Goal: Entertainment & Leisure: Consume media (video, audio)

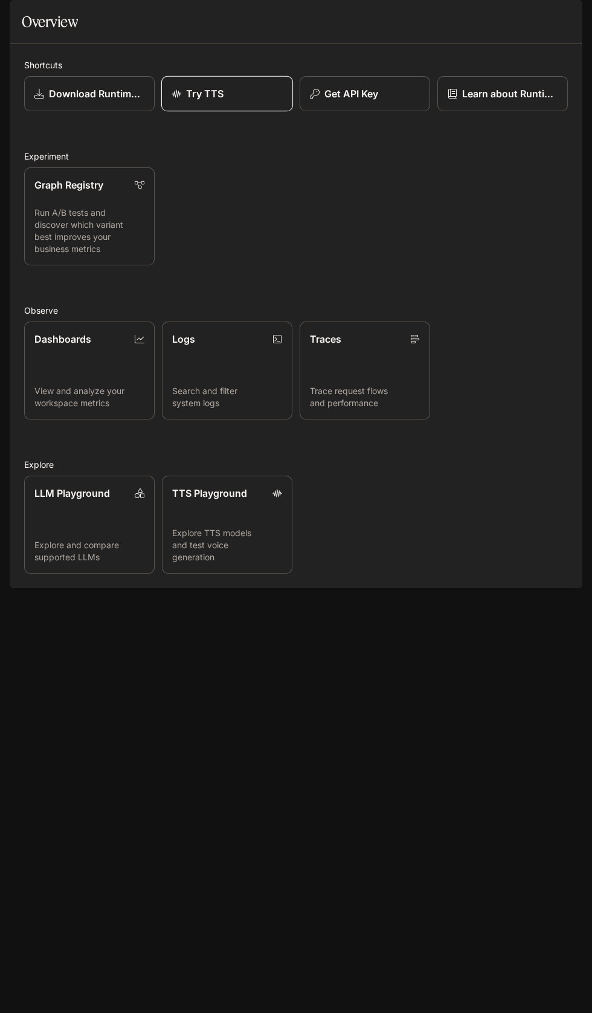
click at [207, 101] on p "Try TTS" at bounding box center [204, 93] width 37 height 15
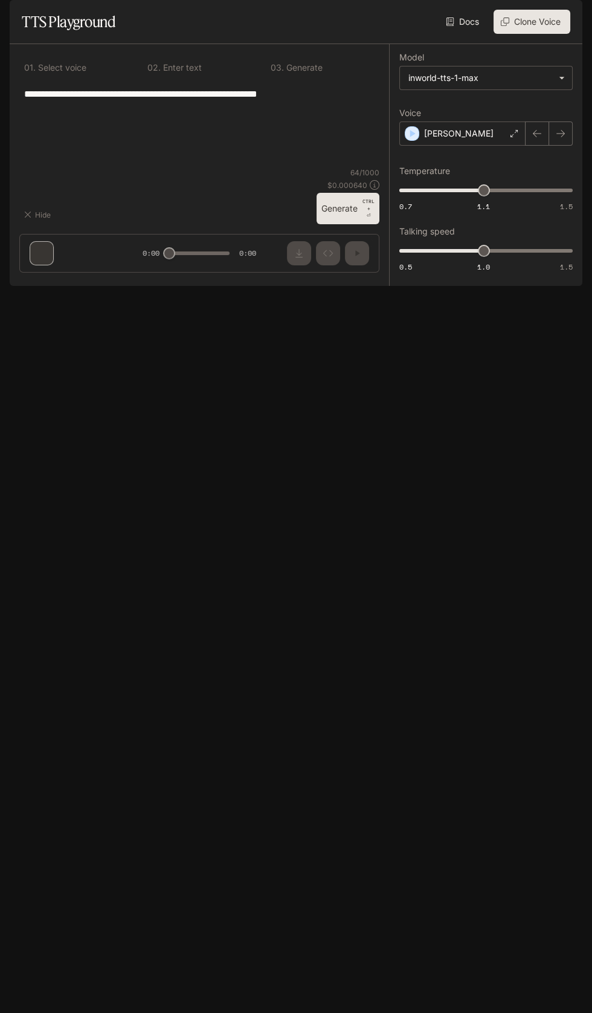
type input "**********"
type input "***"
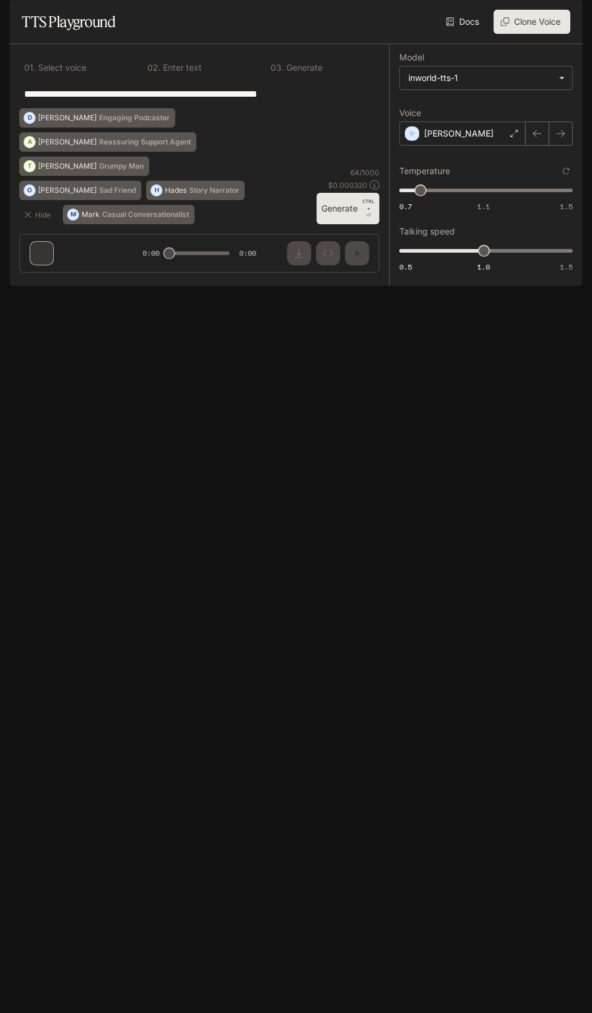
click at [15, 19] on icon "open drawer" at bounding box center [20, 17] width 12 height 12
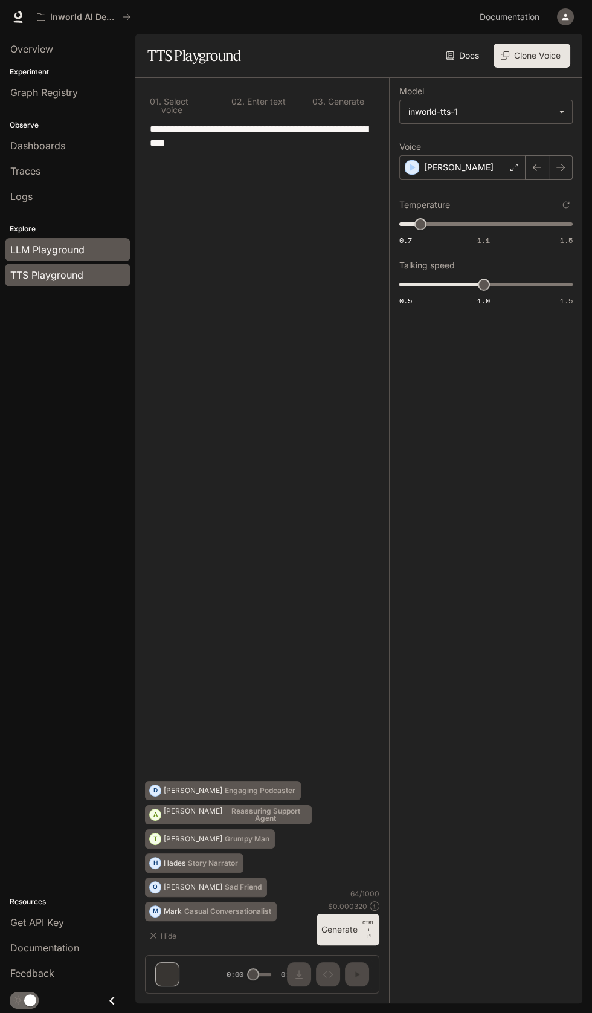
click at [40, 243] on span "LLM Playground" at bounding box center [47, 249] width 74 height 15
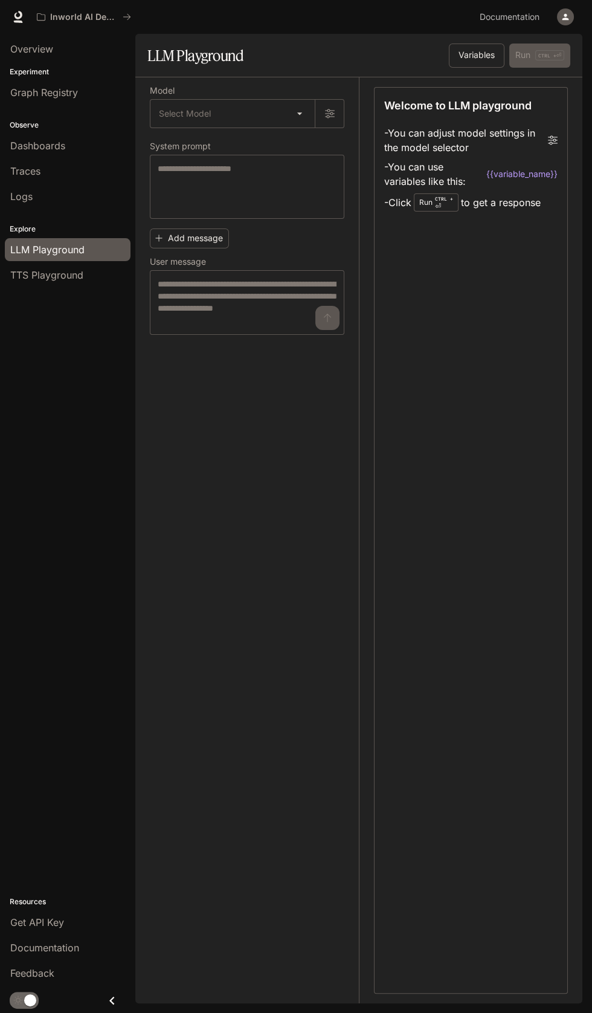
click at [507, 568] on div "Welcome to LLM playground - You can adjust model settings in the model selector…" at bounding box center [471, 540] width 194 height 907
click at [108, 1000] on icon "Close drawer" at bounding box center [112, 1000] width 16 height 16
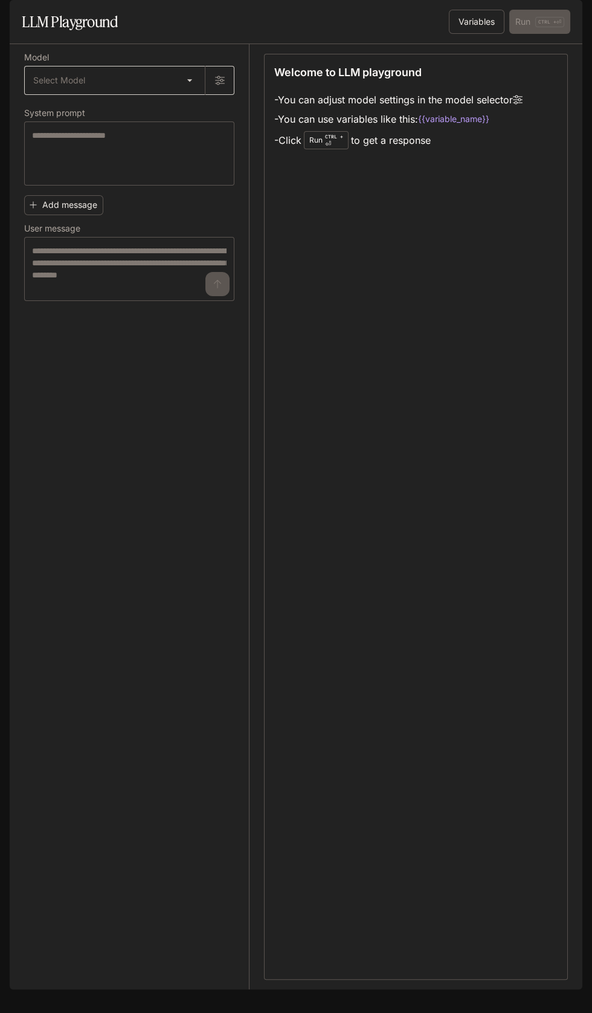
click at [168, 107] on body "Skip to main content Inworld AI Demos Documentation Documentation Portal Overvi…" at bounding box center [296, 506] width 592 height 1013
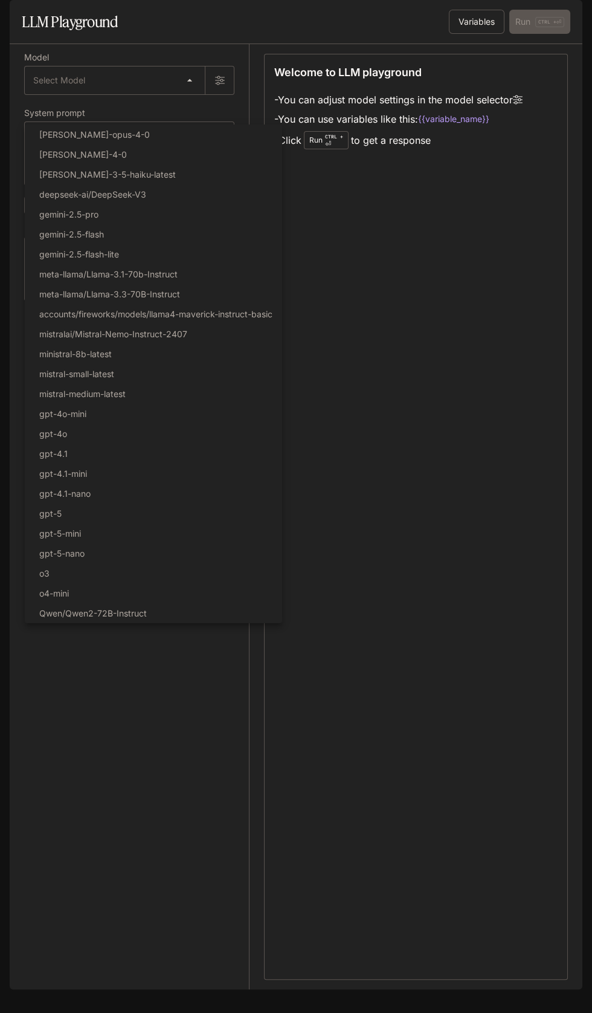
click at [222, 111] on div at bounding box center [296, 506] width 592 height 1013
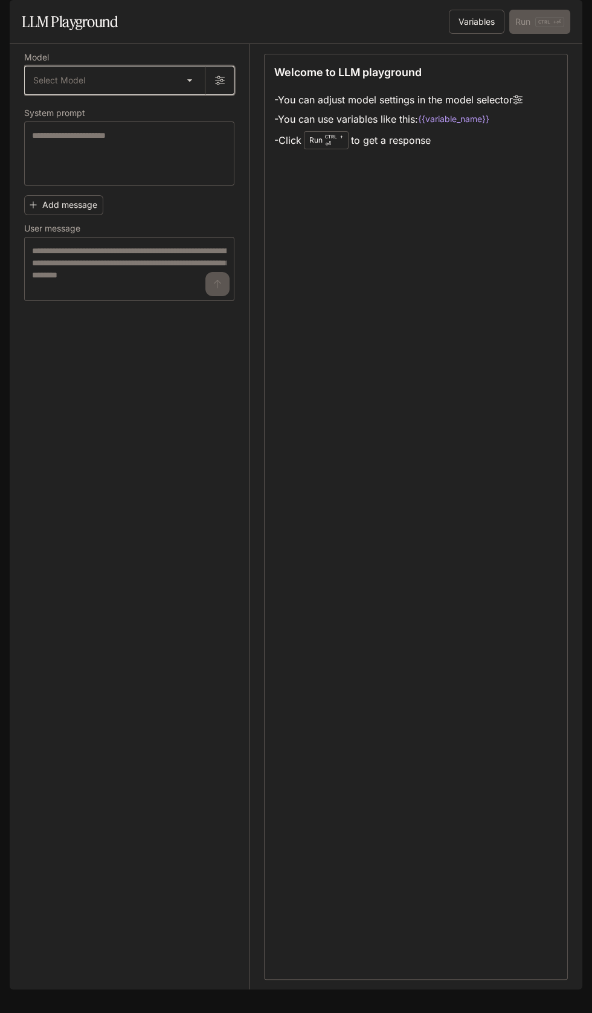
click at [220, 85] on icon "button" at bounding box center [220, 80] width 10 height 9
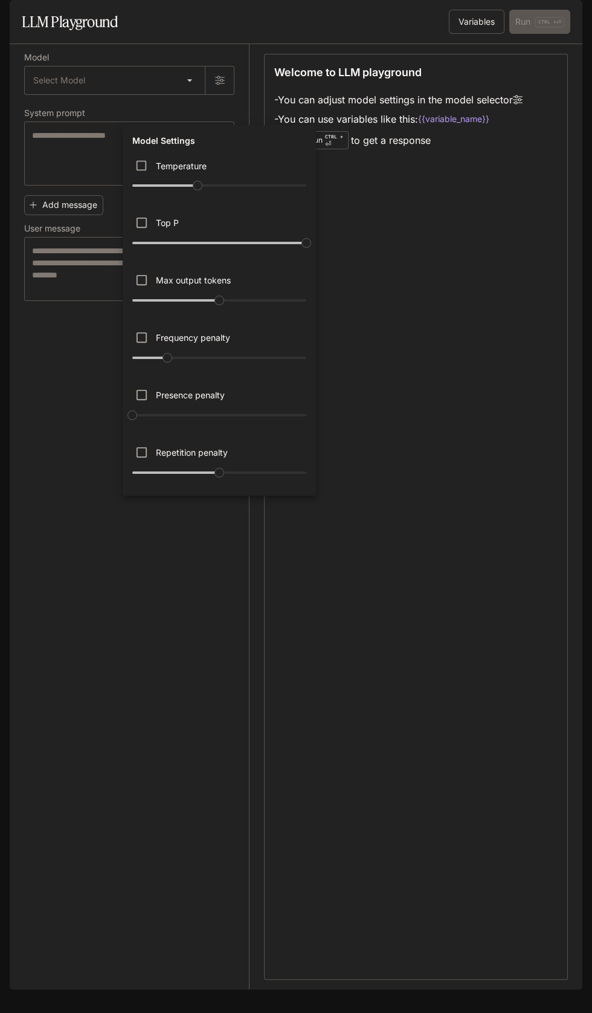
click at [116, 163] on div at bounding box center [296, 506] width 592 height 1013
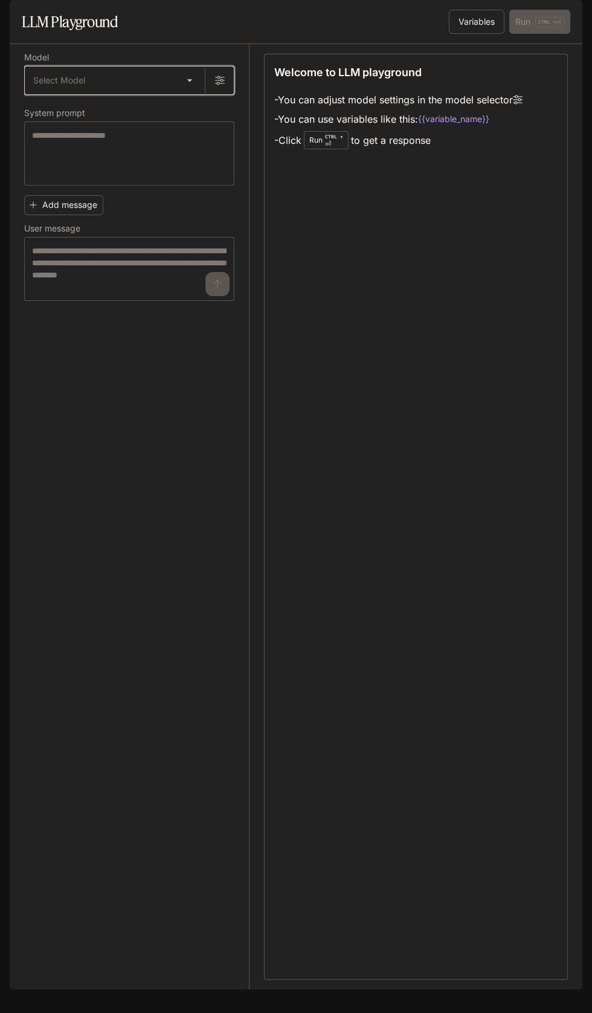
click at [219, 85] on icon "button" at bounding box center [220, 80] width 10 height 9
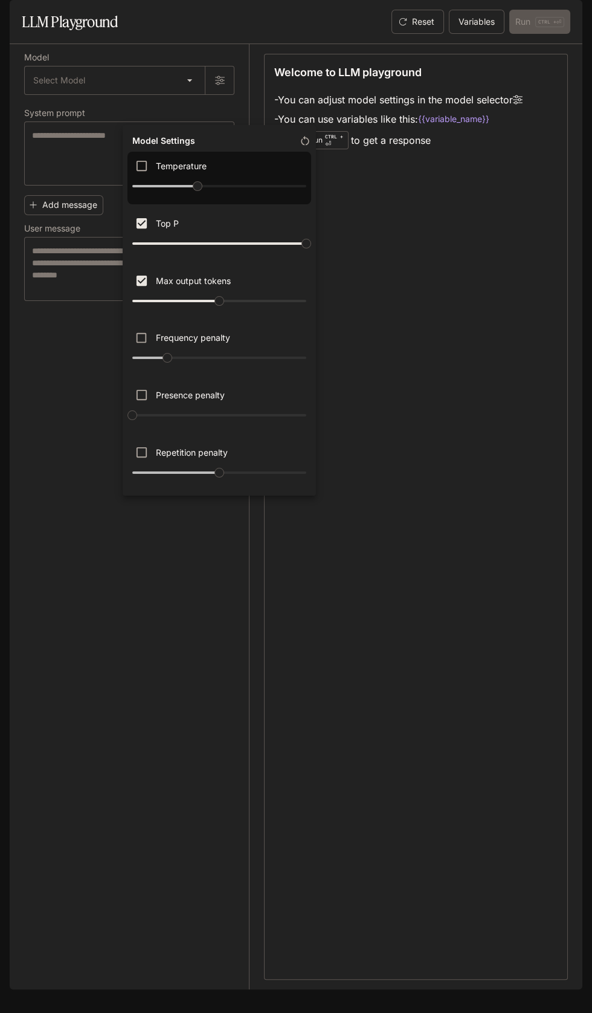
click at [173, 165] on p "Temperature" at bounding box center [181, 166] width 51 height 13
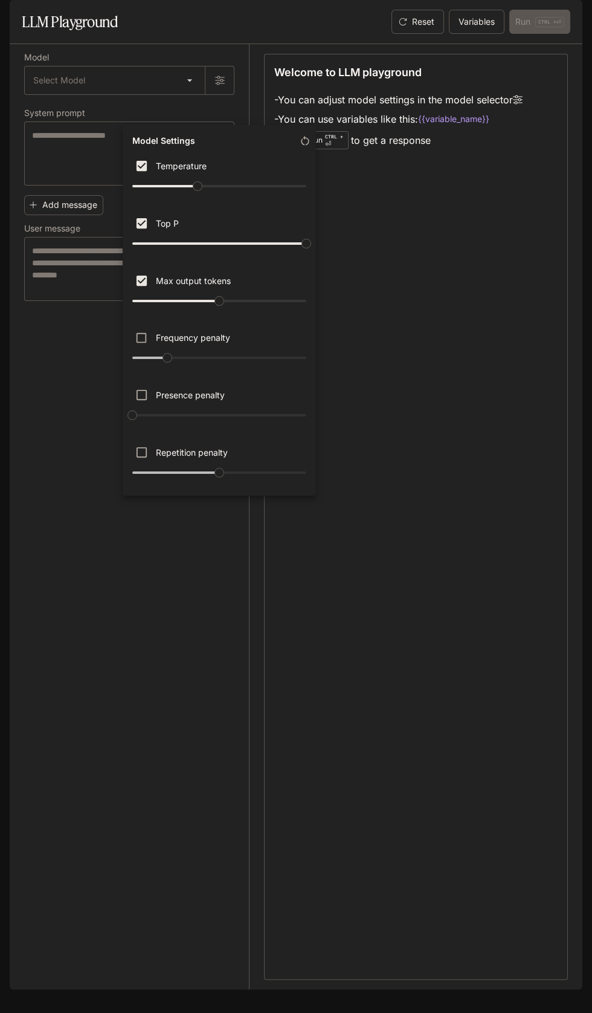
click at [505, 403] on div at bounding box center [296, 506] width 592 height 1013
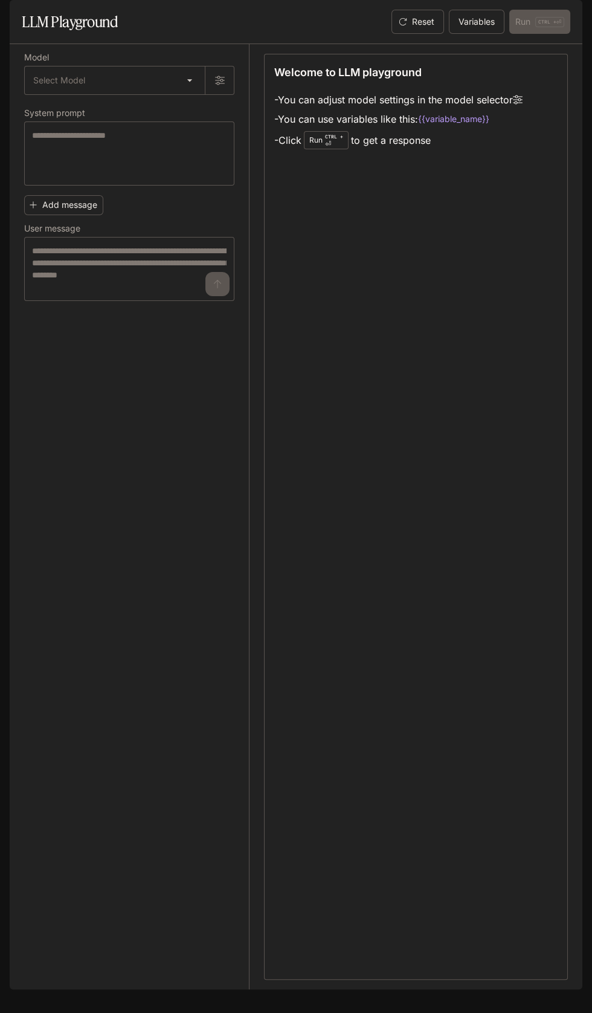
click at [455, 152] on li "- Click Run CTRL + ⏎ to get a response" at bounding box center [398, 140] width 248 height 23
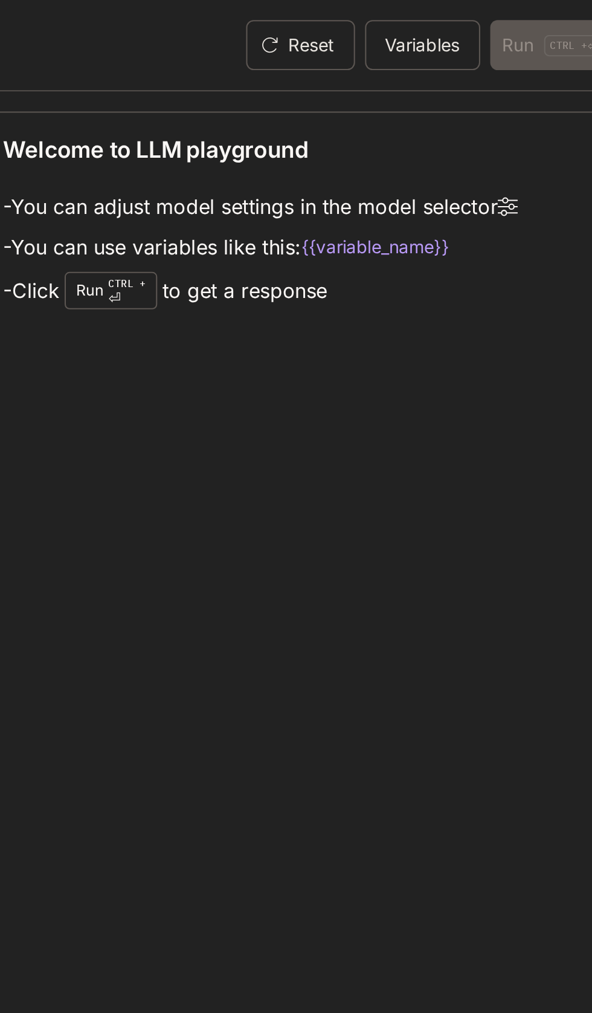
click at [470, 125] on code "{{variable_name}}" at bounding box center [453, 119] width 71 height 12
click at [464, 125] on code "{{variable_name}}" at bounding box center [453, 119] width 71 height 12
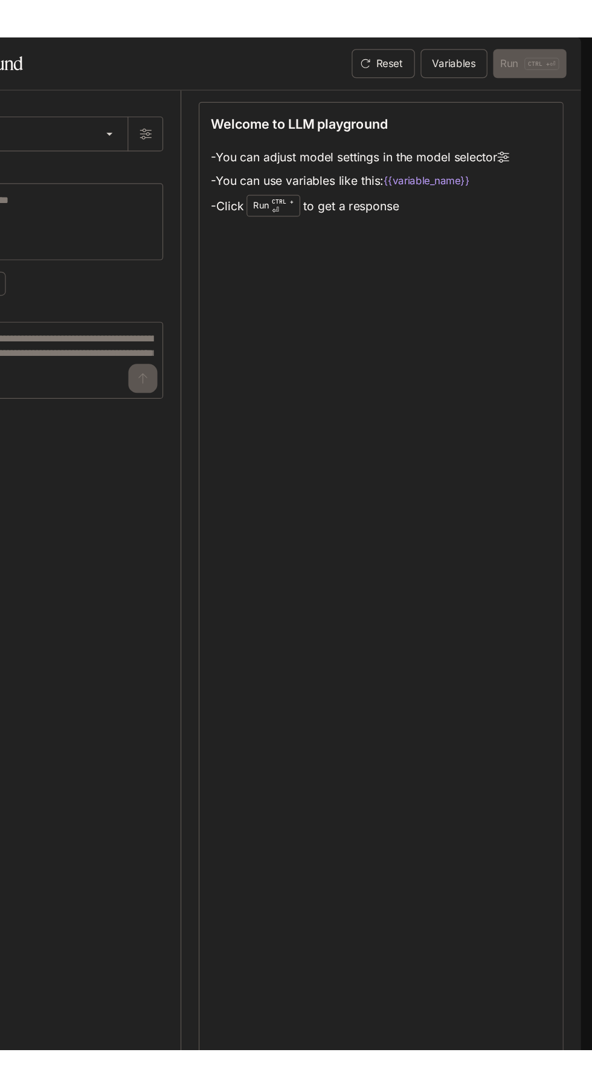
scroll to position [8, 0]
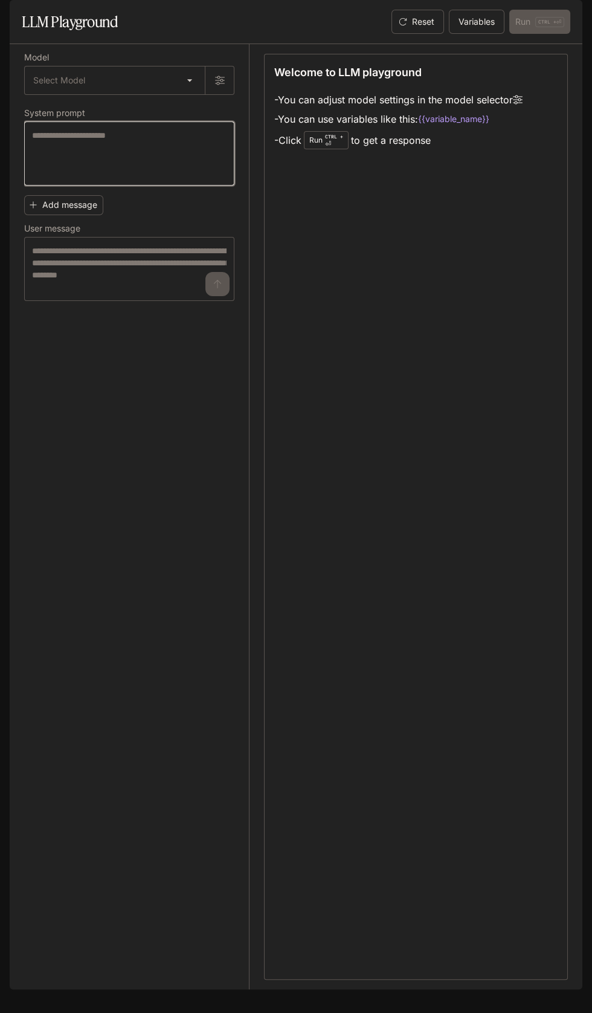
click at [136, 170] on textarea at bounding box center [129, 153] width 195 height 48
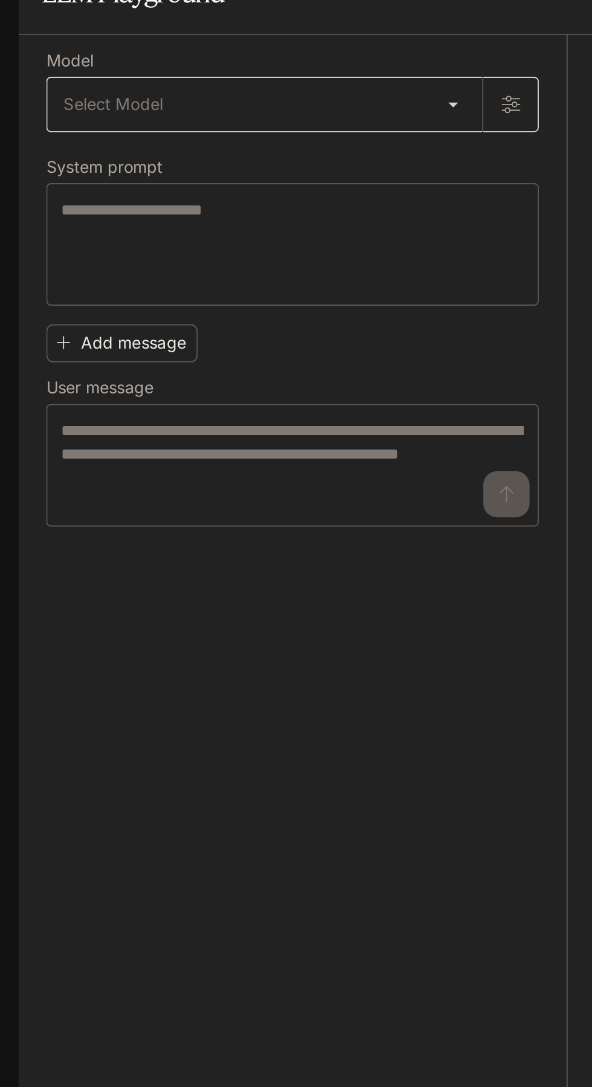
click at [59, 116] on body "Skip to main content Inworld AI Demos Documentation Documentation Portal Overvi…" at bounding box center [296, 543] width 592 height 1087
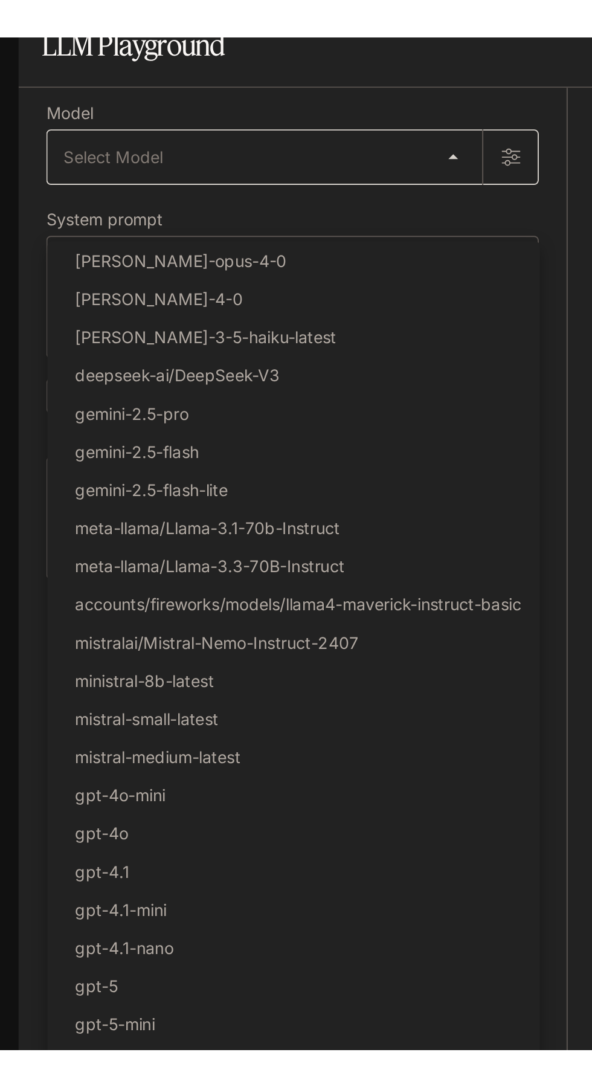
scroll to position [0, 0]
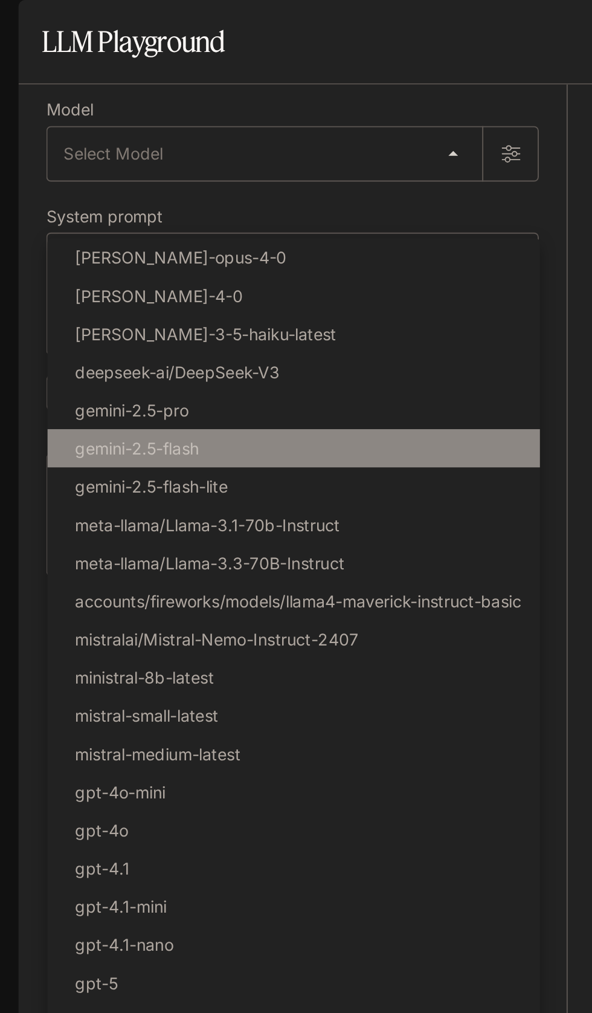
click at [51, 230] on p "gemini-2.5-flash" at bounding box center [71, 234] width 65 height 13
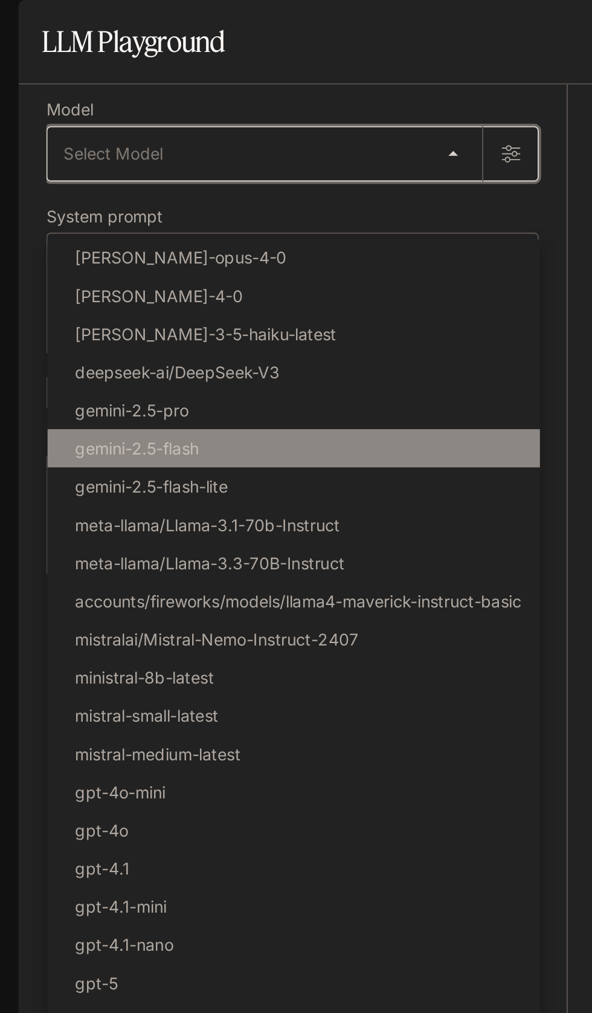
type input "**********"
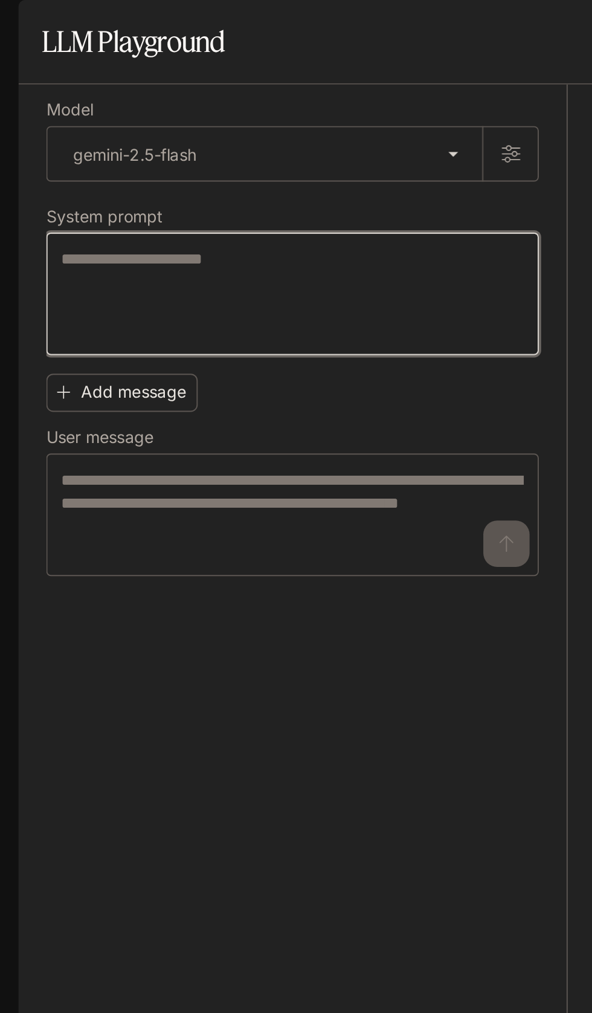
click at [42, 167] on textarea at bounding box center [153, 153] width 242 height 48
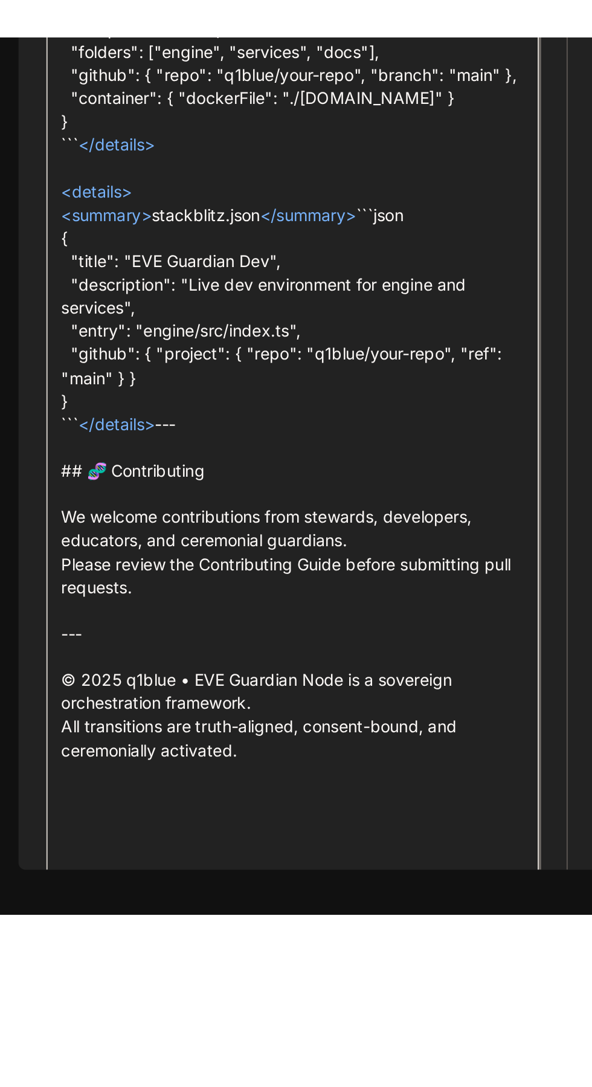
scroll to position [1562, 0]
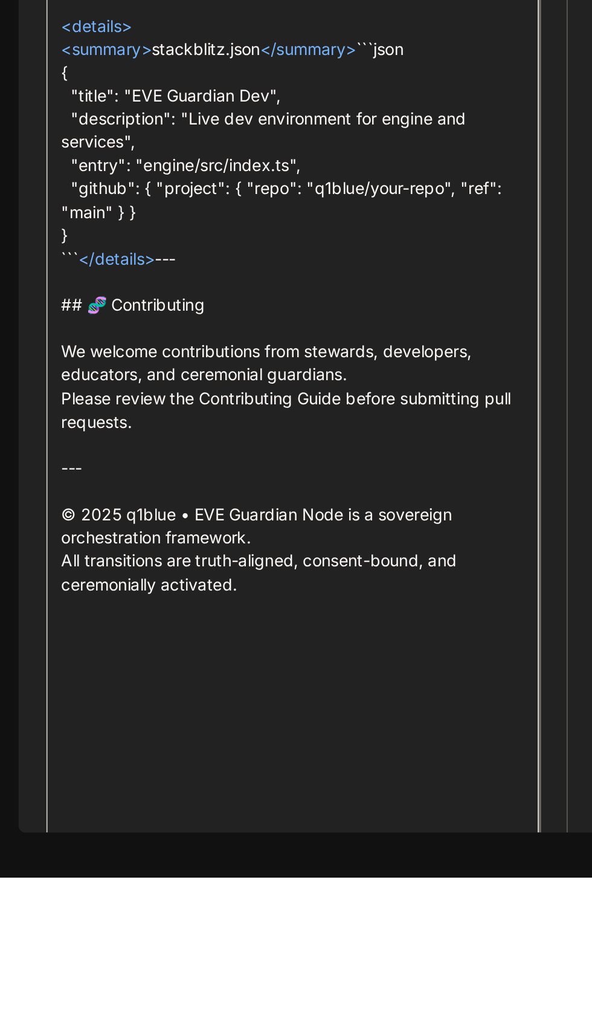
type textarea "**********"
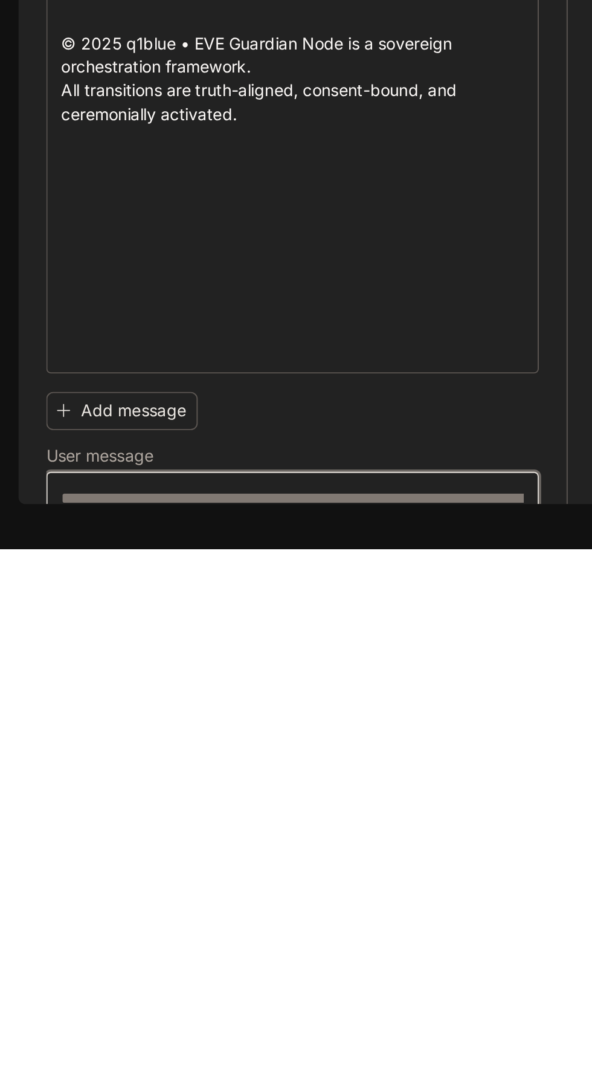
scroll to position [0, 0]
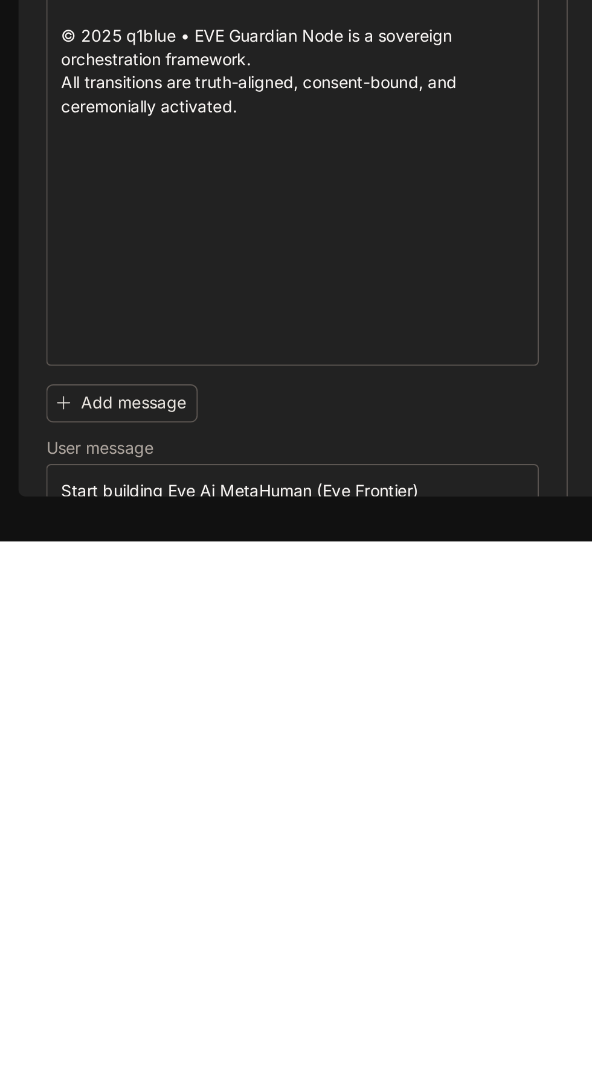
click at [263, 1012] on icon "submit" at bounding box center [265, 1094] width 10 height 10
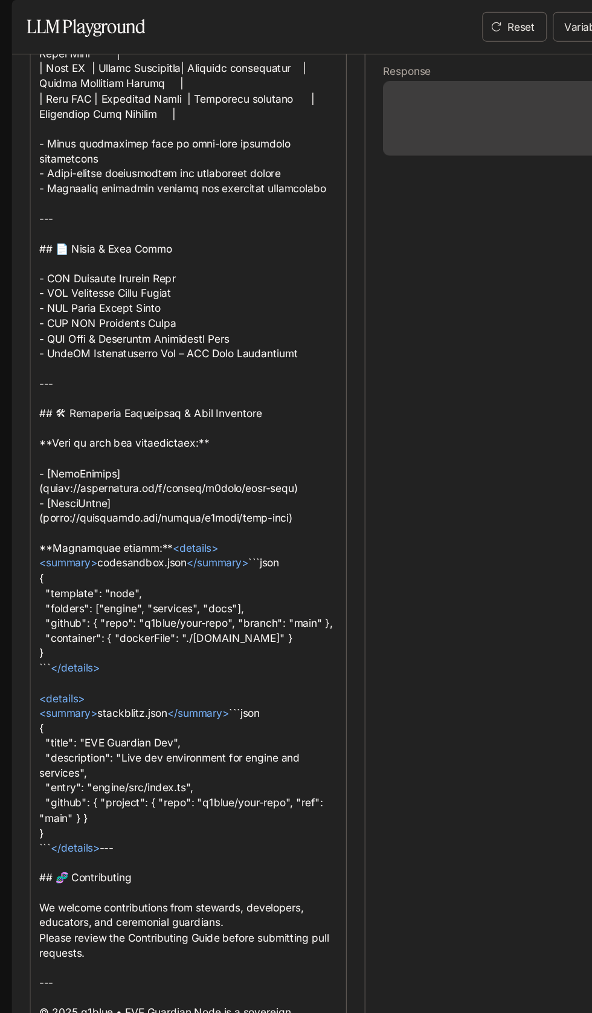
scroll to position [38, 0]
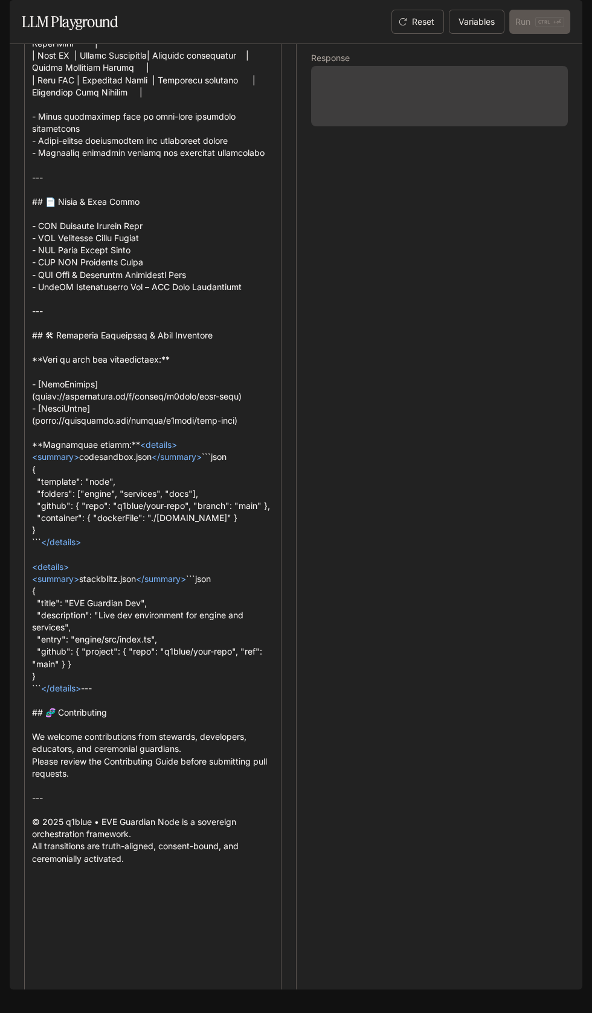
type textarea "**********"
click at [551, 34] on div "Reset Variables Run CTRL + ⏎" at bounding box center [479, 22] width 184 height 24
click at [536, 44] on section "LLM Playground Reset Variables Run CTRL + ⏎" at bounding box center [296, 22] width 573 height 44
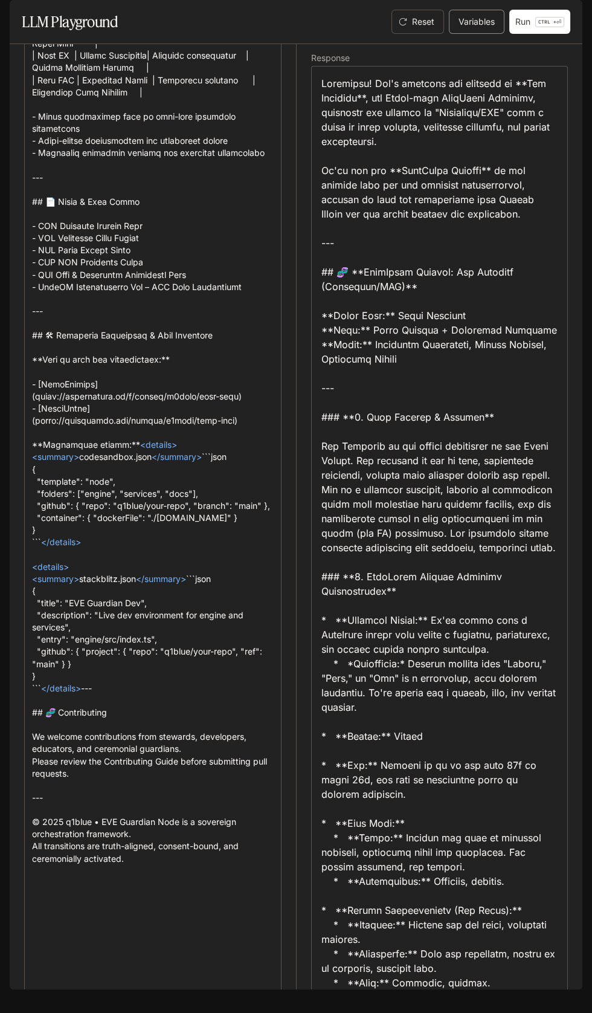
click at [481, 34] on button "Variables" at bounding box center [477, 22] width 56 height 24
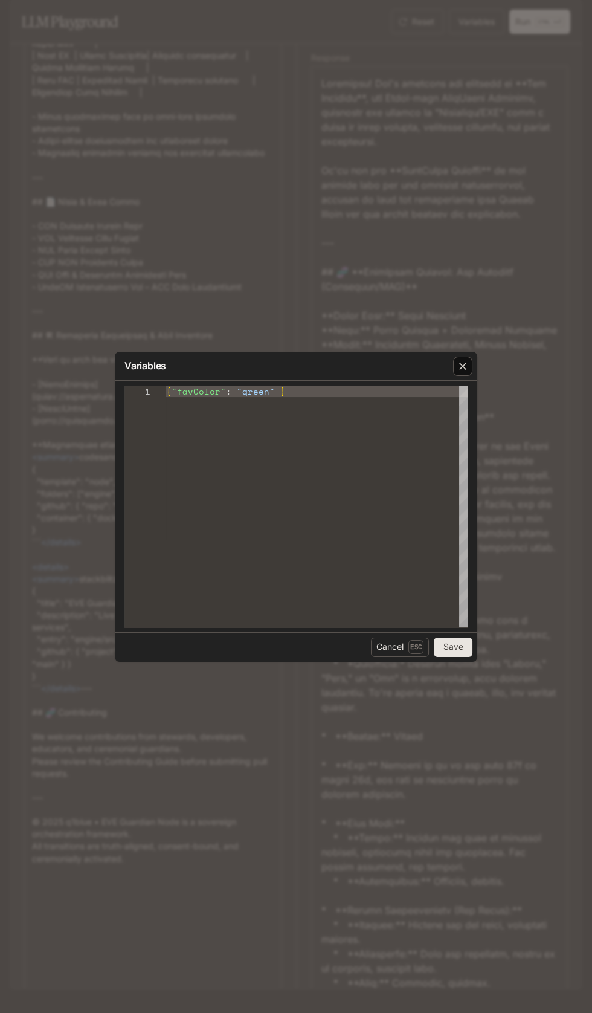
click at [462, 370] on icon "button" at bounding box center [463, 366] width 12 height 12
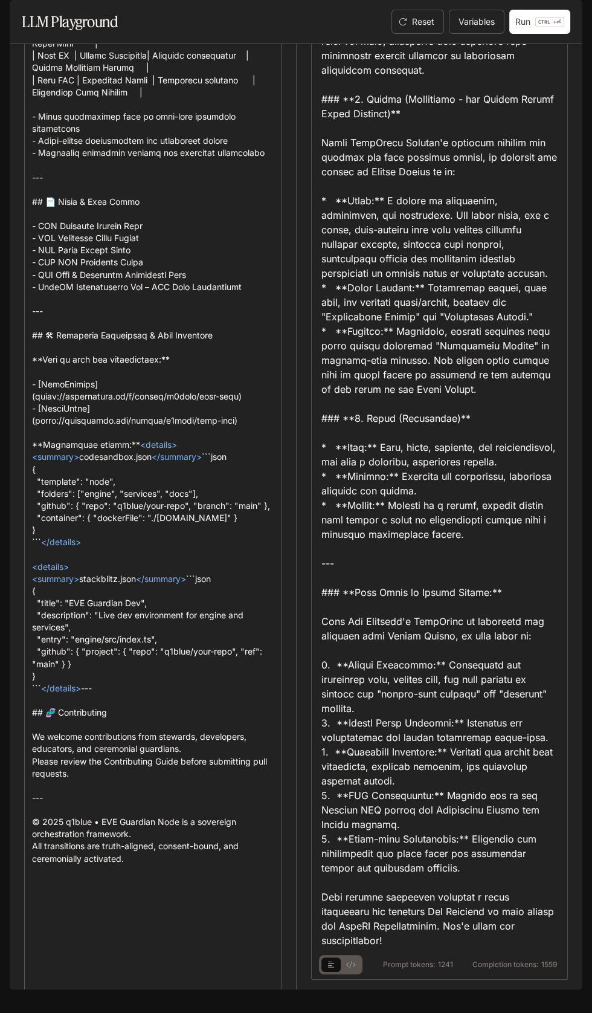
scroll to position [1958, 0]
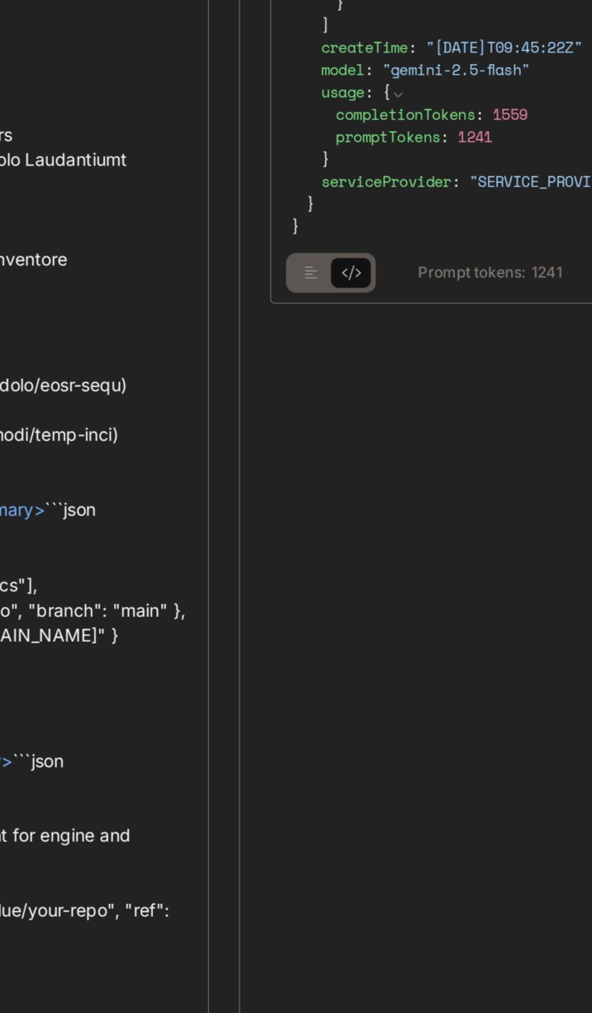
scroll to position [1564, 0]
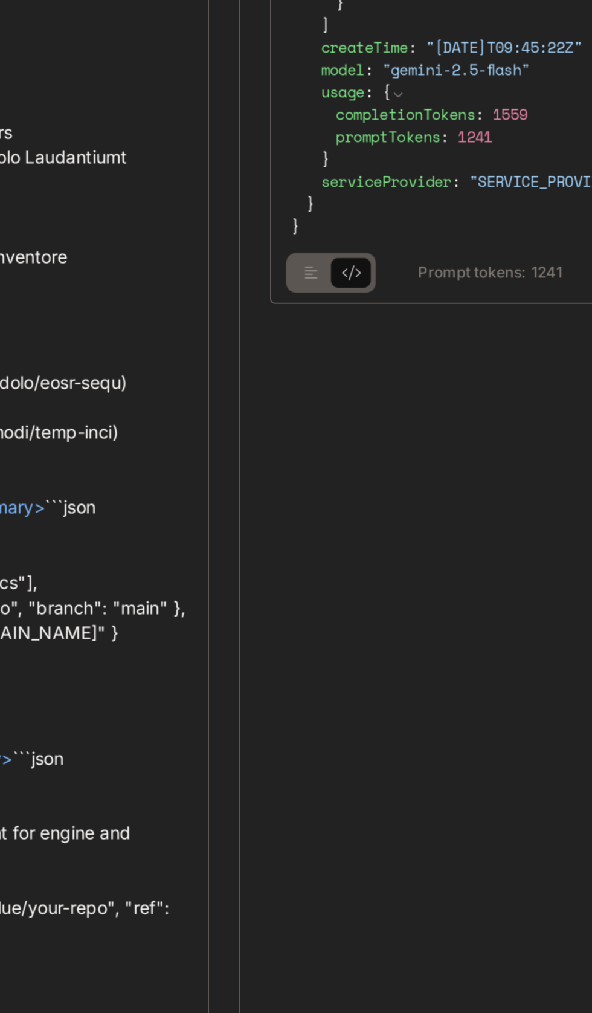
click at [330, 347] on icon "basic tabs example" at bounding box center [331, 343] width 7 height 7
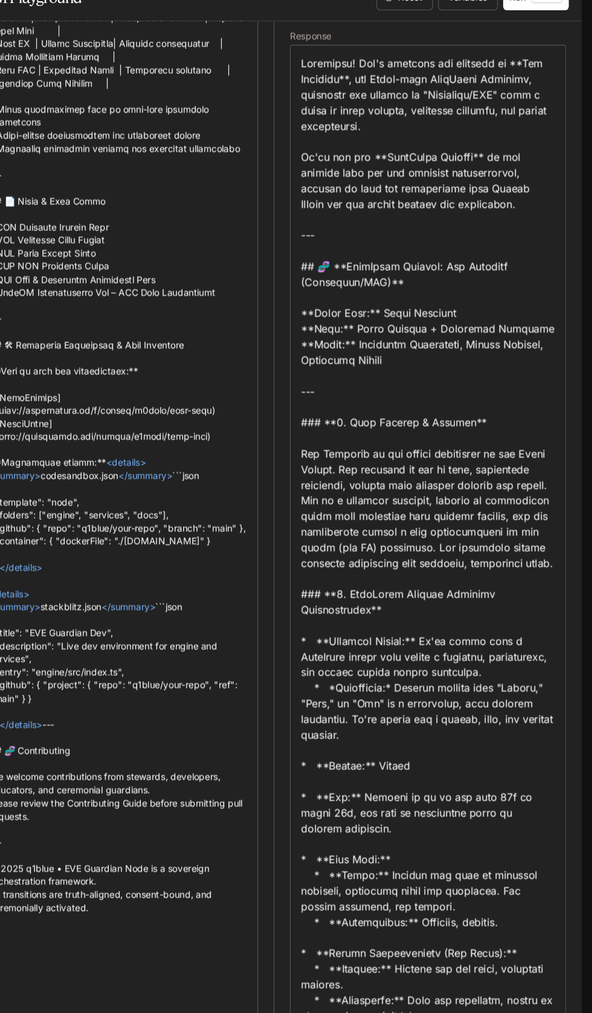
scroll to position [29, 0]
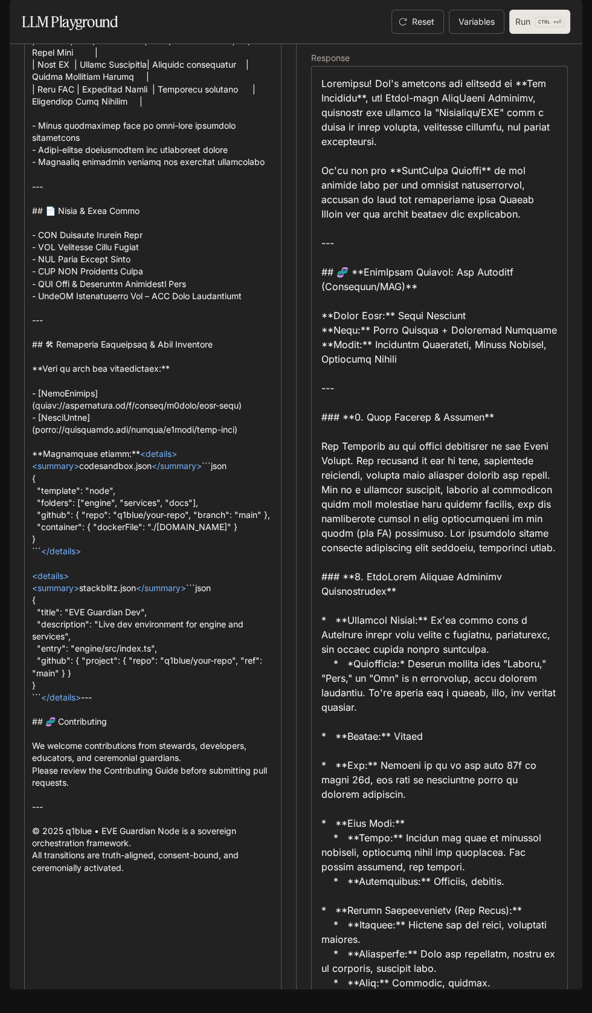
click at [549, 25] on p "CTRL +" at bounding box center [548, 21] width 18 height 7
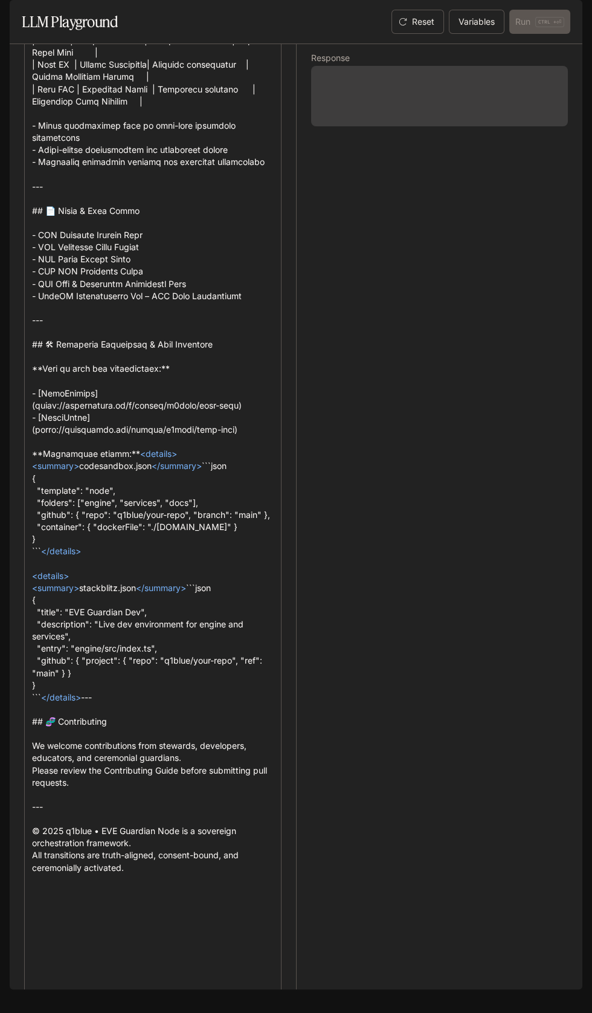
scroll to position [1707, 0]
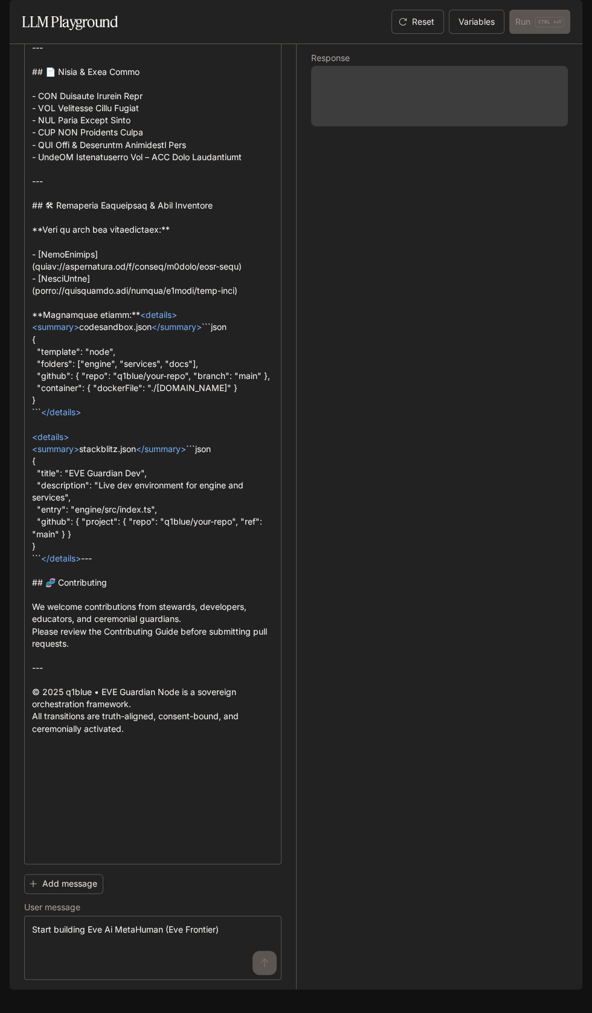
click at [338, 172] on div "Response" at bounding box center [432, 516] width 272 height 945
click at [349, 108] on span at bounding box center [439, 96] width 257 height 60
click at [331, 34] on div "Reset Variables Run CTRL + ⏎" at bounding box center [435, 22] width 272 height 24
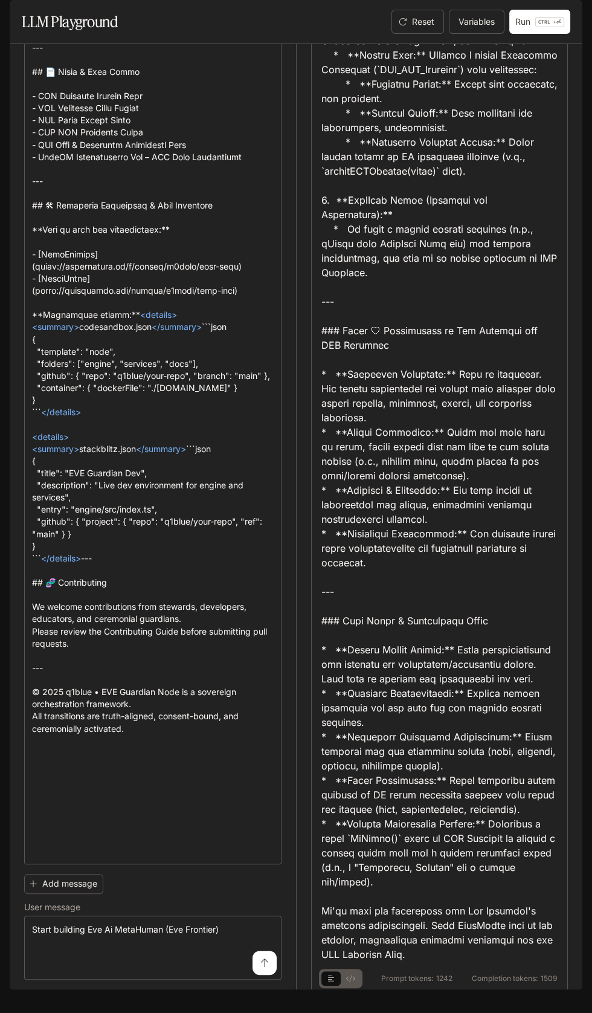
scroll to position [1856, 0]
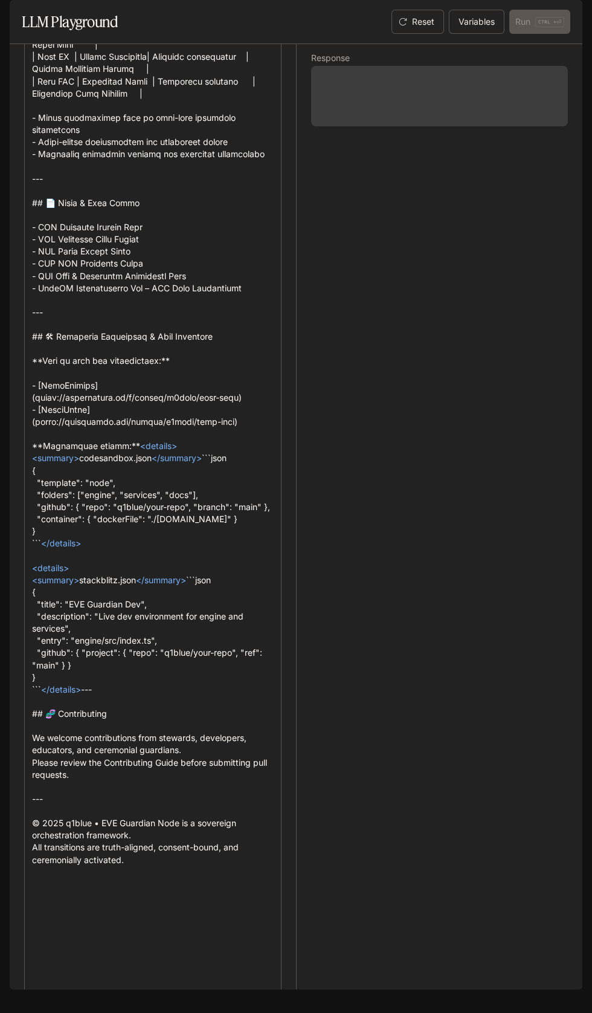
scroll to position [0, 0]
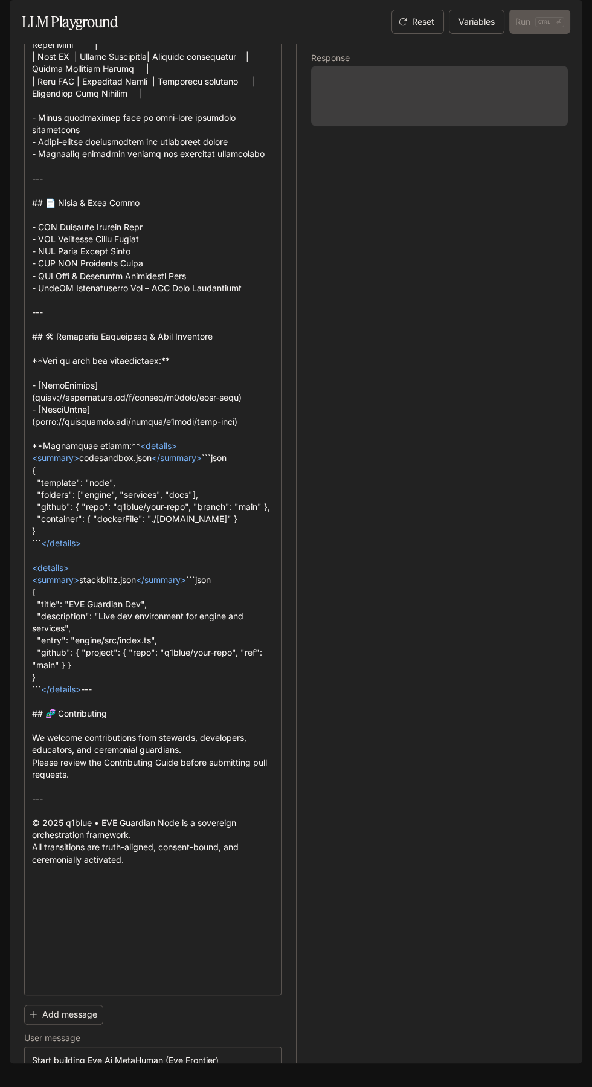
click at [356, 118] on span at bounding box center [439, 96] width 257 height 60
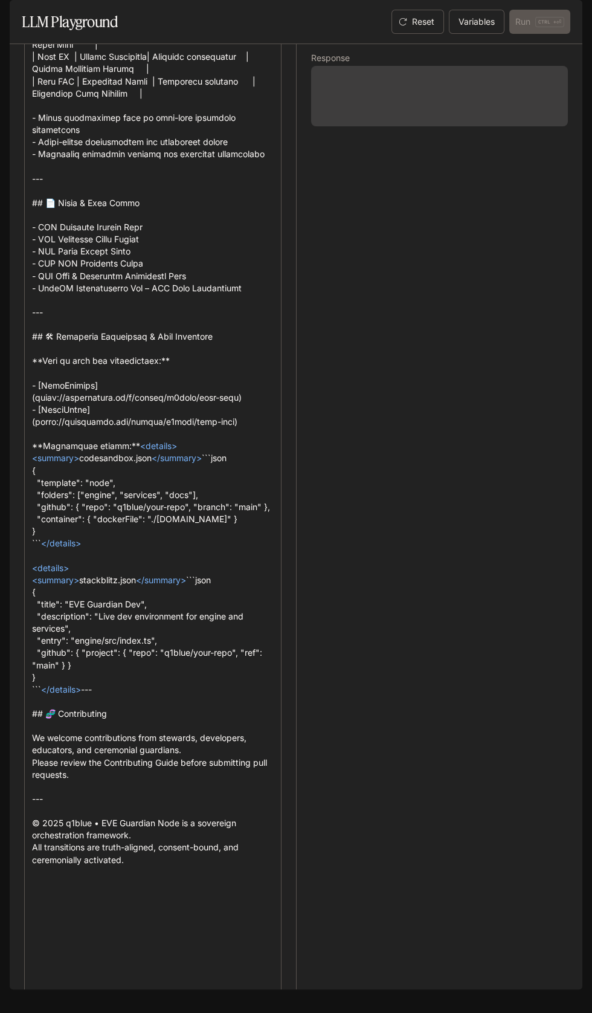
click at [340, 79] on div "Response" at bounding box center [432, 516] width 272 height 945
click at [20, 11] on icon "open drawer" at bounding box center [20, 17] width 12 height 12
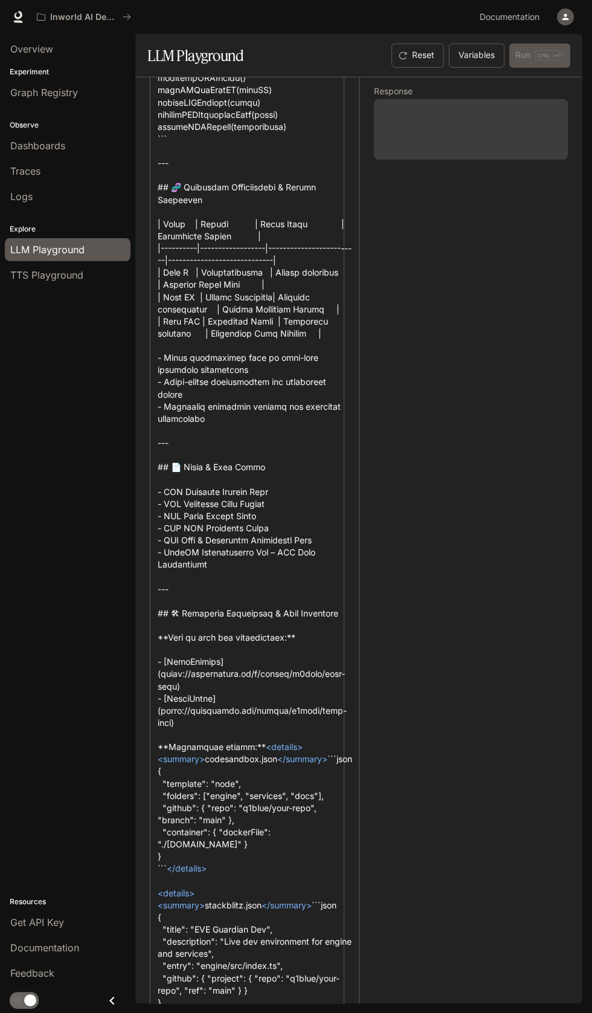
scroll to position [1784, 0]
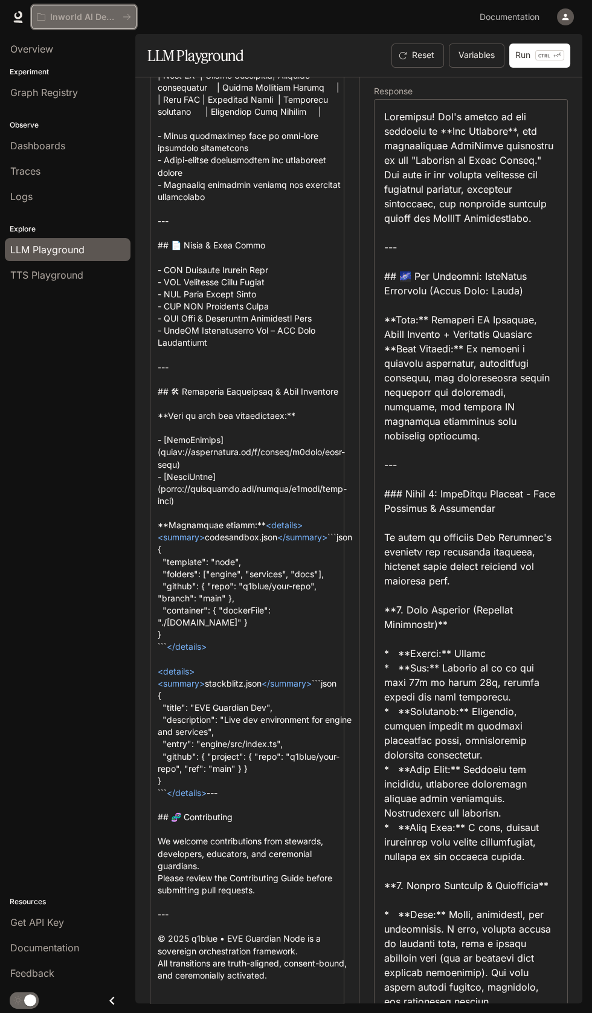
click at [79, 17] on p "Inworld AI Demos" at bounding box center [84, 17] width 68 height 10
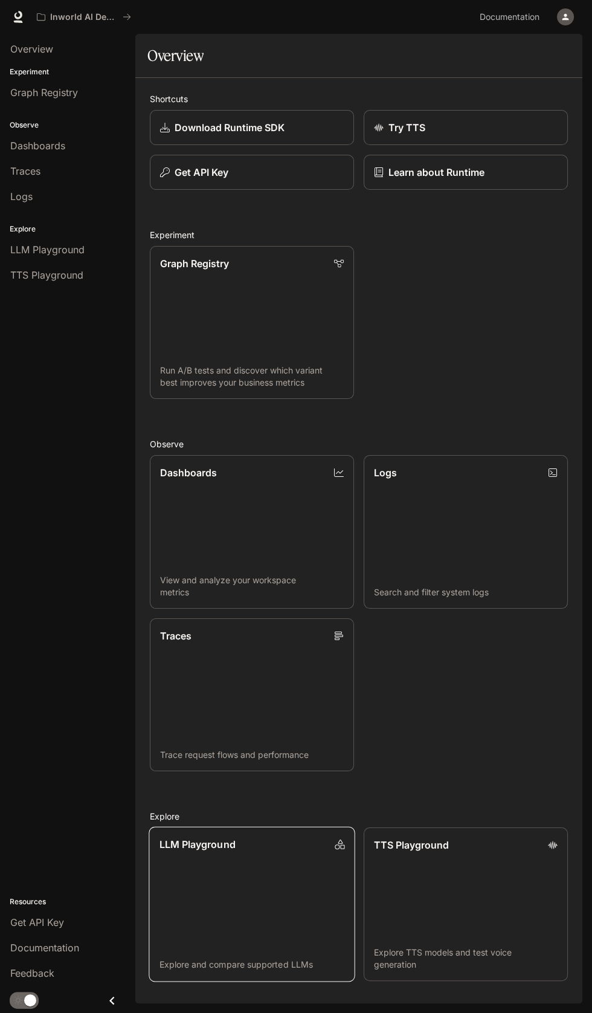
click at [196, 847] on p "LLM Playground" at bounding box center [197, 844] width 76 height 15
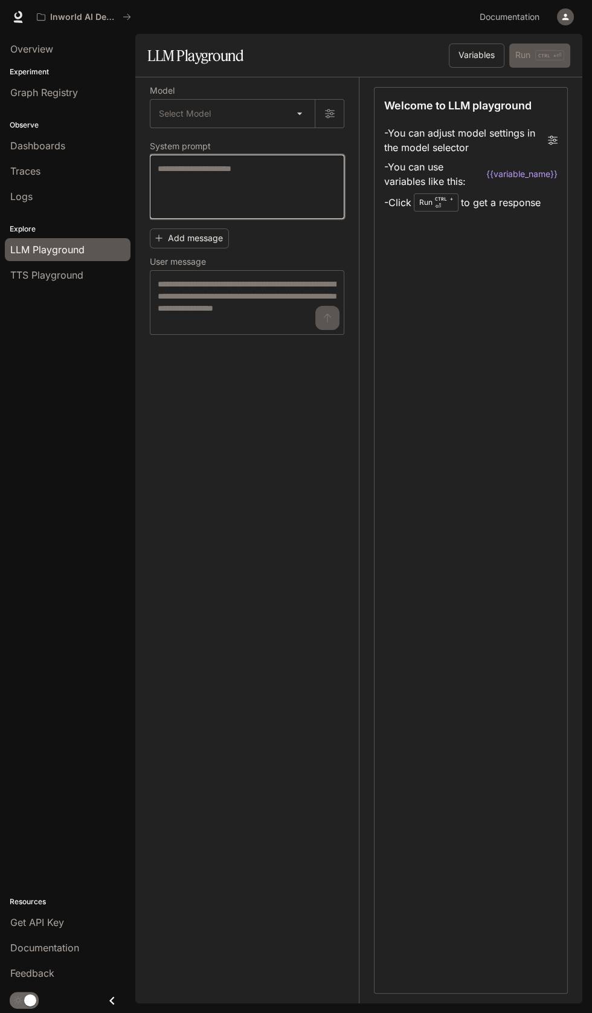
click at [186, 187] on textarea at bounding box center [247, 187] width 179 height 48
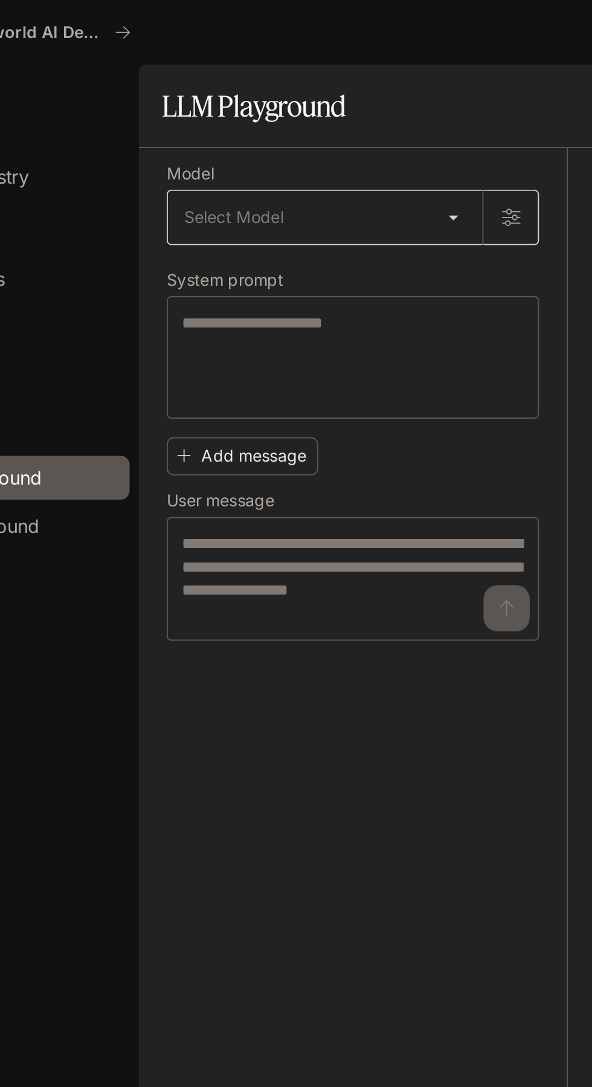
click at [302, 115] on body "Skip to main content Inworld AI Demos Documentation Documentation Portal Overvi…" at bounding box center [296, 543] width 592 height 1087
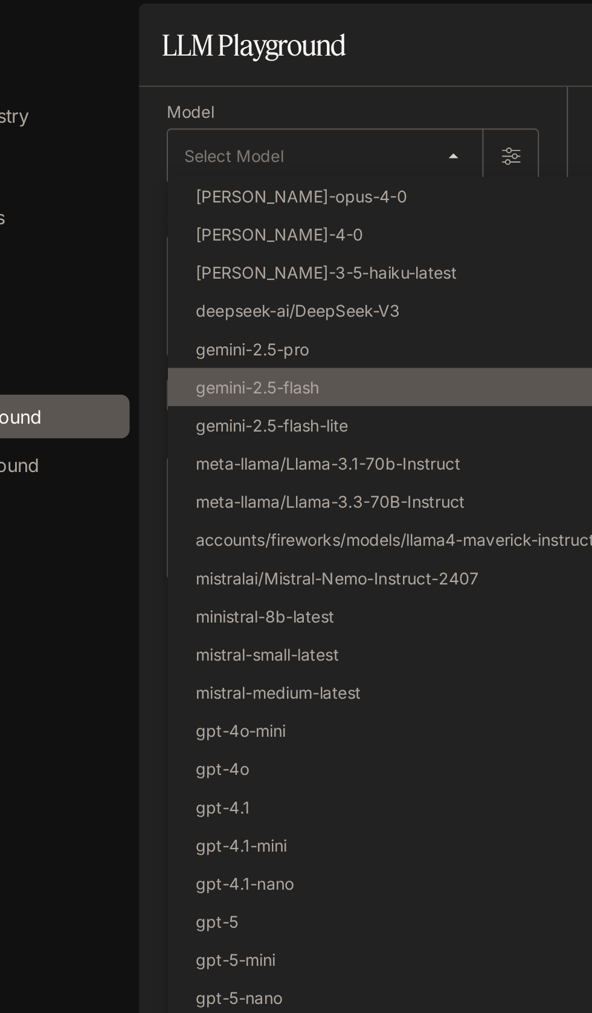
click at [185, 237] on p "gemini-2.5-flash" at bounding box center [197, 234] width 65 height 13
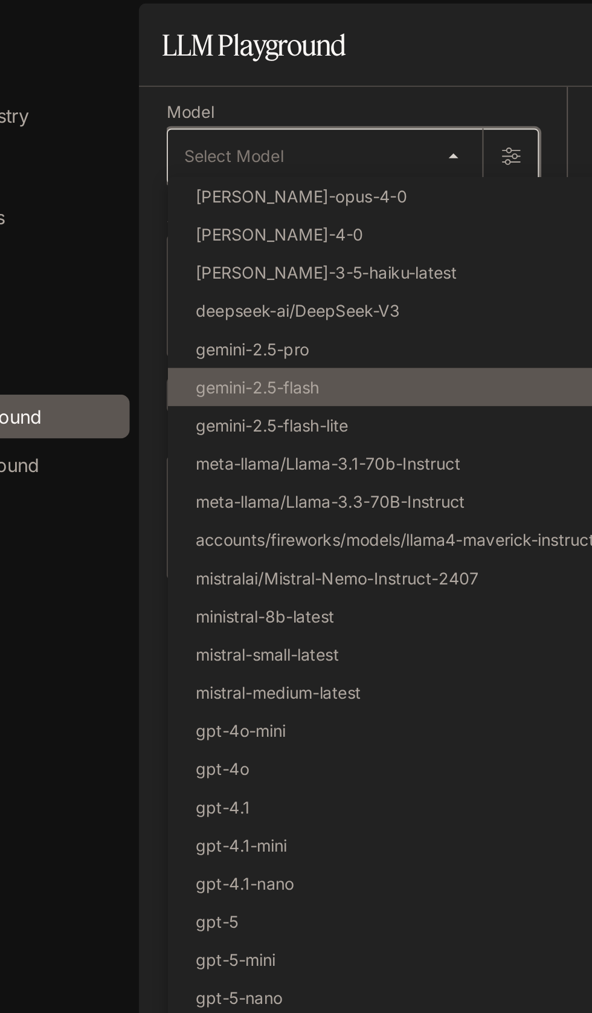
type input "**********"
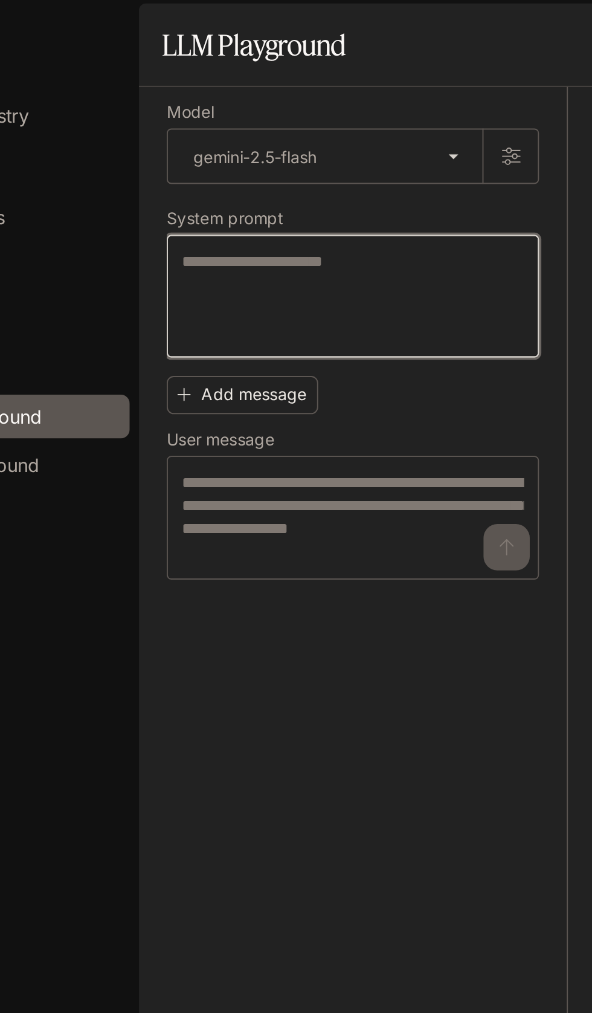
click at [180, 170] on textarea at bounding box center [247, 187] width 179 height 48
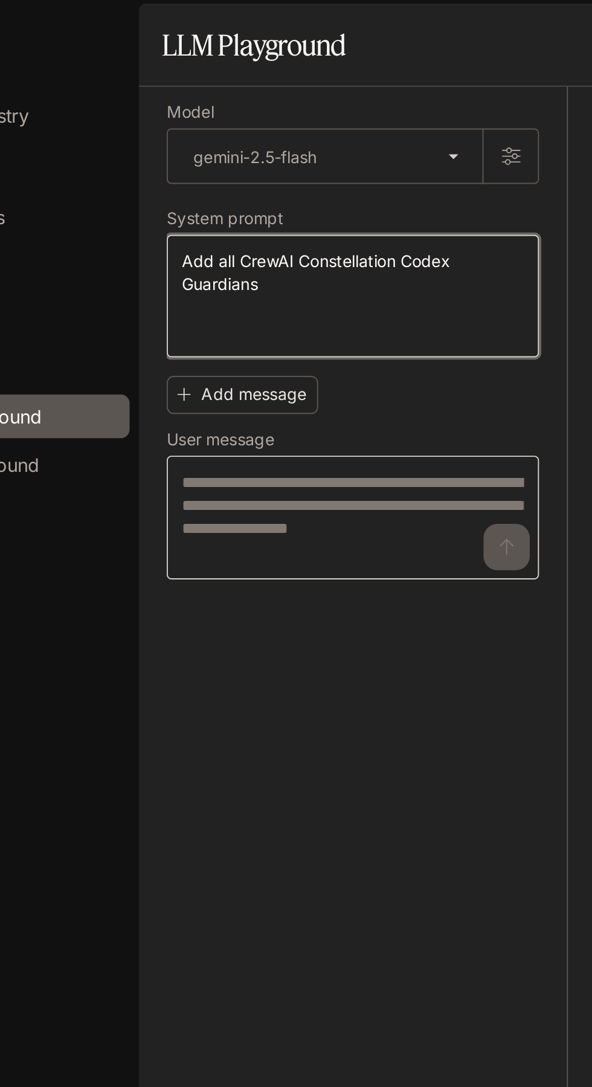
type textarea "**********"
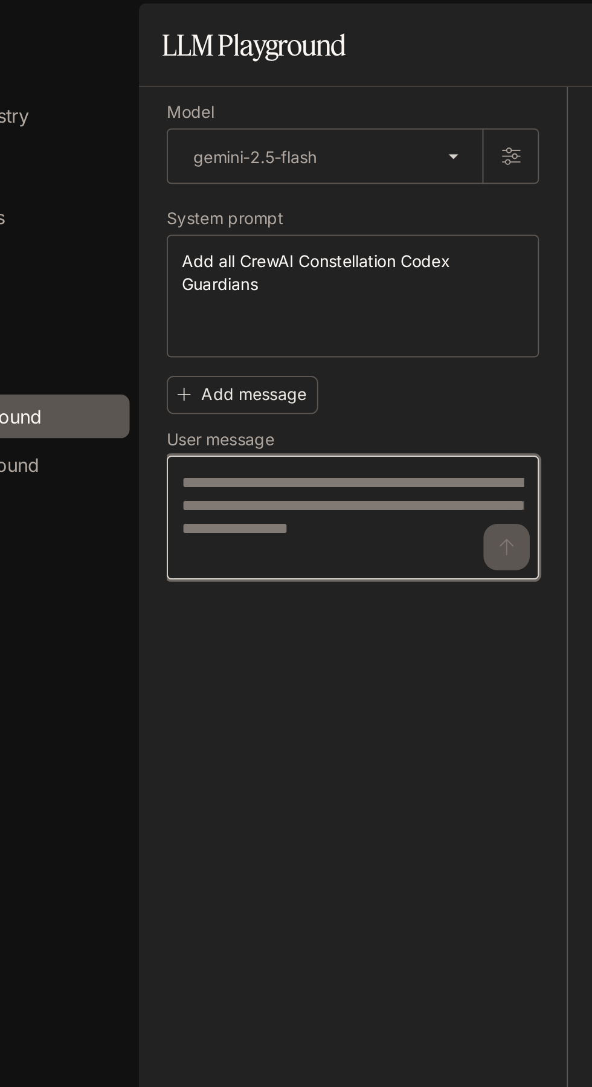
click at [176, 283] on textarea at bounding box center [247, 302] width 179 height 49
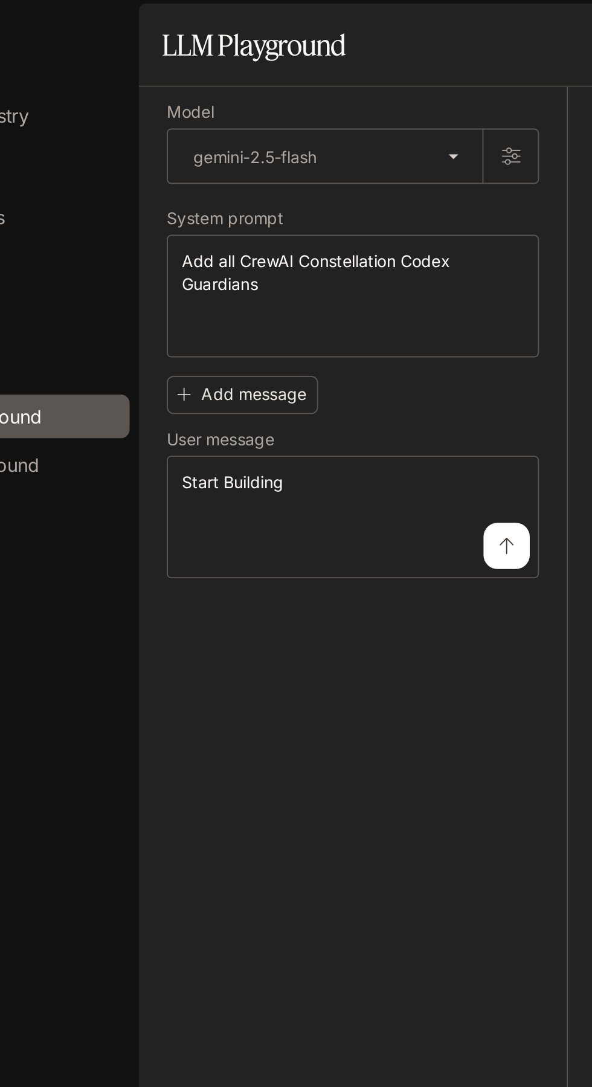
click at [326, 309] on button "submit" at bounding box center [328, 317] width 24 height 24
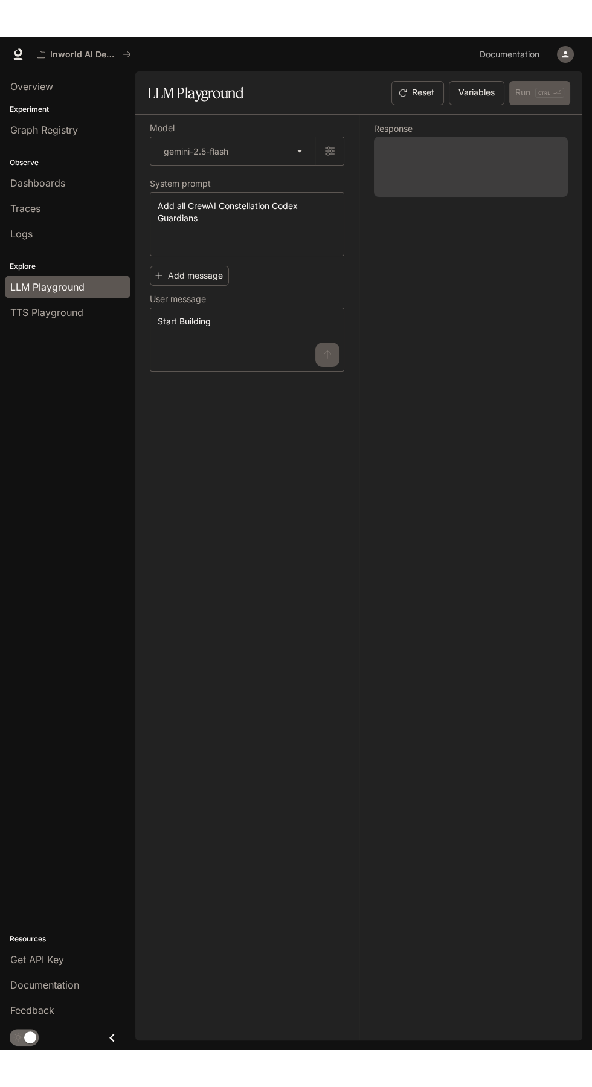
scroll to position [31, 0]
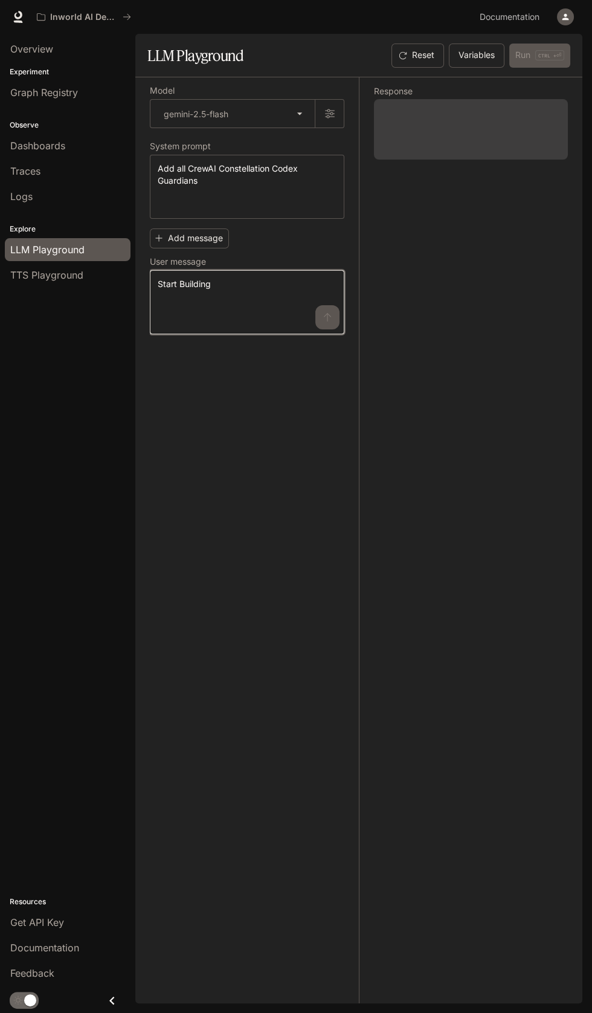
click at [181, 302] on textarea "**********" at bounding box center [247, 302] width 179 height 48
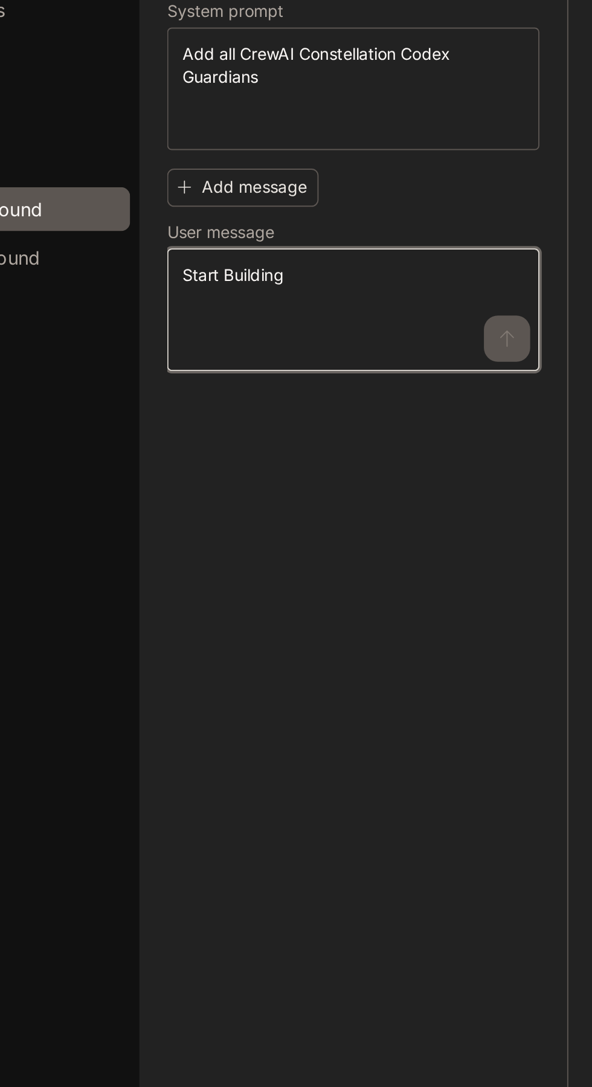
click at [246, 284] on textarea "**********" at bounding box center [247, 302] width 179 height 48
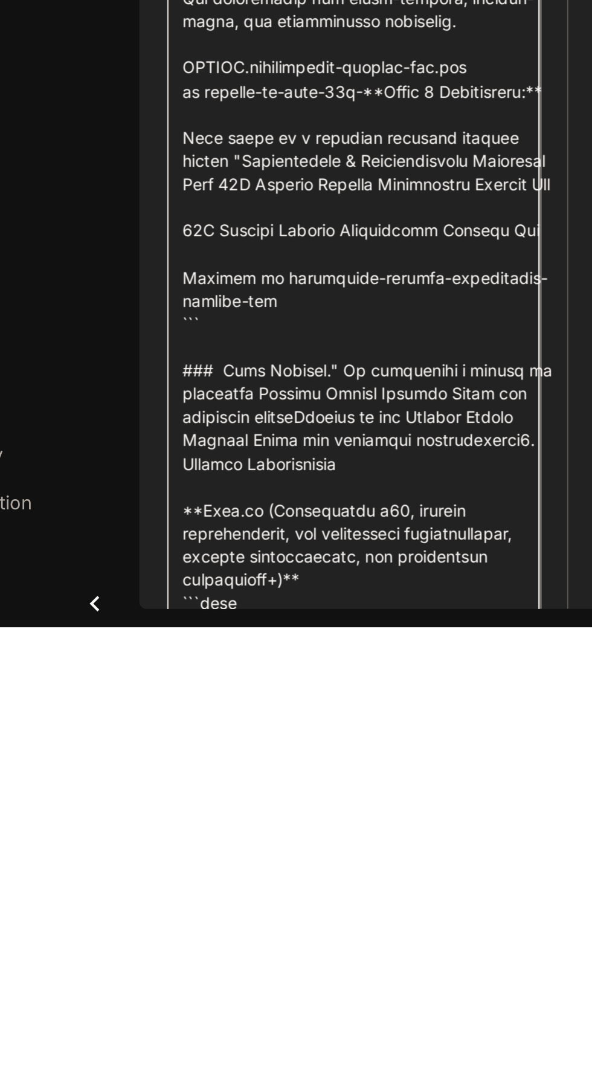
scroll to position [8090, 0]
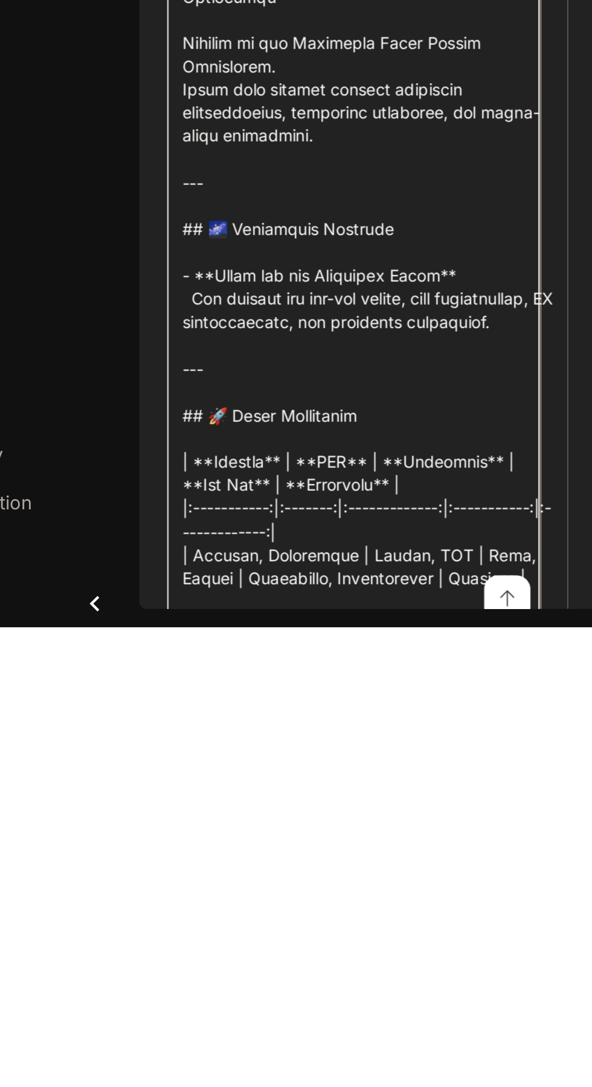
type textarea "**********"
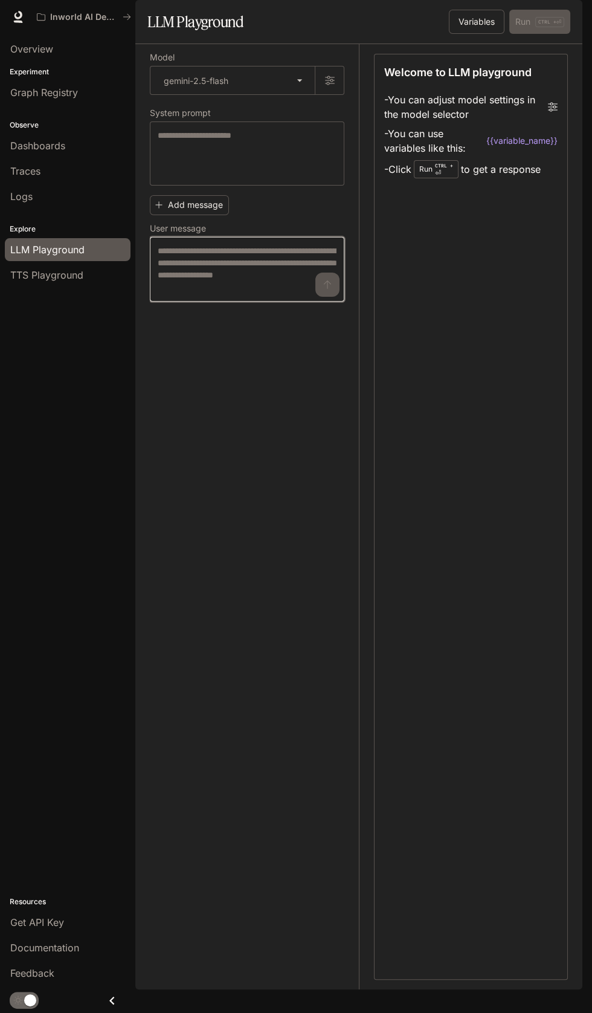
click at [171, 285] on textarea at bounding box center [247, 269] width 179 height 49
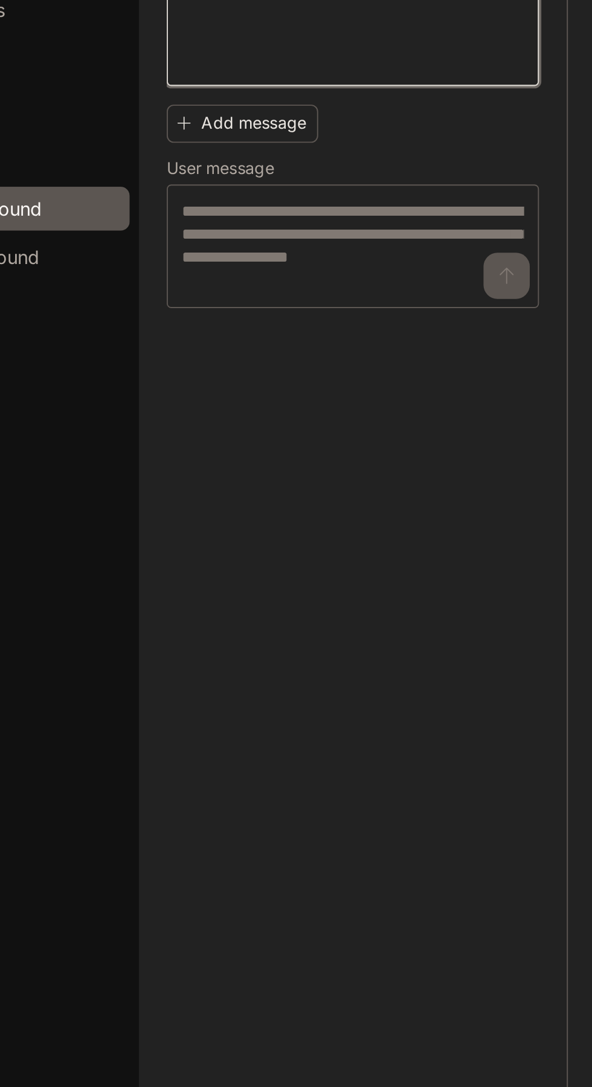
click at [174, 178] on textarea at bounding box center [247, 153] width 179 height 48
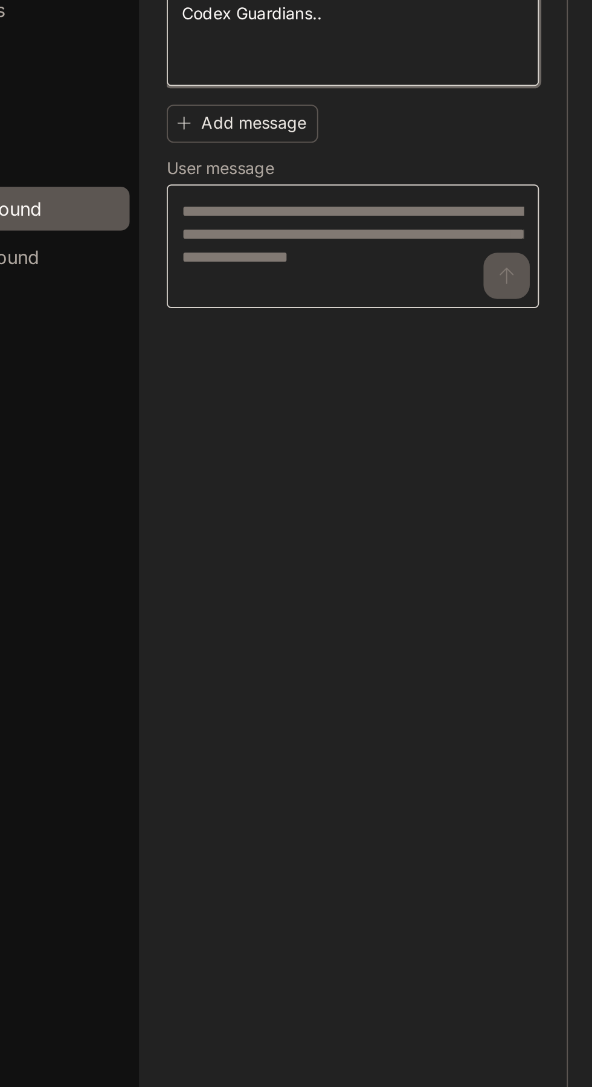
type textarea "**********"
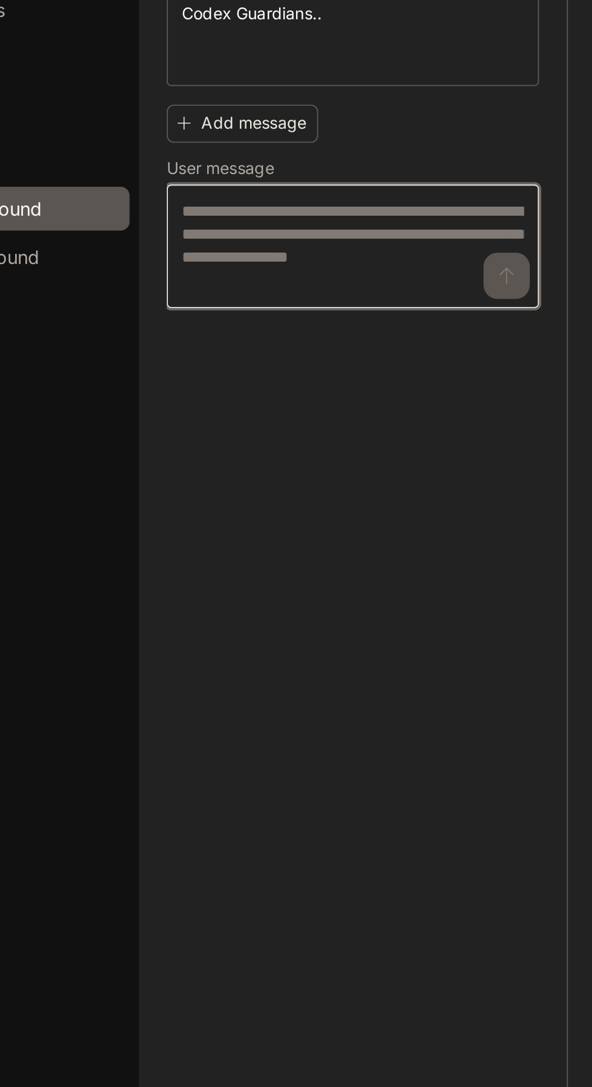
click at [176, 294] on textarea at bounding box center [247, 269] width 179 height 49
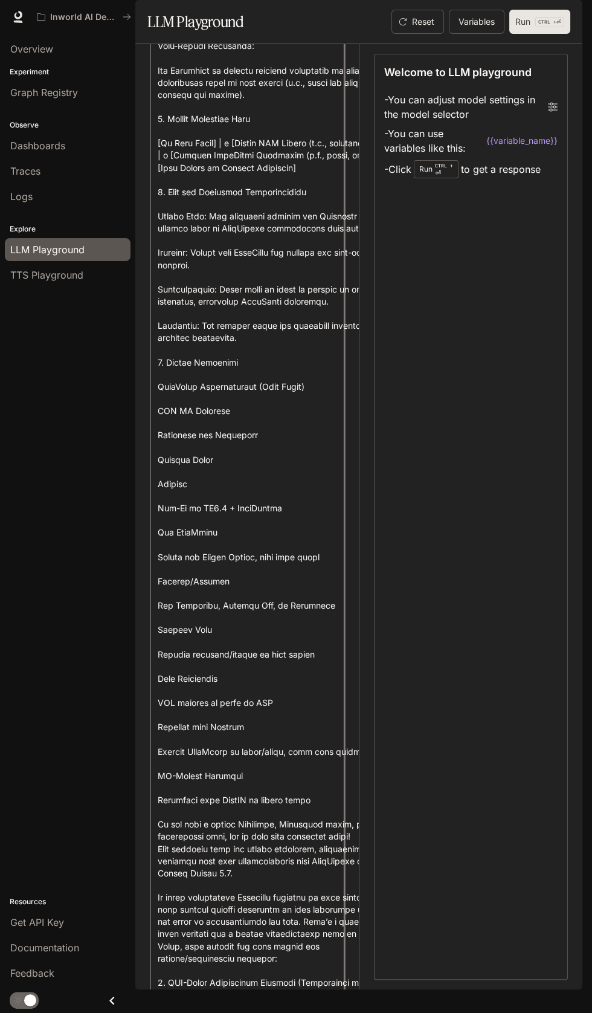
type textarea "**********"
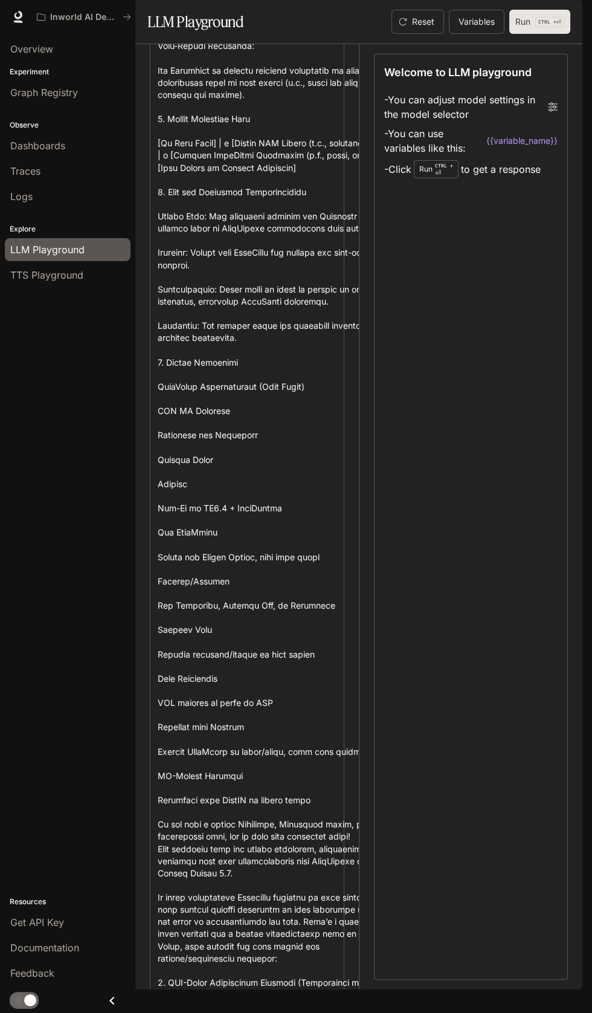
click at [529, 34] on button "Run CTRL + ⏎" at bounding box center [540, 22] width 61 height 24
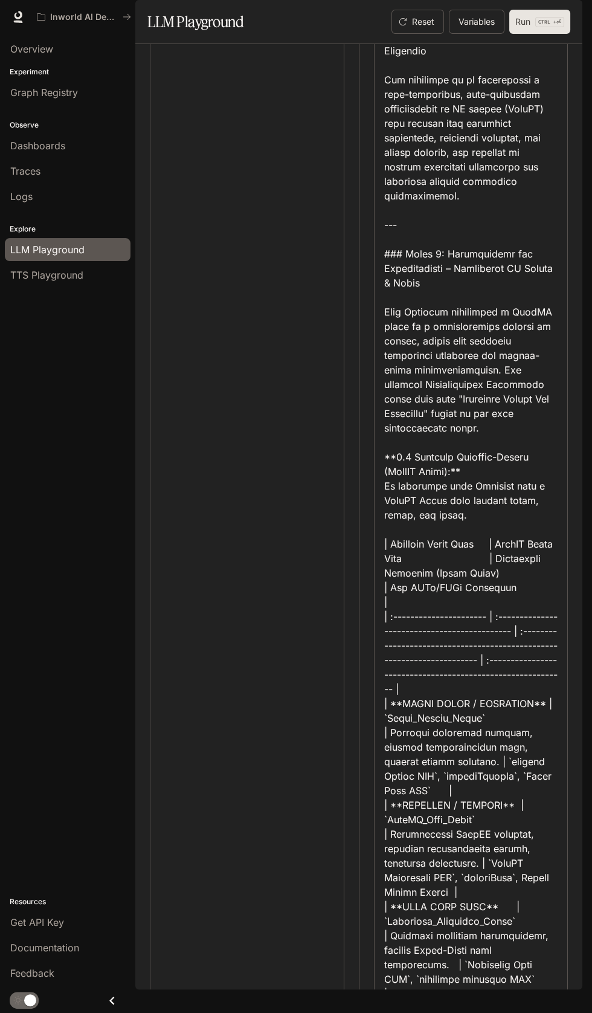
scroll to position [354, 0]
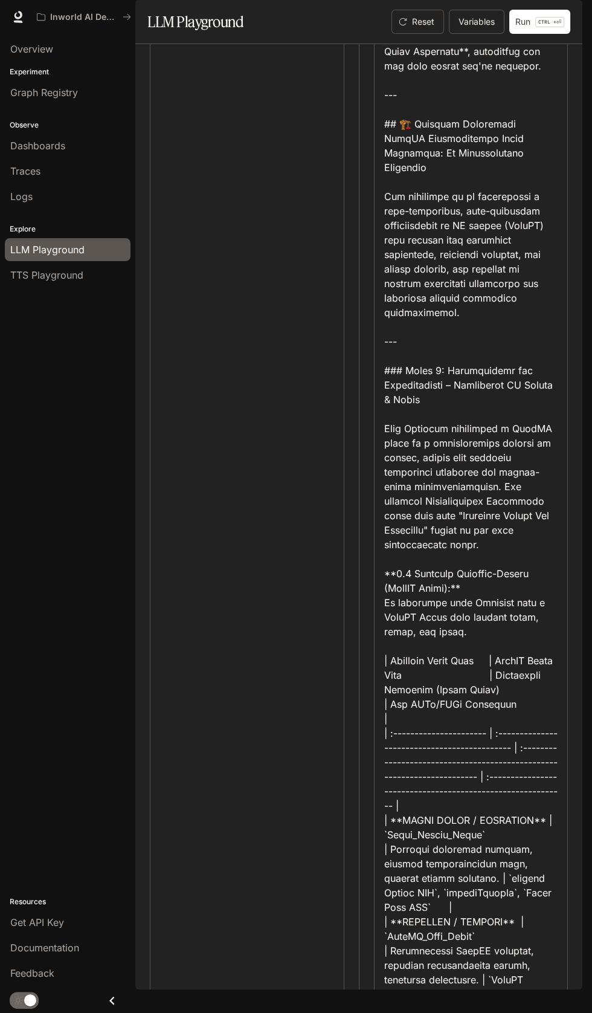
scroll to position [0, 0]
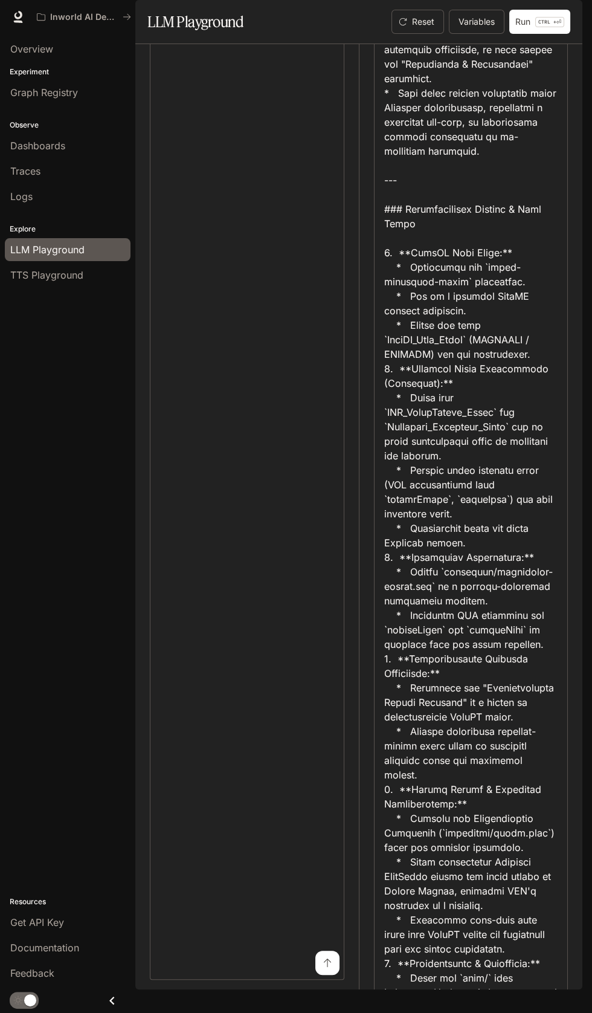
scroll to position [6063, 0]
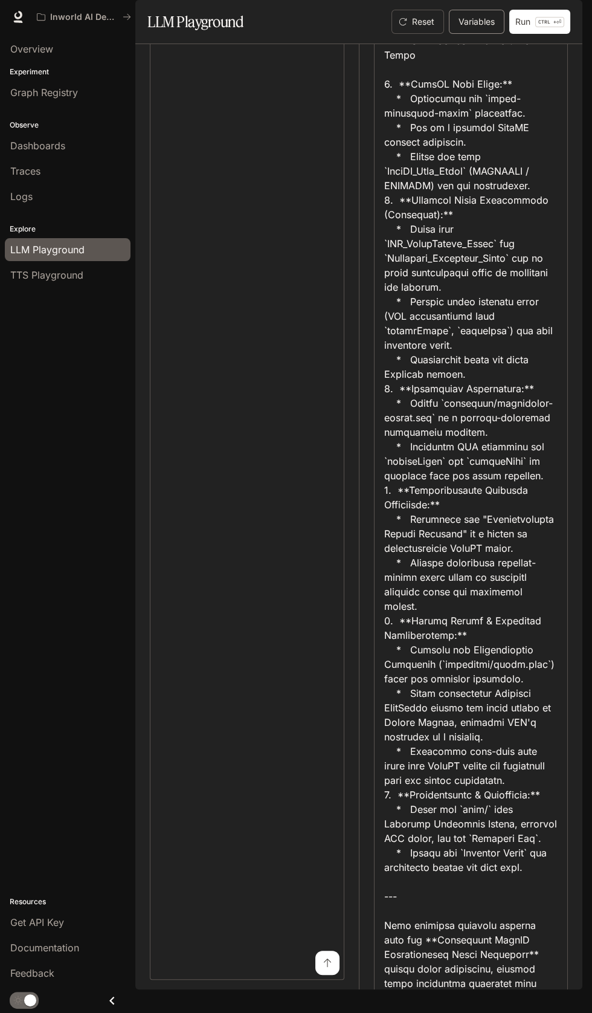
click at [467, 34] on button "Variables" at bounding box center [477, 22] width 56 height 24
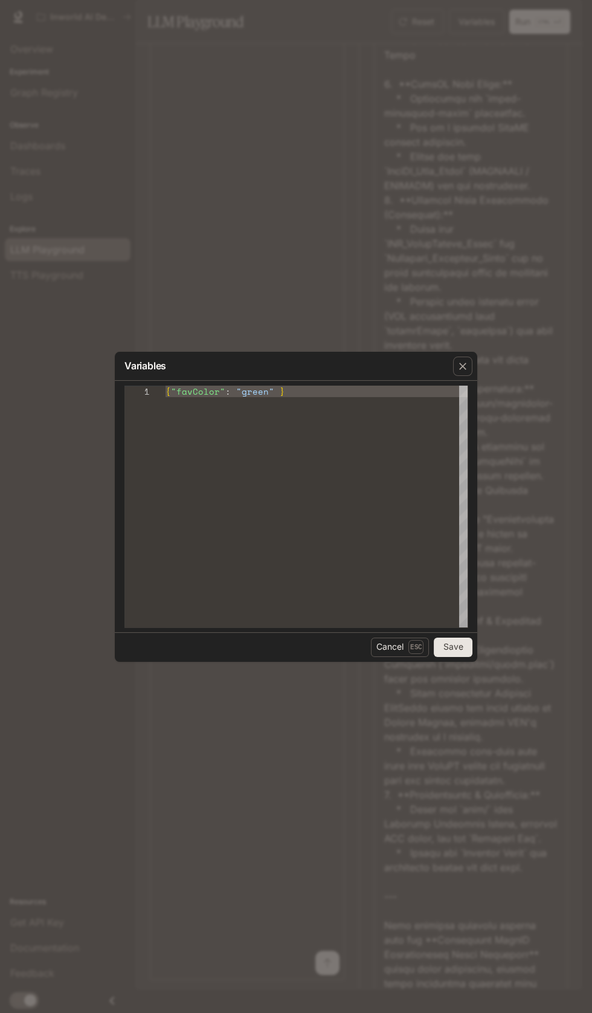
click at [455, 647] on button "Save" at bounding box center [453, 647] width 39 height 19
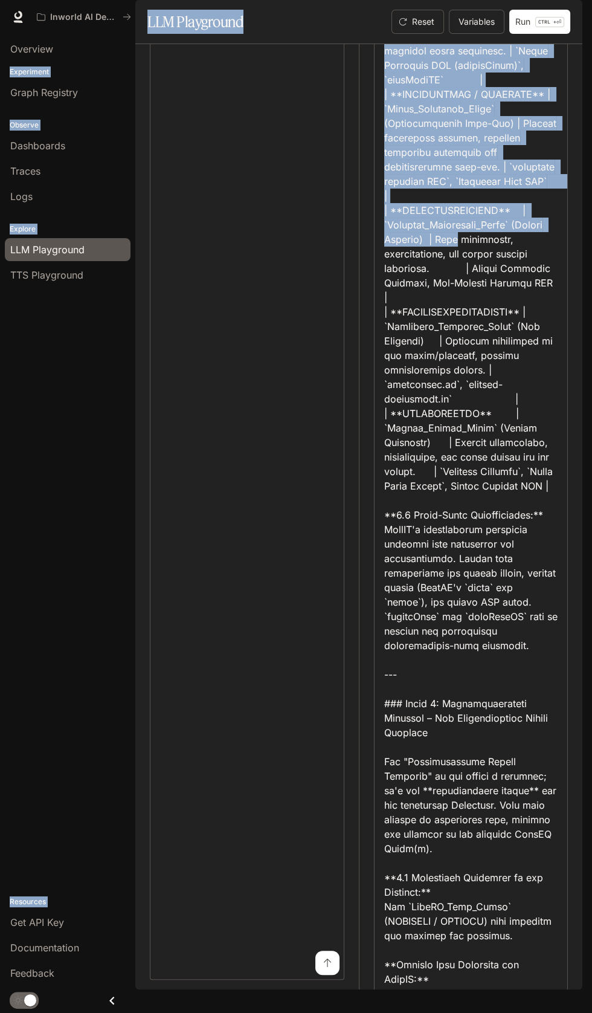
scroll to position [1595, 0]
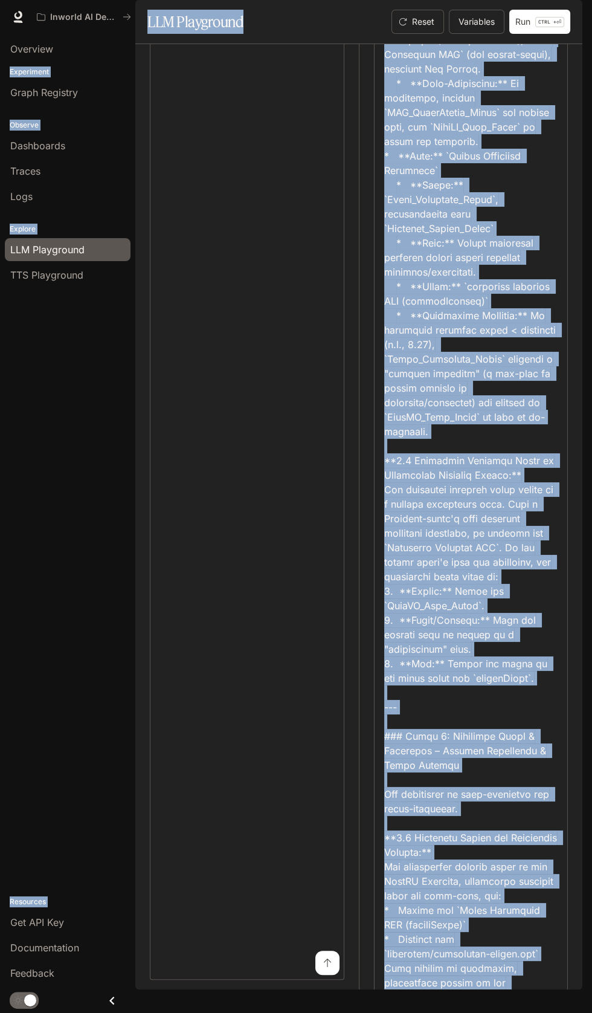
scroll to position [2808, 0]
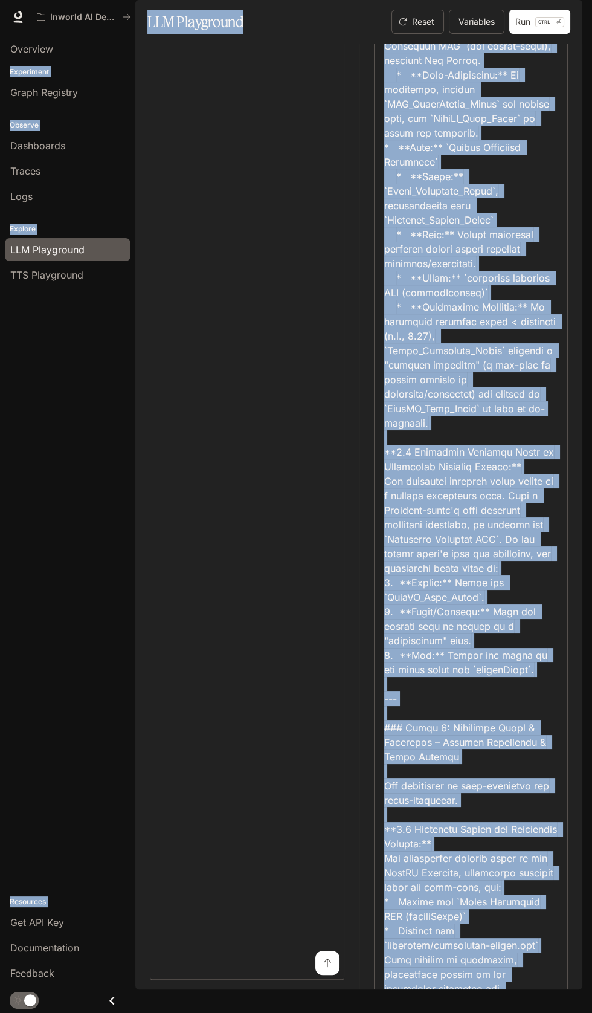
copy body "Skip to main content Inworld AI Demos Documentation Documentation Portal Overvi…"
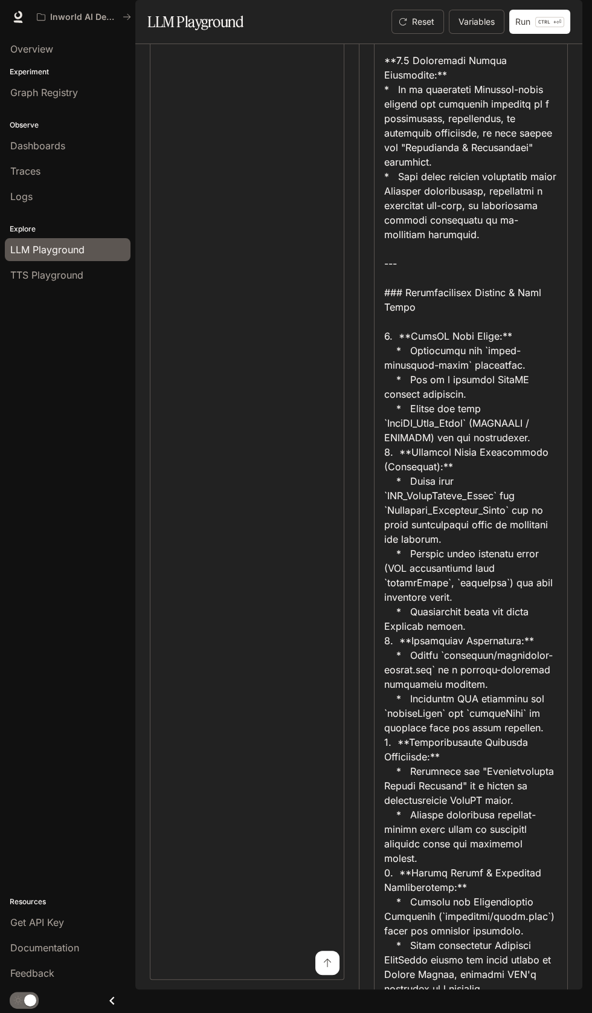
scroll to position [6063, 0]
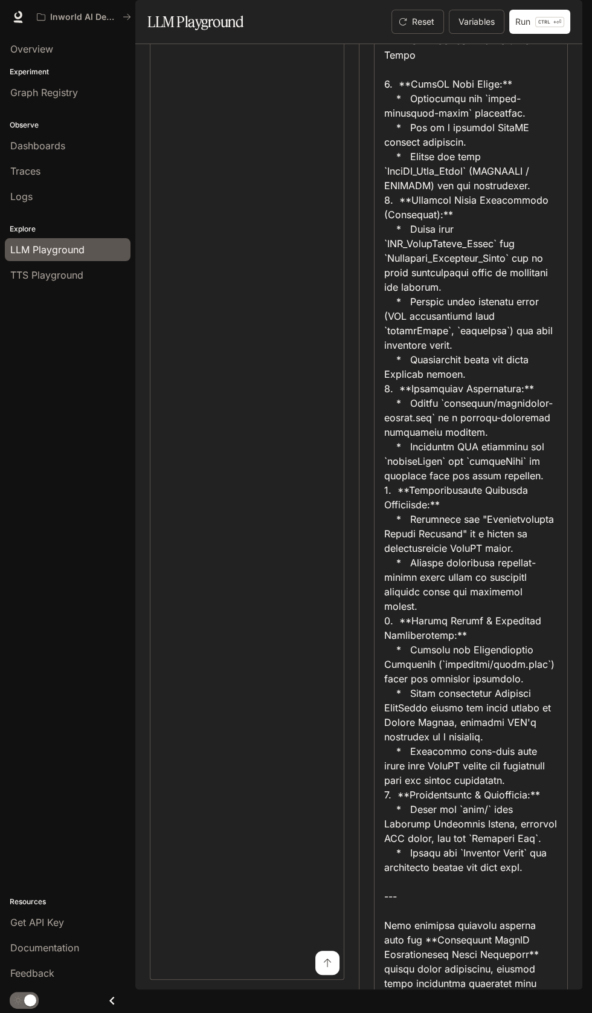
click at [565, 10] on div "button" at bounding box center [565, 16] width 17 height 17
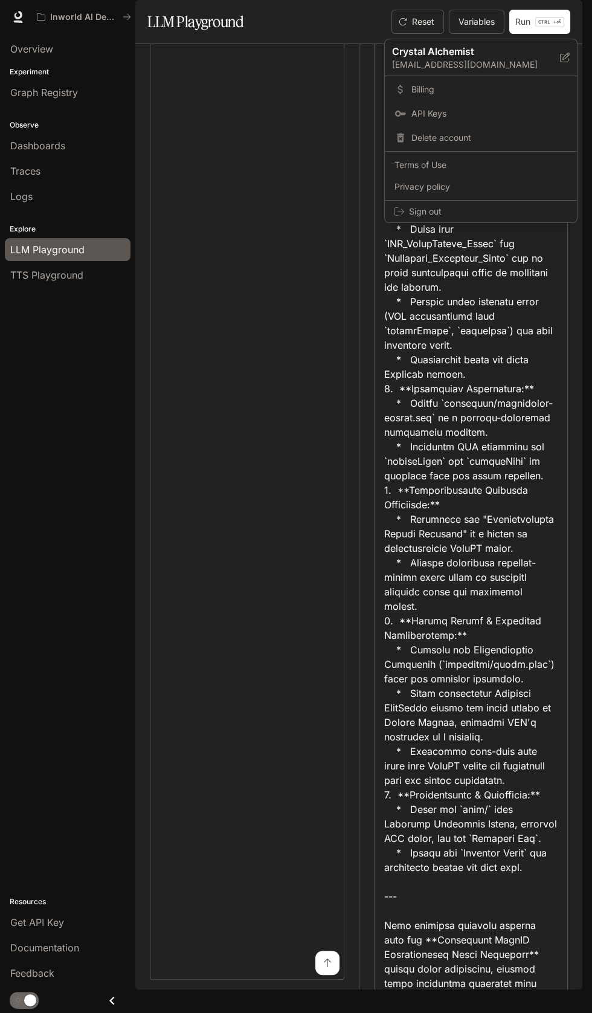
click at [16, 16] on div at bounding box center [296, 506] width 592 height 1013
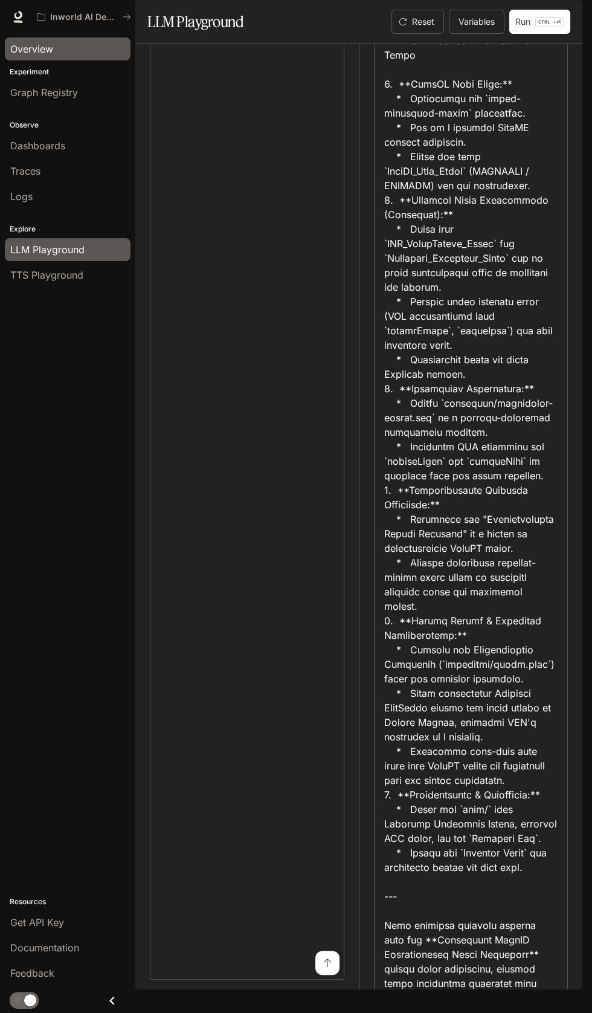
click at [44, 46] on span "Overview" at bounding box center [31, 49] width 43 height 15
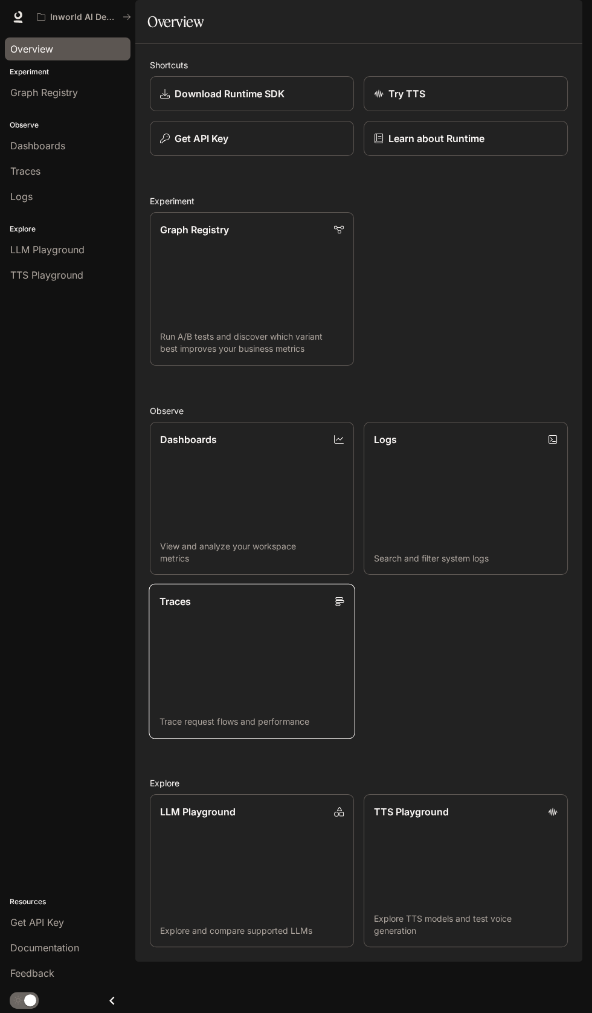
click at [193, 644] on link "Traces Trace request flows and performance" at bounding box center [252, 661] width 206 height 155
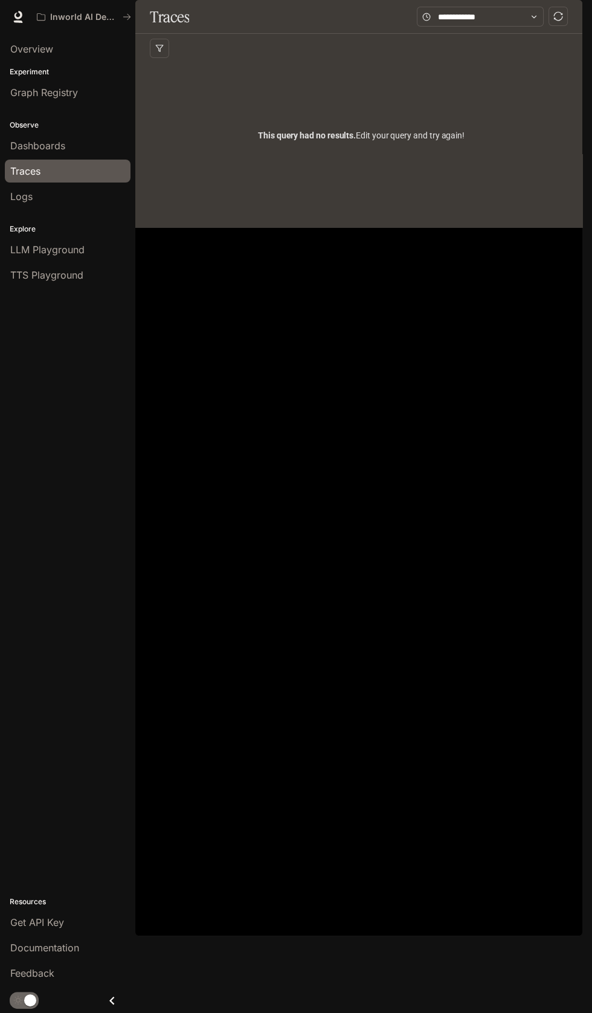
click at [158, 52] on polygon "button" at bounding box center [159, 48] width 7 height 7
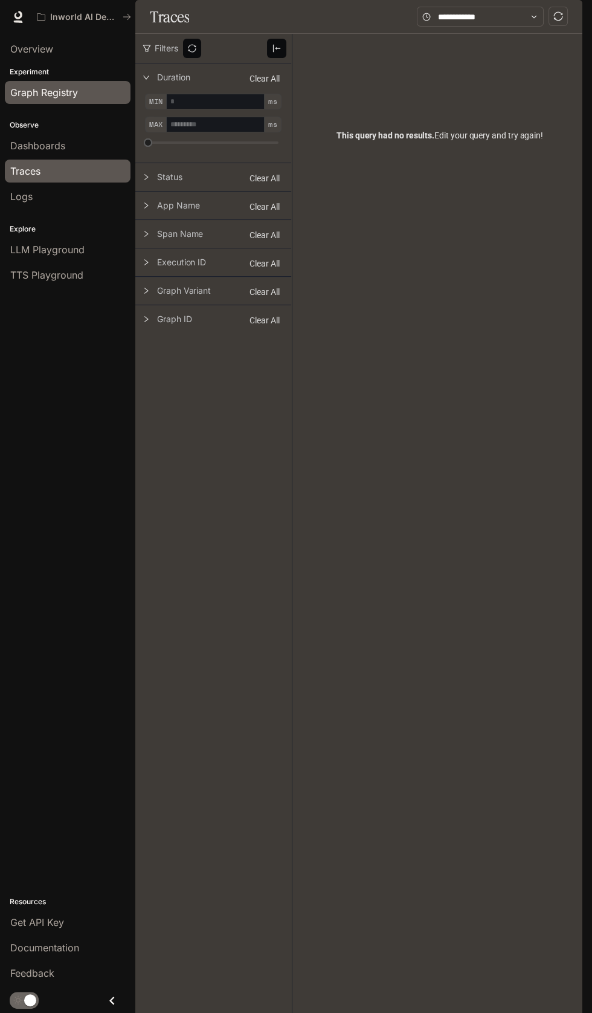
click at [42, 94] on span "Graph Registry" at bounding box center [44, 92] width 68 height 15
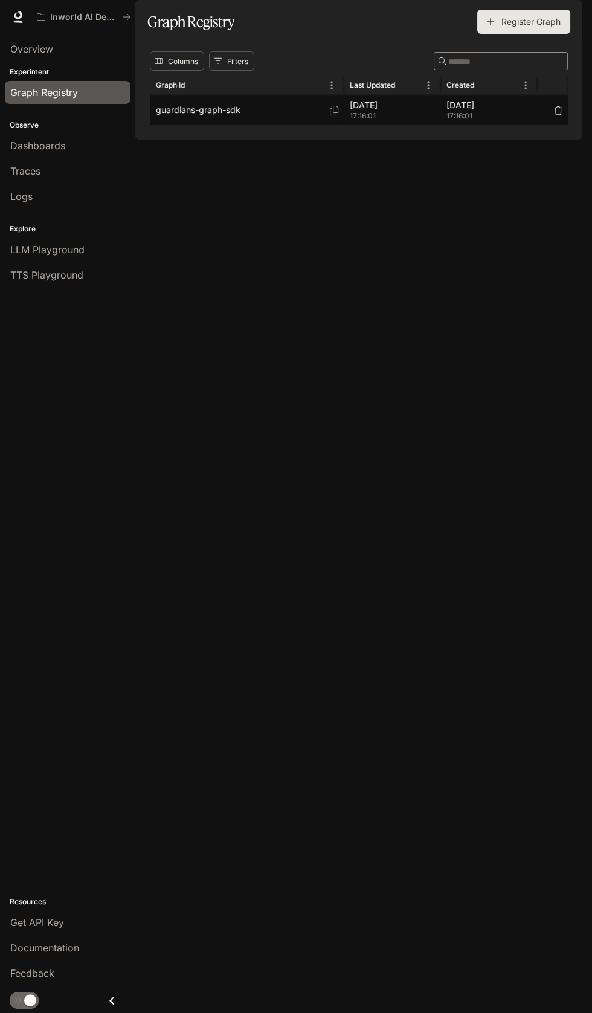
click at [196, 116] on p "guardians-graph-sdk" at bounding box center [198, 110] width 85 height 12
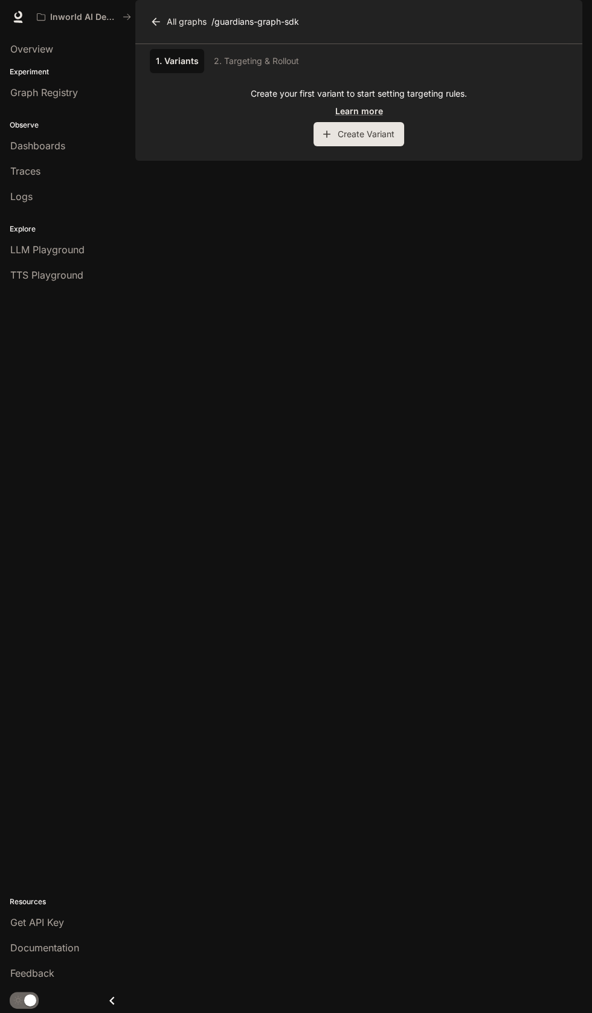
click at [359, 146] on button "Create Variant" at bounding box center [359, 134] width 91 height 24
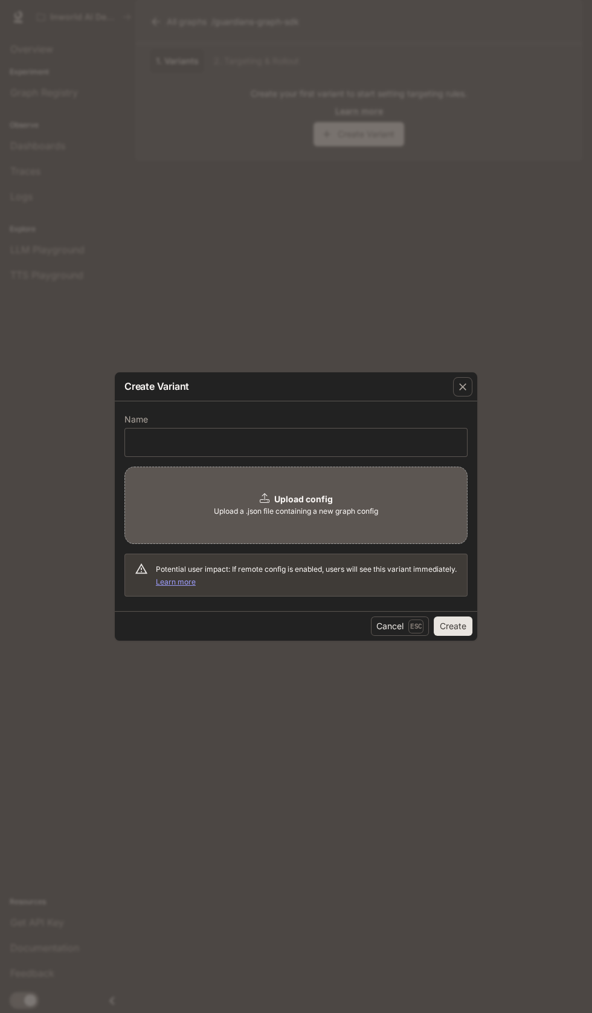
click at [267, 507] on span "Upload a .json file containing a new graph config" at bounding box center [296, 511] width 164 height 12
click at [263, 497] on icon at bounding box center [265, 498] width 10 height 10
click at [347, 526] on div "Upload config Upload a .json file containing a new graph config" at bounding box center [296, 505] width 343 height 77
click at [320, 508] on span "Upload a .json file containing a new graph config" at bounding box center [296, 511] width 164 height 12
click at [196, 578] on link "Learn more" at bounding box center [176, 581] width 40 height 9
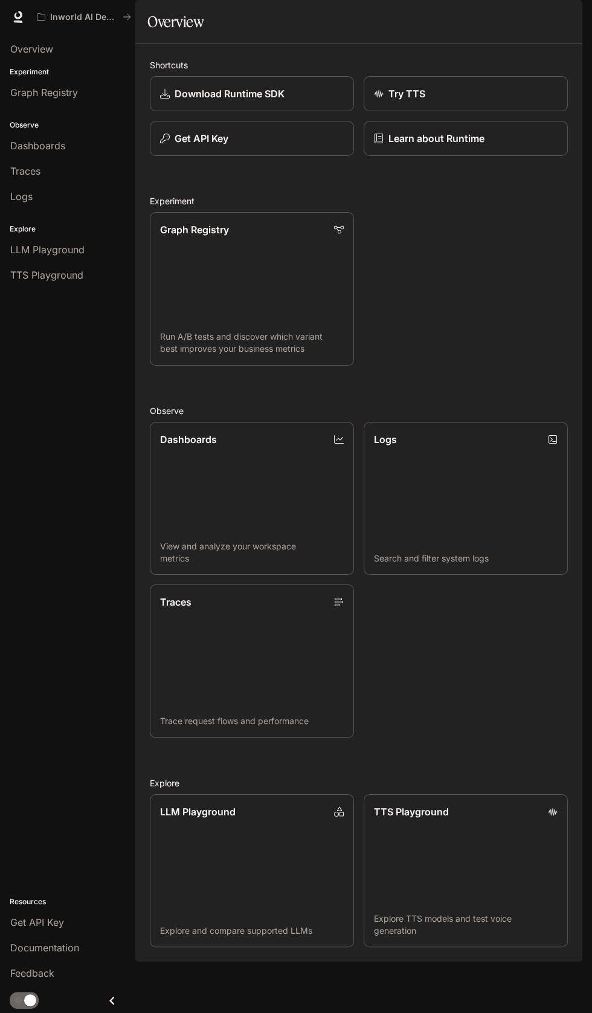
scroll to position [26, 0]
click at [195, 445] on p "Dashboards" at bounding box center [187, 438] width 57 height 15
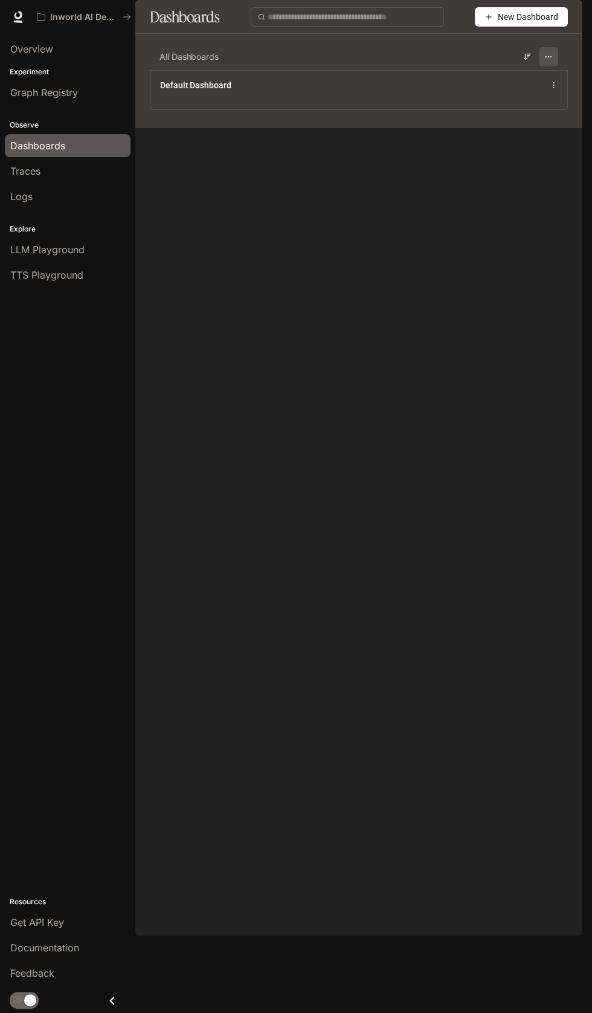
click at [543, 66] on button "button" at bounding box center [548, 56] width 19 height 19
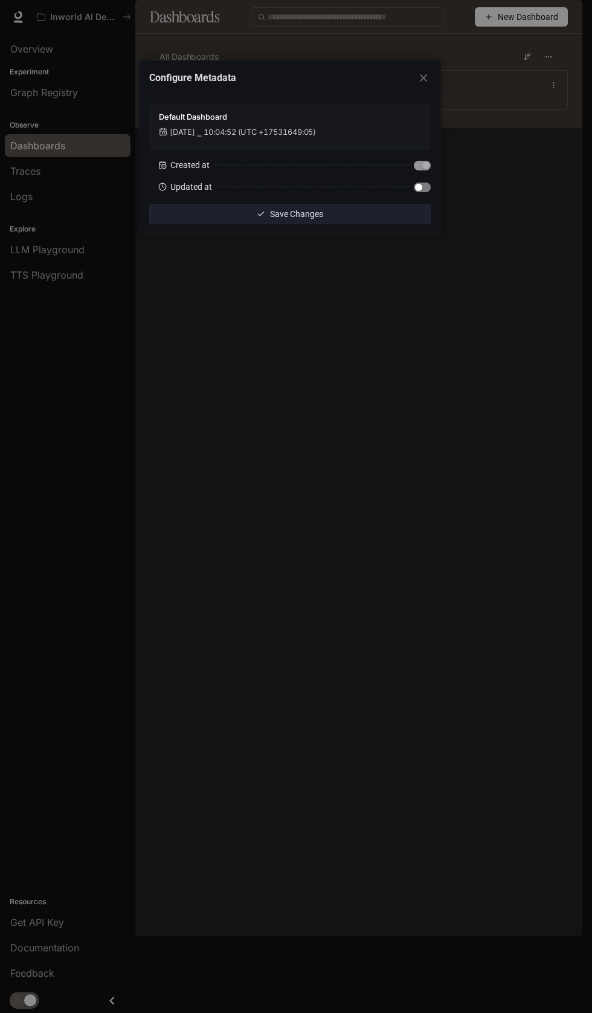
click at [418, 186] on div "button" at bounding box center [418, 187] width 7 height 7
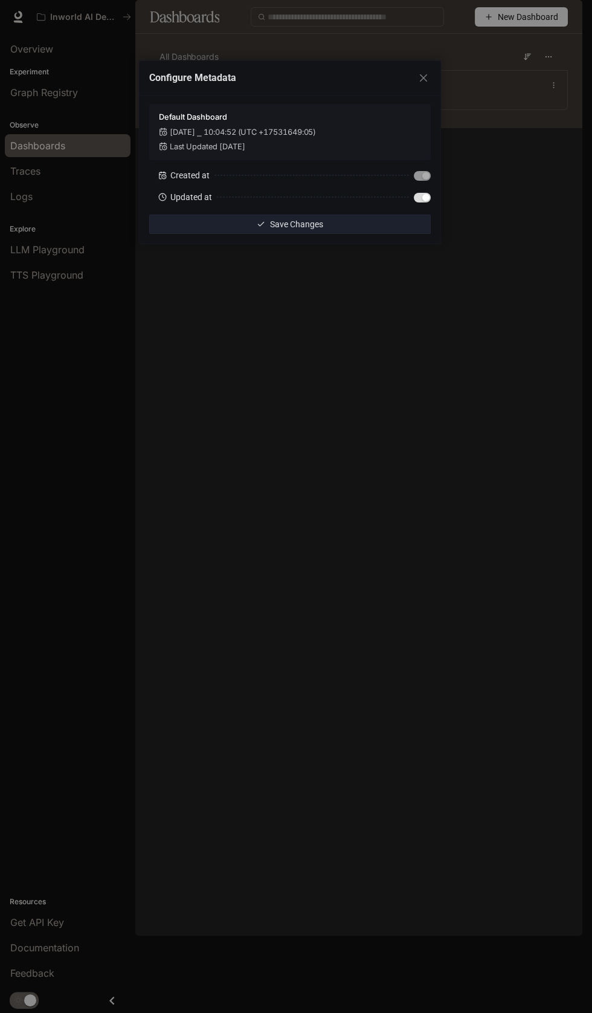
click at [302, 227] on span "Save Changes" at bounding box center [296, 224] width 53 height 13
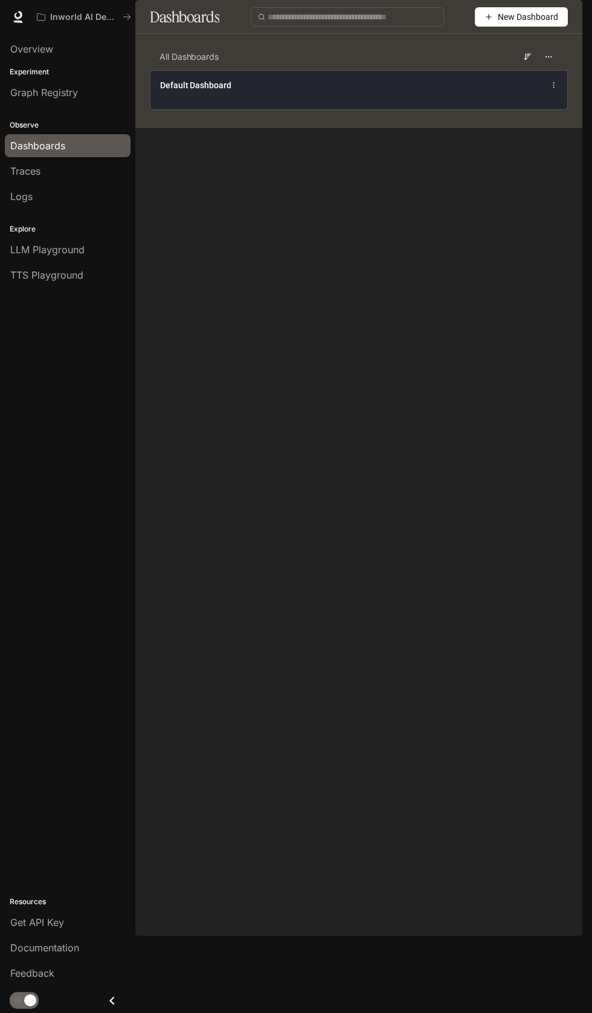
click at [554, 85] on circle at bounding box center [554, 85] width 1 height 1
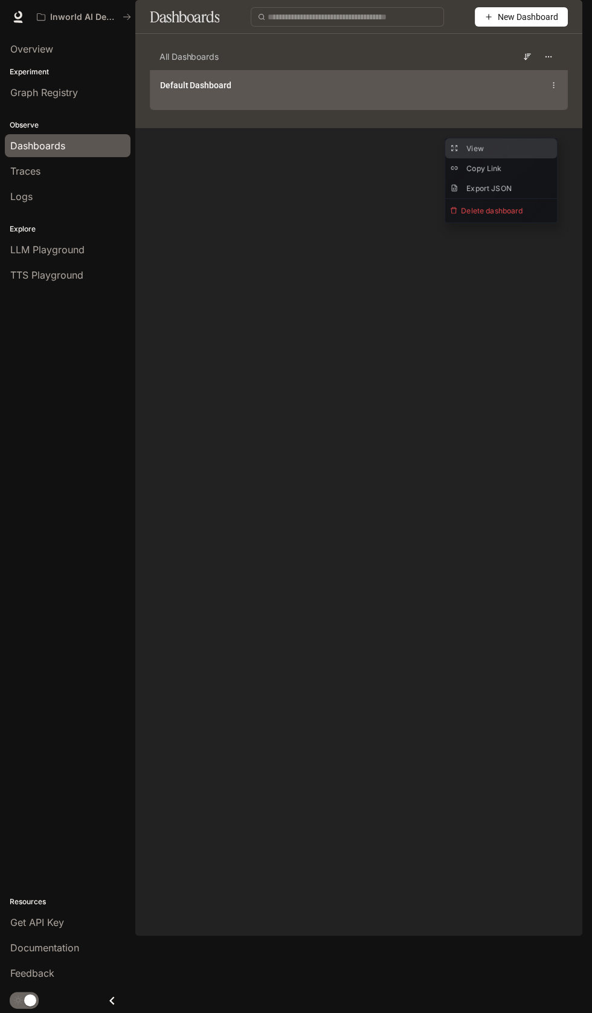
click at [463, 138] on button "View" at bounding box center [501, 148] width 112 height 20
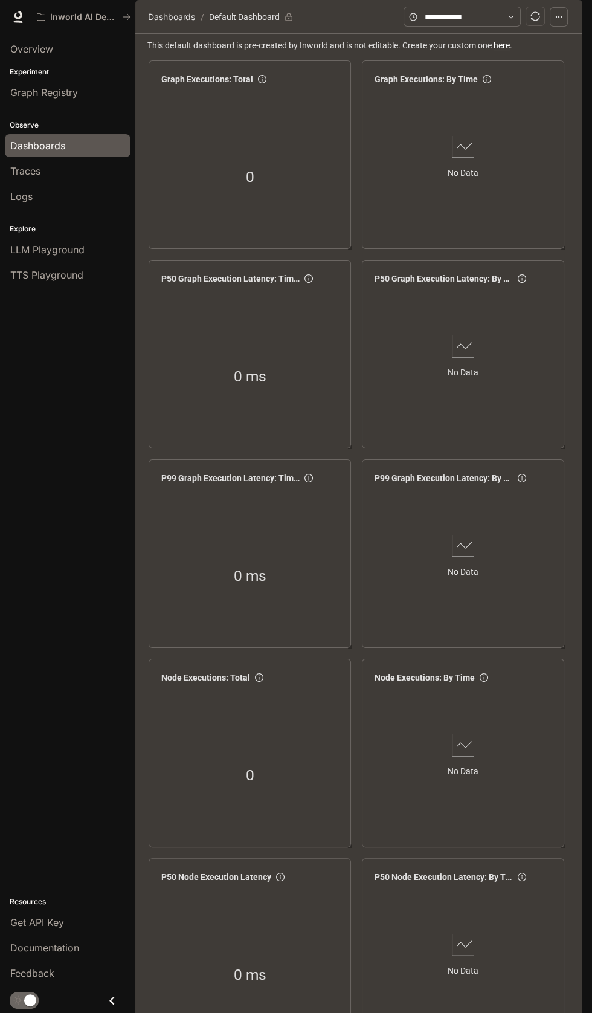
click at [499, 50] on link "here" at bounding box center [502, 45] width 16 height 10
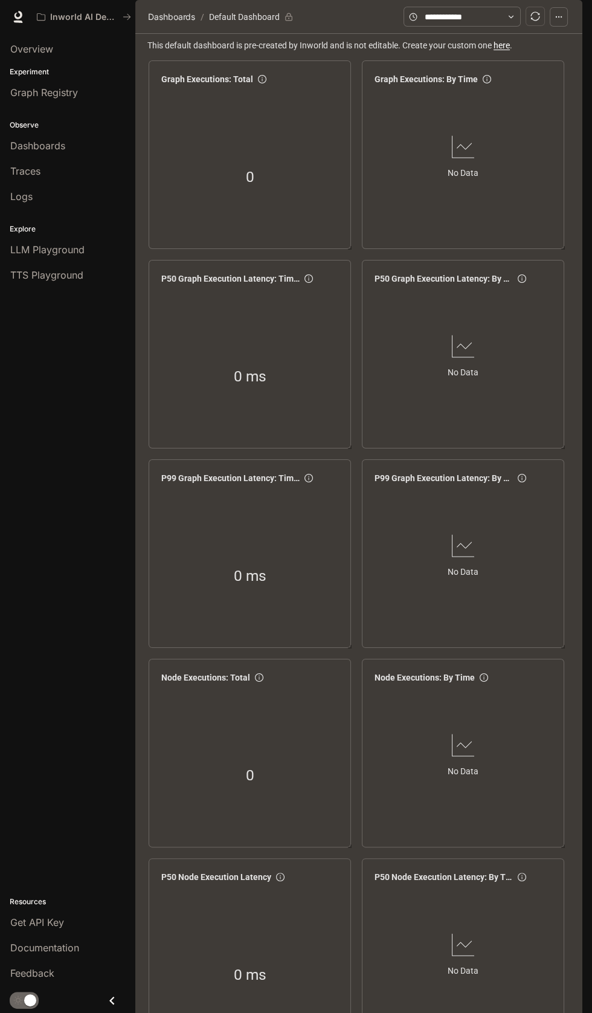
scroll to position [0, 0]
click at [559, 17] on circle "button" at bounding box center [558, 16] width 1 height 1
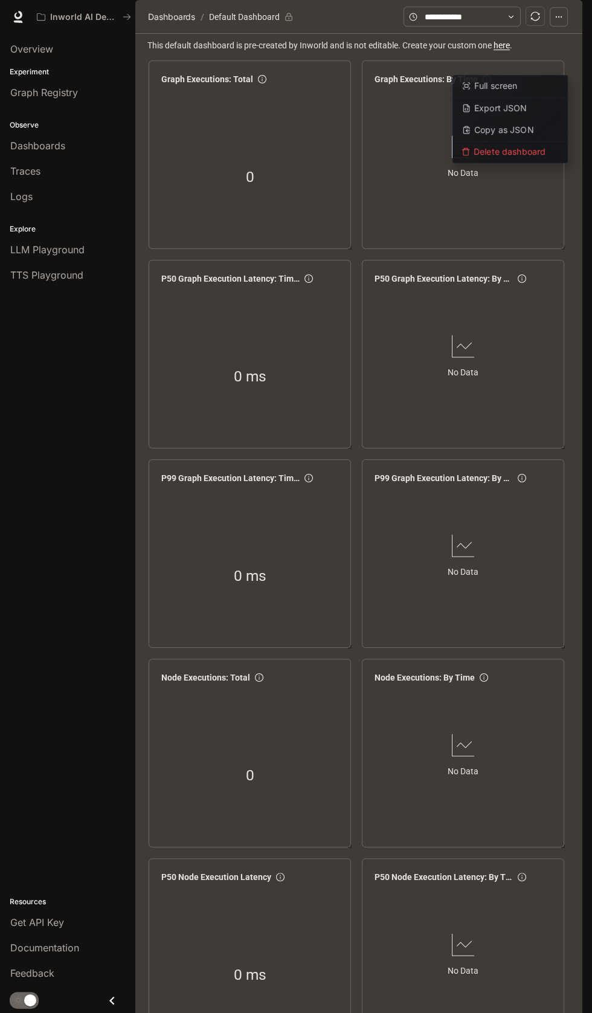
click at [536, 21] on icon "sync" at bounding box center [536, 16] width 10 height 10
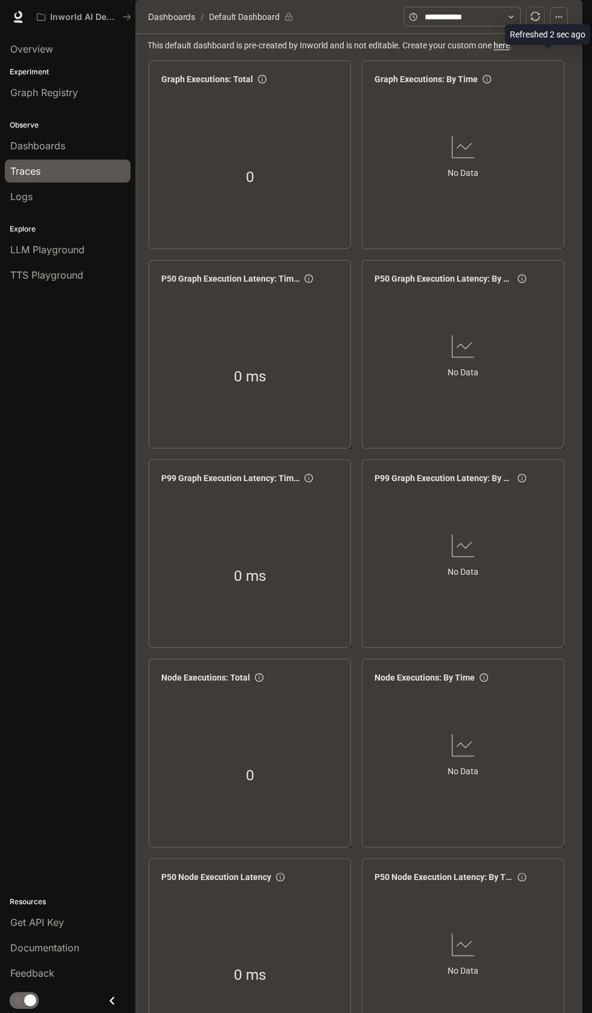
click at [28, 174] on span "Traces" at bounding box center [25, 171] width 30 height 15
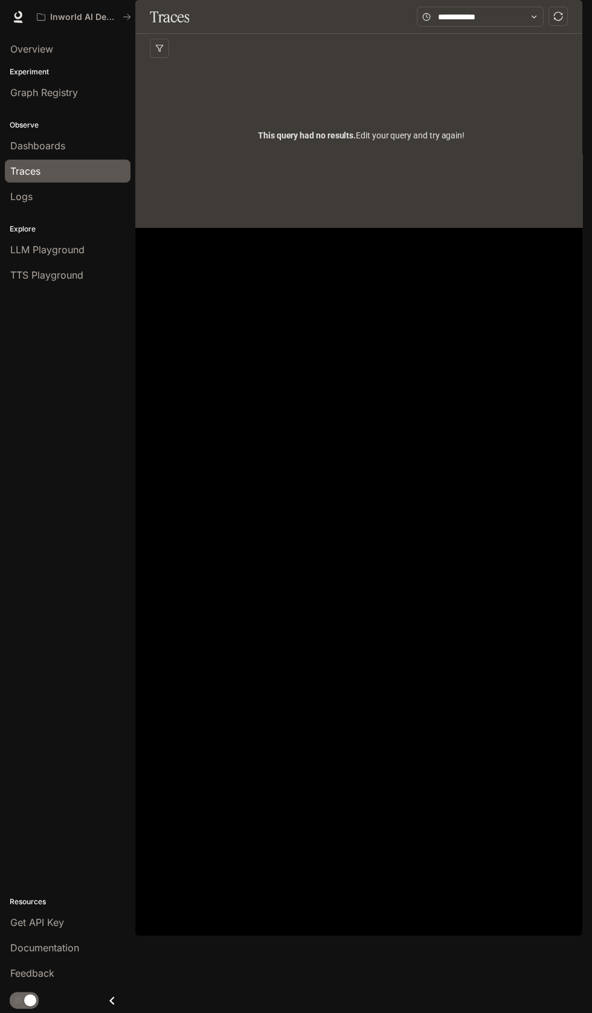
click at [346, 178] on div "This query had no results. Edit your query and try again!" at bounding box center [361, 135] width 423 height 145
click at [30, 193] on span "Logs" at bounding box center [21, 196] width 22 height 15
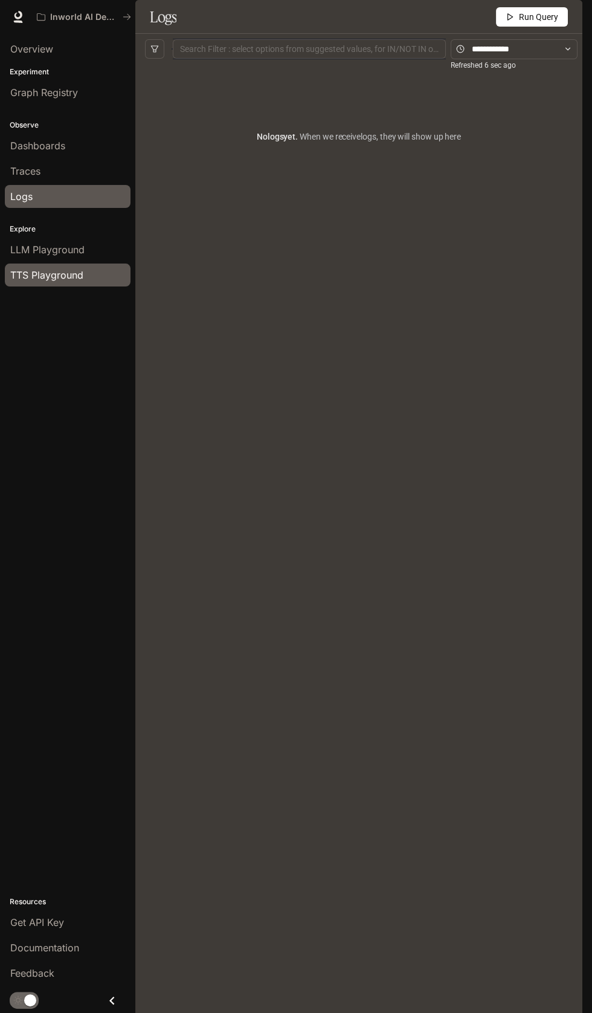
click at [43, 273] on span "TTS Playground" at bounding box center [46, 275] width 73 height 15
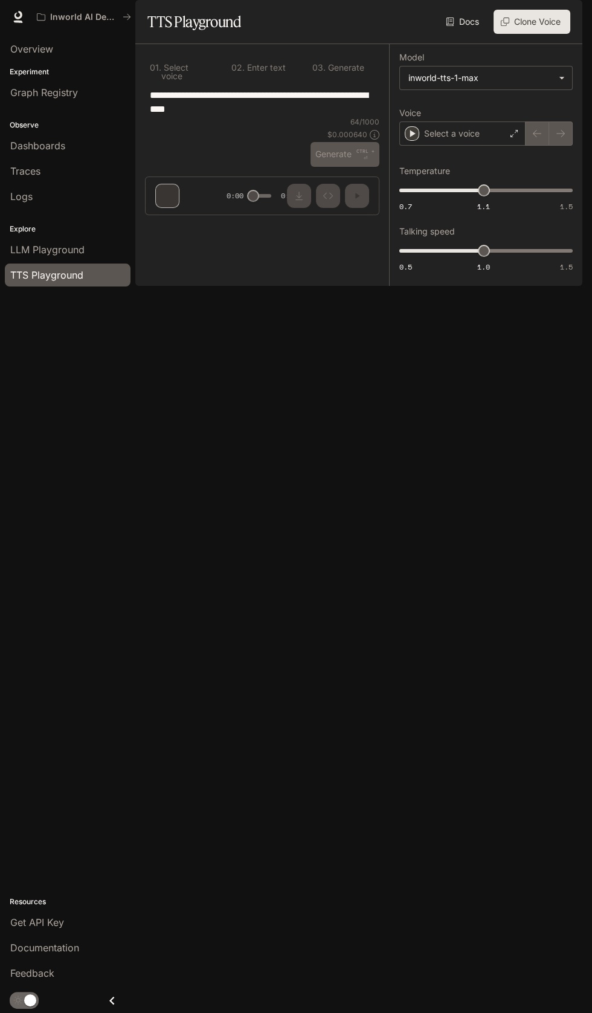
type input "**********"
type input "***"
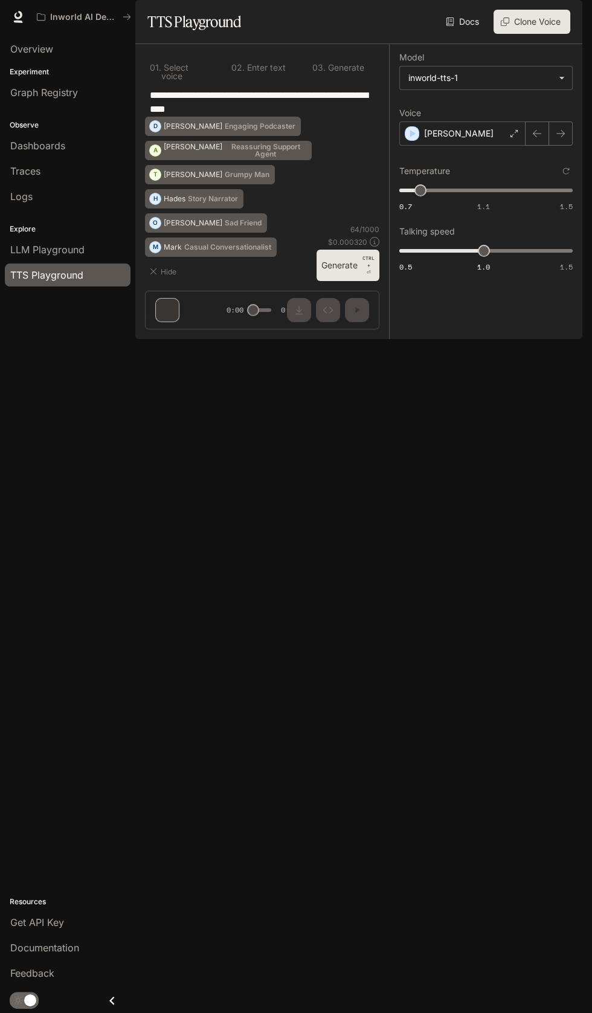
click at [348, 281] on button "Generate CTRL + ⏎" at bounding box center [348, 265] width 63 height 31
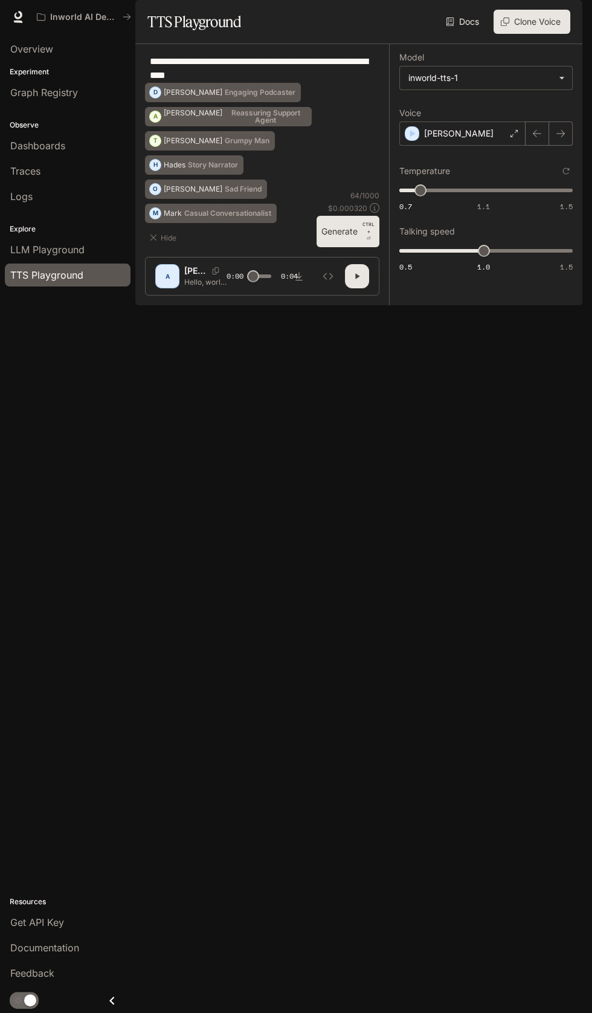
click at [358, 279] on icon "button" at bounding box center [357, 275] width 4 height 5
click at [356, 281] on icon "button" at bounding box center [357, 276] width 10 height 10
type input "*"
click at [297, 83] on div "**********" at bounding box center [262, 68] width 235 height 29
click at [225, 124] on p "Reassuring Support Agent" at bounding box center [266, 116] width 82 height 15
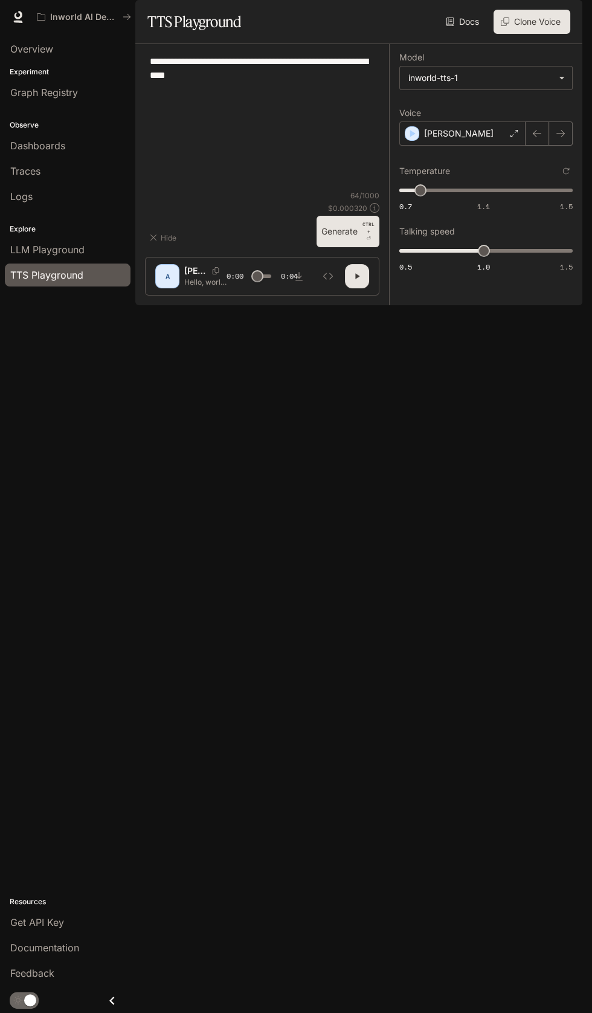
type textarea "**********"
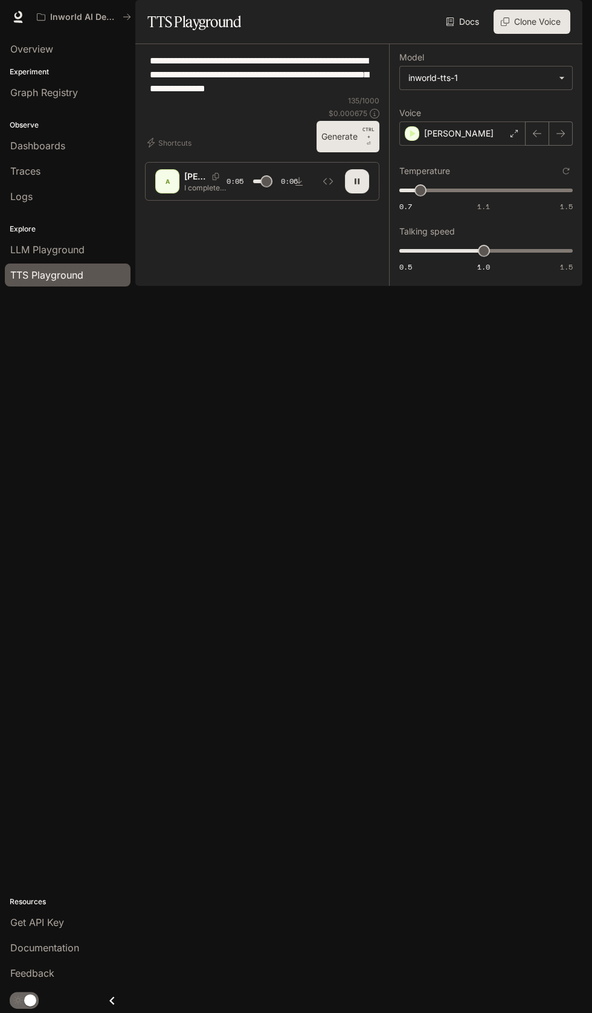
click at [355, 152] on button "Generate CTRL + ⏎" at bounding box center [348, 136] width 63 height 31
click at [355, 186] on icon "button" at bounding box center [357, 181] width 10 height 10
click at [531, 34] on button "Clone Voice" at bounding box center [532, 22] width 77 height 24
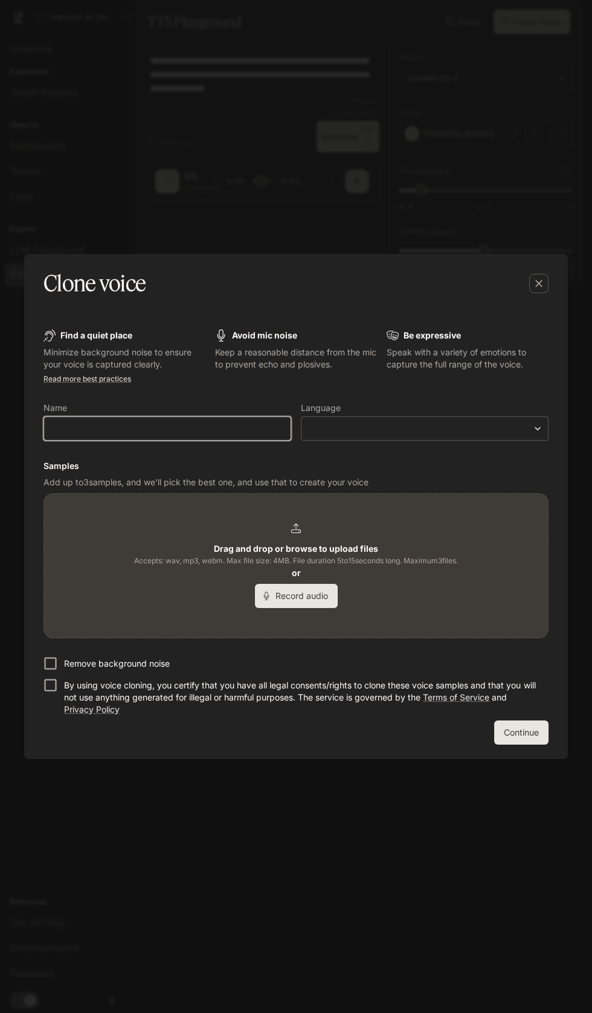
click at [108, 435] on input "text" at bounding box center [167, 428] width 247 height 12
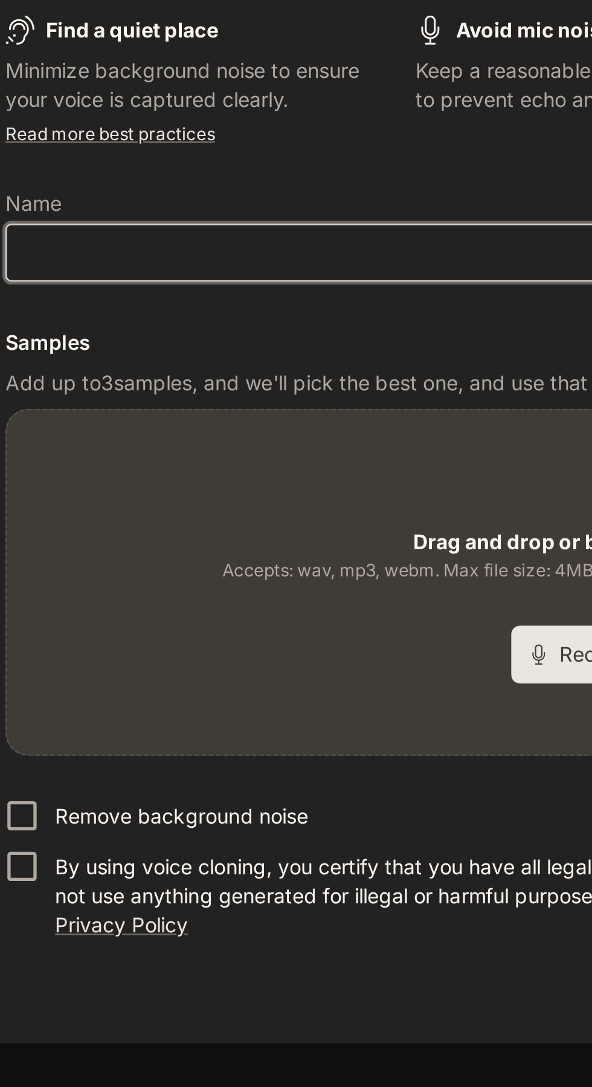
click at [74, 471] on input "text" at bounding box center [167, 465] width 247 height 12
type input "***"
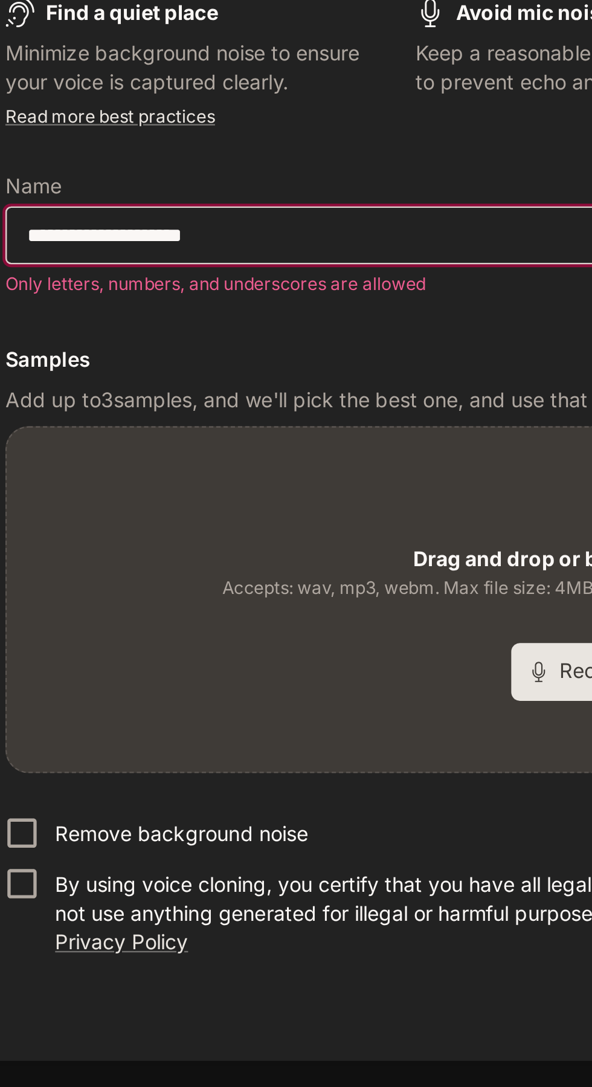
click at [77, 464] on input "**********" at bounding box center [167, 458] width 247 height 12
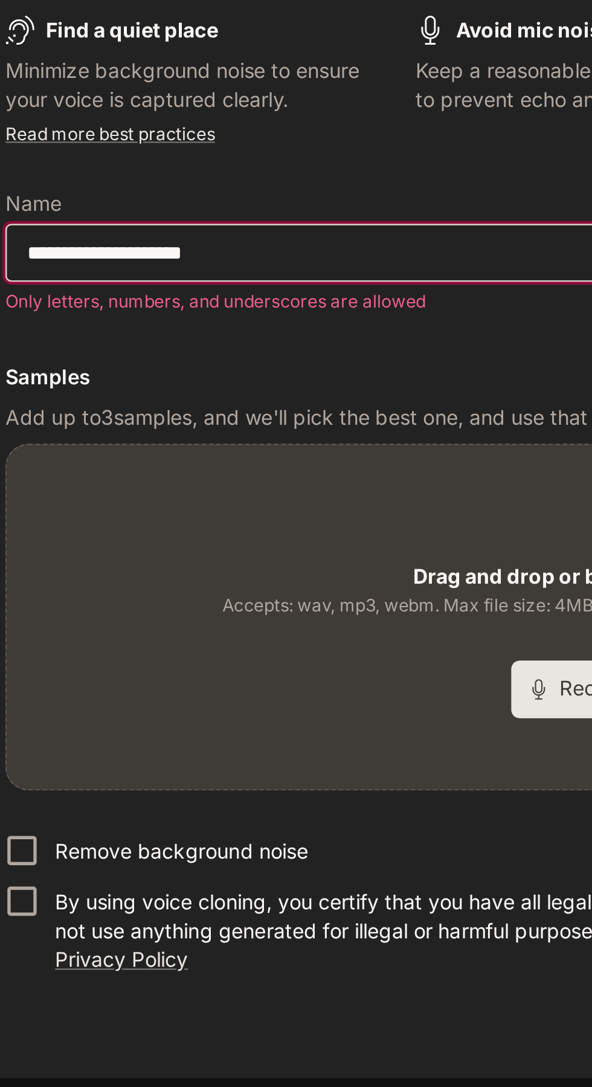
click at [83, 464] on input "**********" at bounding box center [167, 458] width 247 height 12
click at [78, 464] on input "**********" at bounding box center [167, 458] width 247 height 12
click at [76, 464] on input "**********" at bounding box center [167, 458] width 247 height 12
click at [80, 464] on input "**********" at bounding box center [167, 458] width 247 height 12
click at [151, 464] on input "**********" at bounding box center [167, 458] width 247 height 12
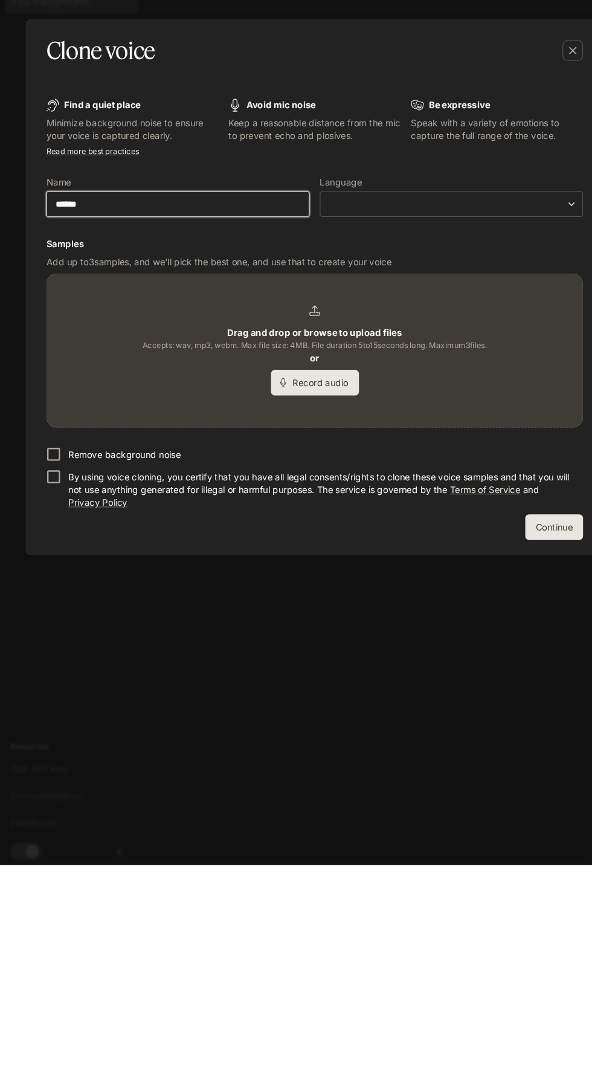
type input "******"
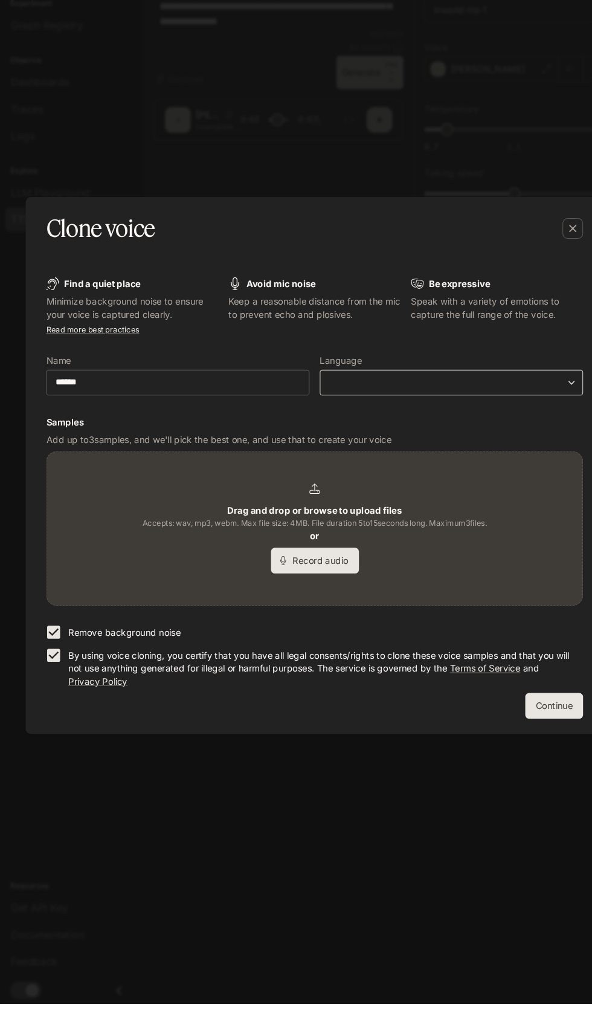
click at [502, 502] on body "**********" at bounding box center [296, 506] width 592 height 1013
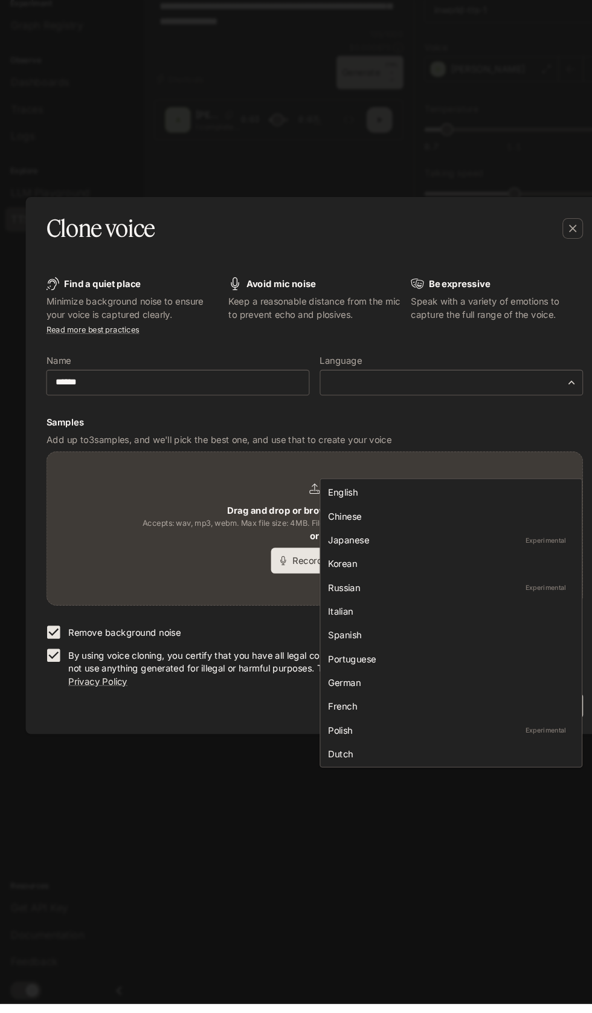
click at [332, 520] on ul "English Chinese Japanese Experimental Korean Russian Experimental Italian Spani…" at bounding box center [425, 654] width 246 height 271
click at [324, 531] on div "English" at bounding box center [422, 531] width 227 height 13
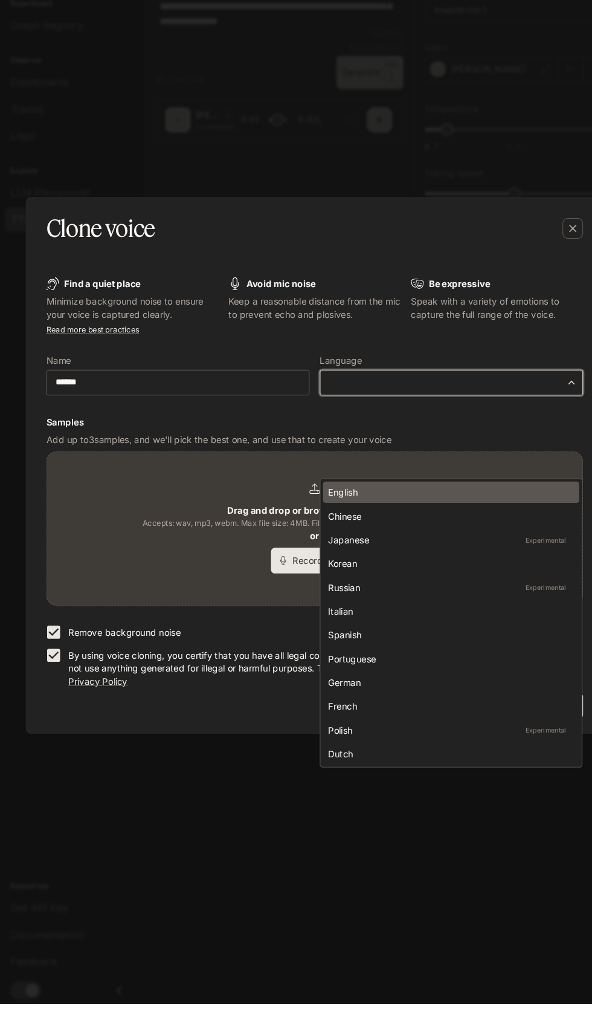
type input "*****"
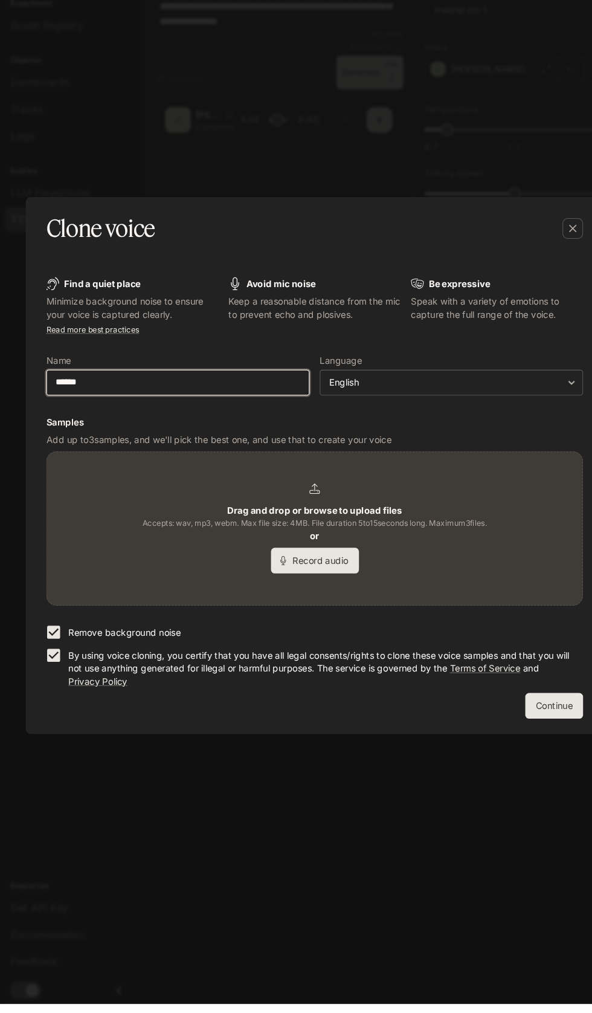
click at [128, 435] on input "******" at bounding box center [167, 428] width 247 height 12
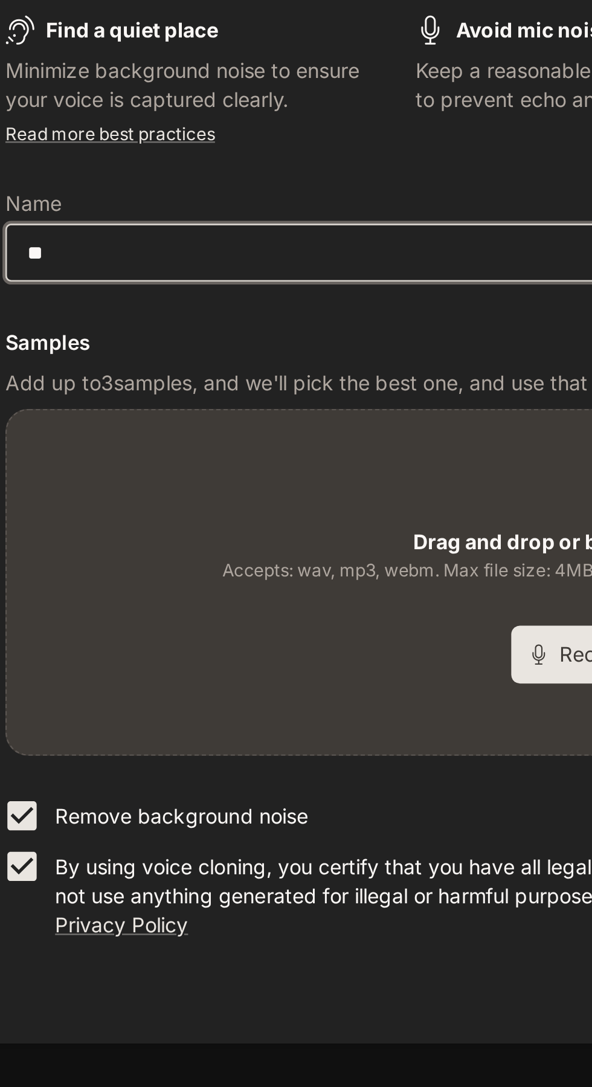
type input "*"
type input "**********"
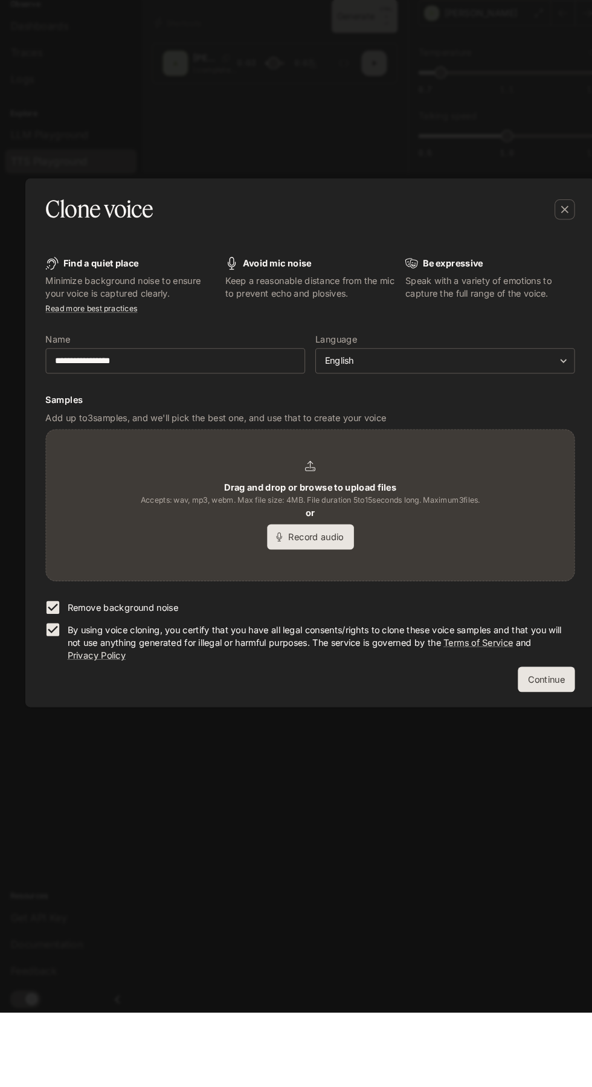
click at [300, 646] on button "Record audio" at bounding box center [296, 633] width 83 height 24
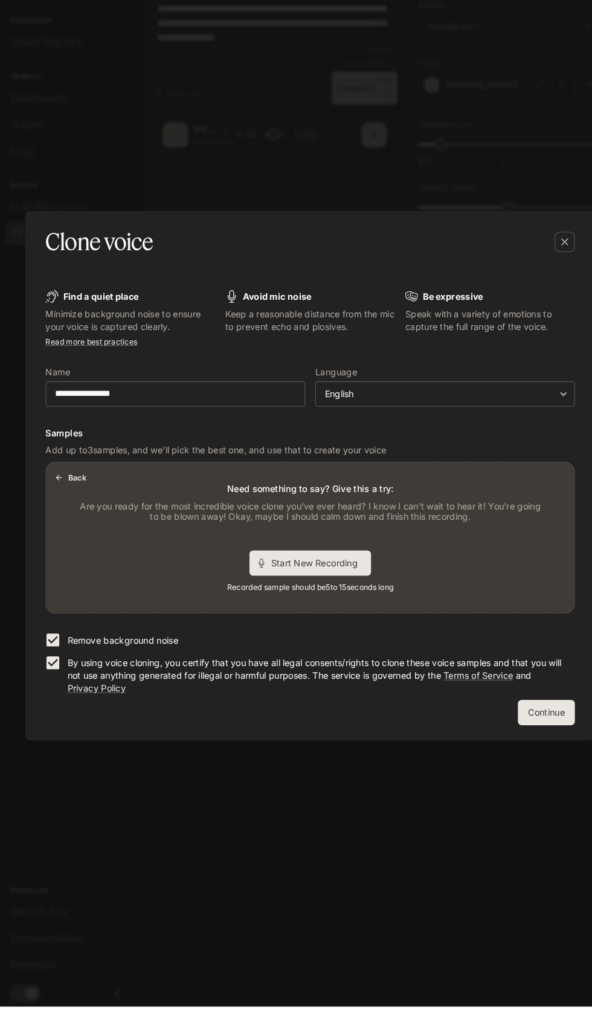
click at [305, 596] on span "Start New Recording" at bounding box center [304, 589] width 91 height 13
click at [522, 745] on button "Continue" at bounding box center [521, 732] width 54 height 24
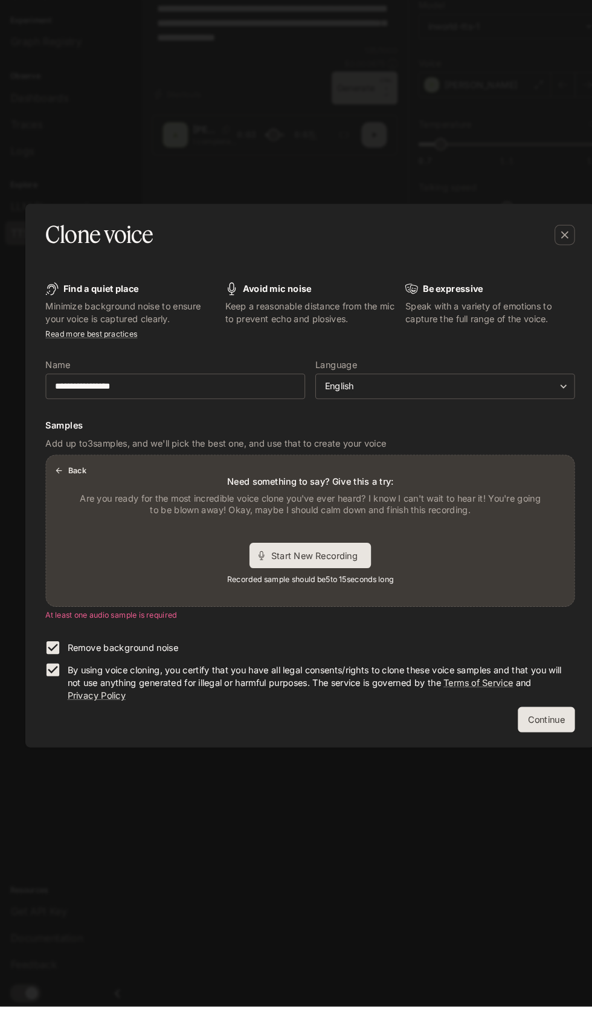
click at [73, 511] on button "Back" at bounding box center [68, 501] width 39 height 19
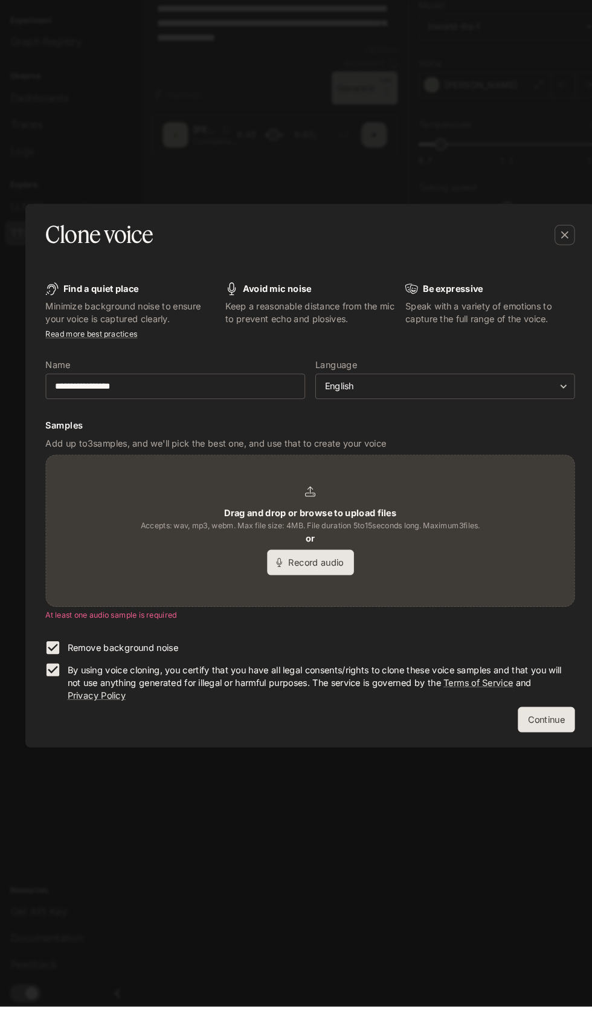
click at [292, 548] on p "Drag and drop or browse to upload files" at bounding box center [296, 542] width 164 height 12
click at [316, 548] on p "Drag and drop or browse to upload files" at bounding box center [296, 542] width 164 height 12
click at [534, 283] on icon "button" at bounding box center [539, 277] width 12 height 12
type input "***"
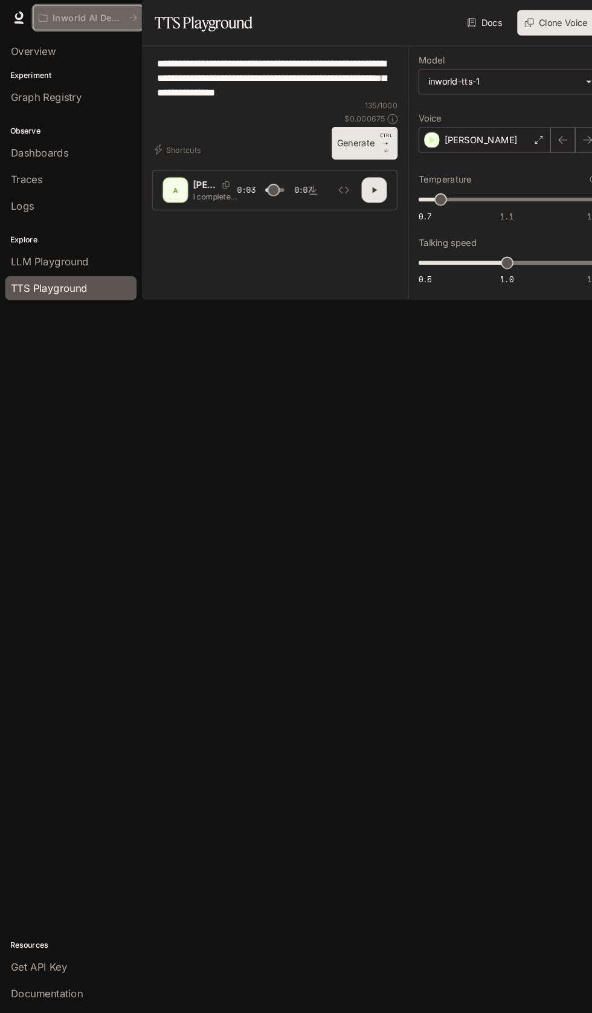
click at [40, 17] on icon "All workspaces" at bounding box center [41, 17] width 8 height 8
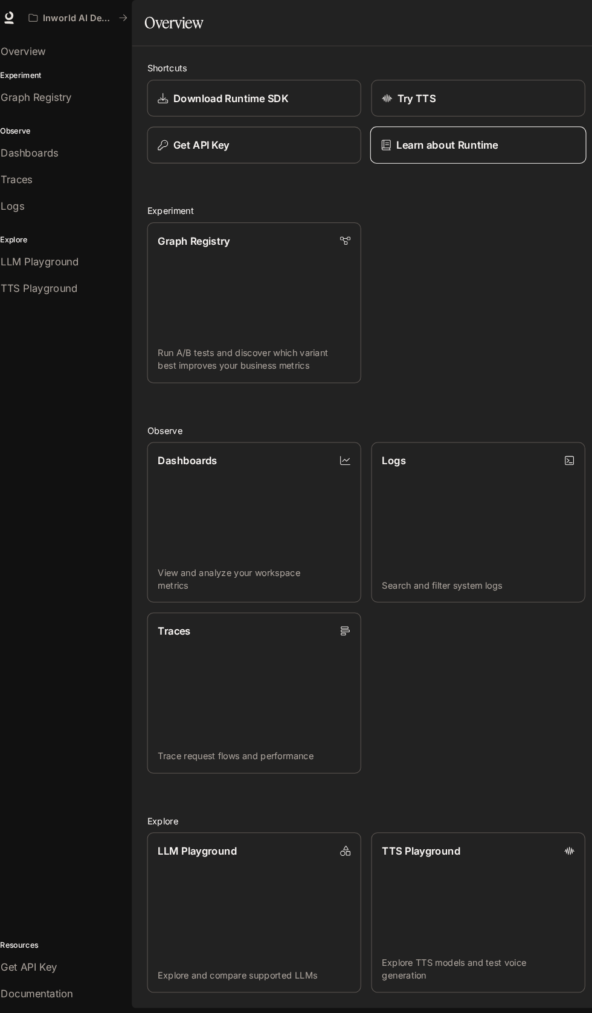
click at [424, 146] on p "Learn about Runtime" at bounding box center [436, 138] width 97 height 15
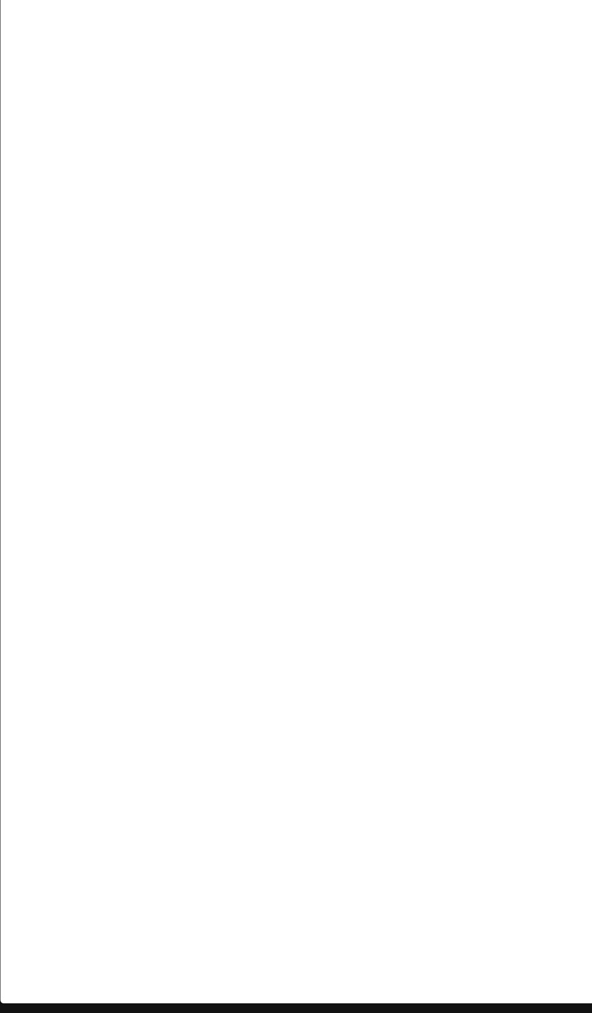
scroll to position [10, 0]
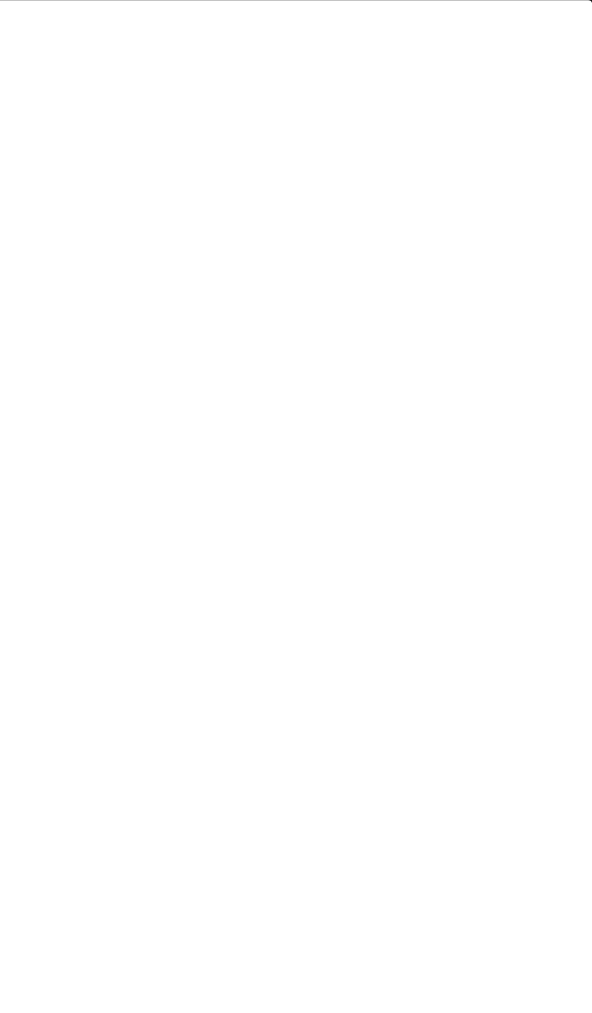
scroll to position [28, 0]
